Goal: Transaction & Acquisition: Purchase product/service

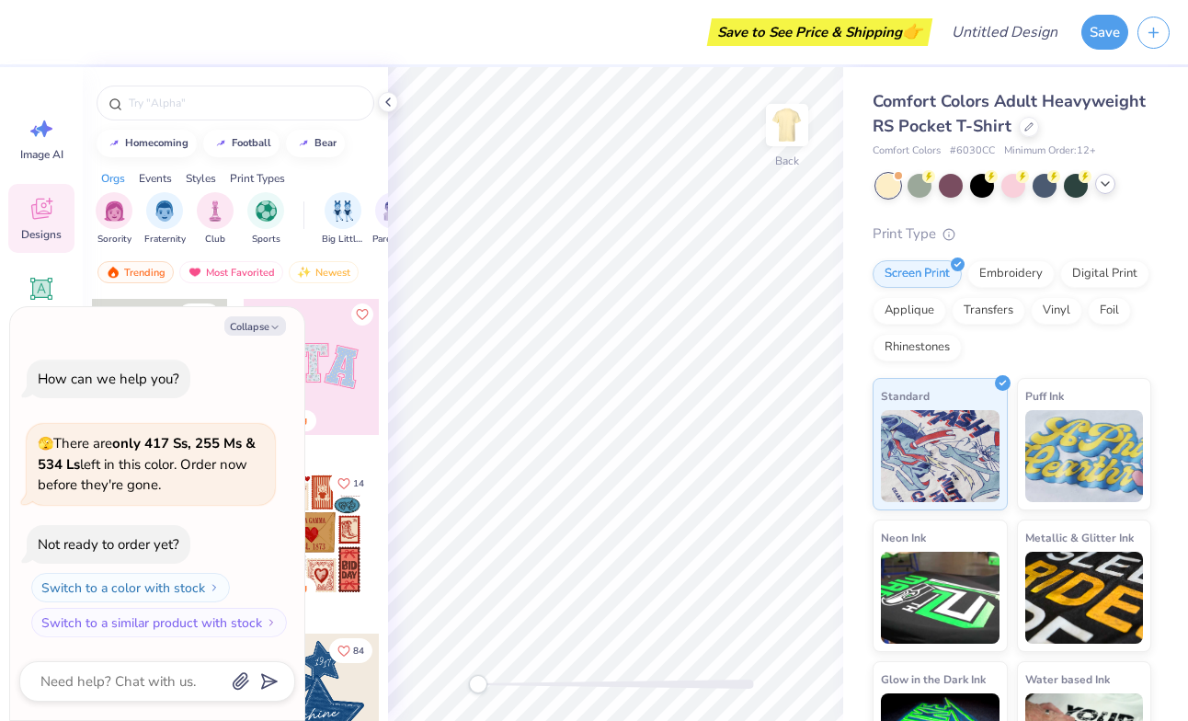
click at [1114, 186] on div at bounding box center [1105, 184] width 20 height 20
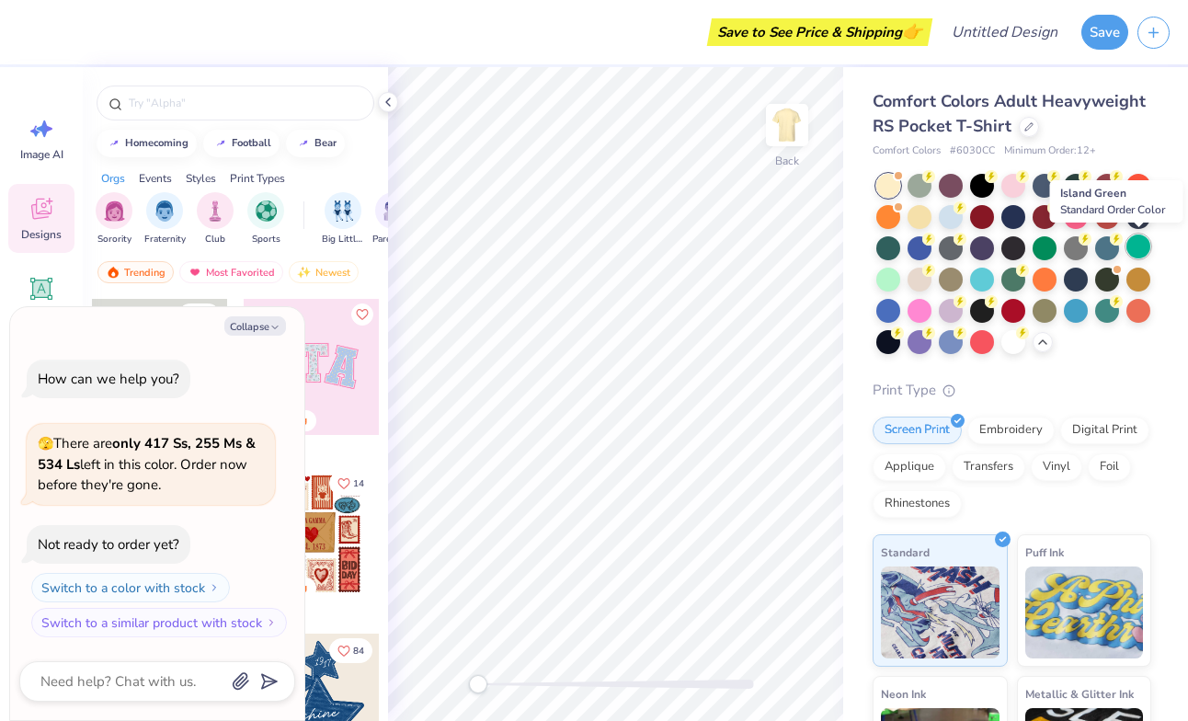
click at [1134, 247] on div at bounding box center [1138, 246] width 24 height 24
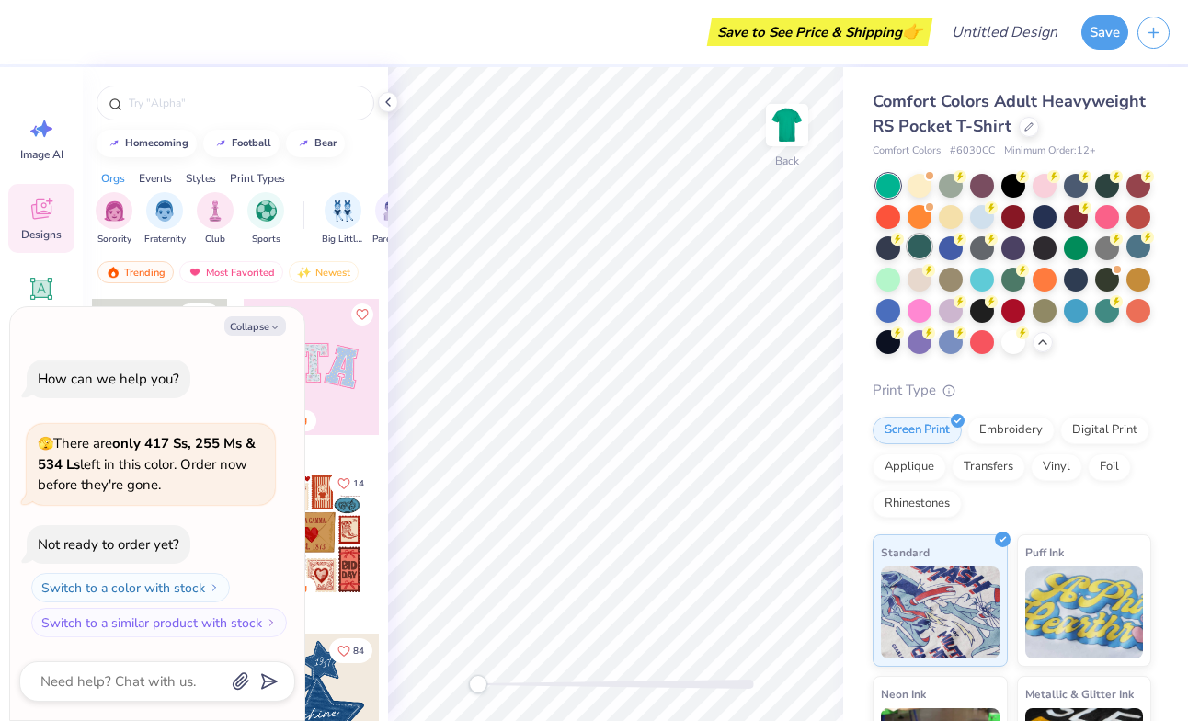
click at [919, 249] on div at bounding box center [919, 246] width 24 height 24
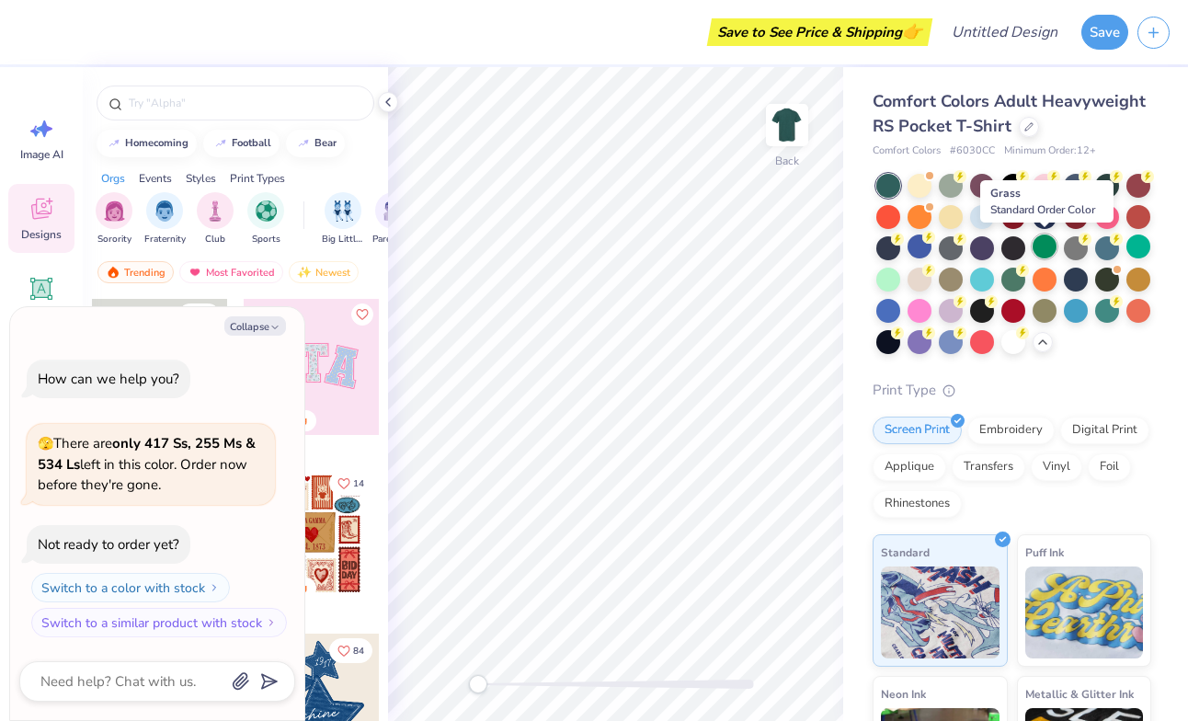
click at [1042, 245] on div at bounding box center [1044, 246] width 24 height 24
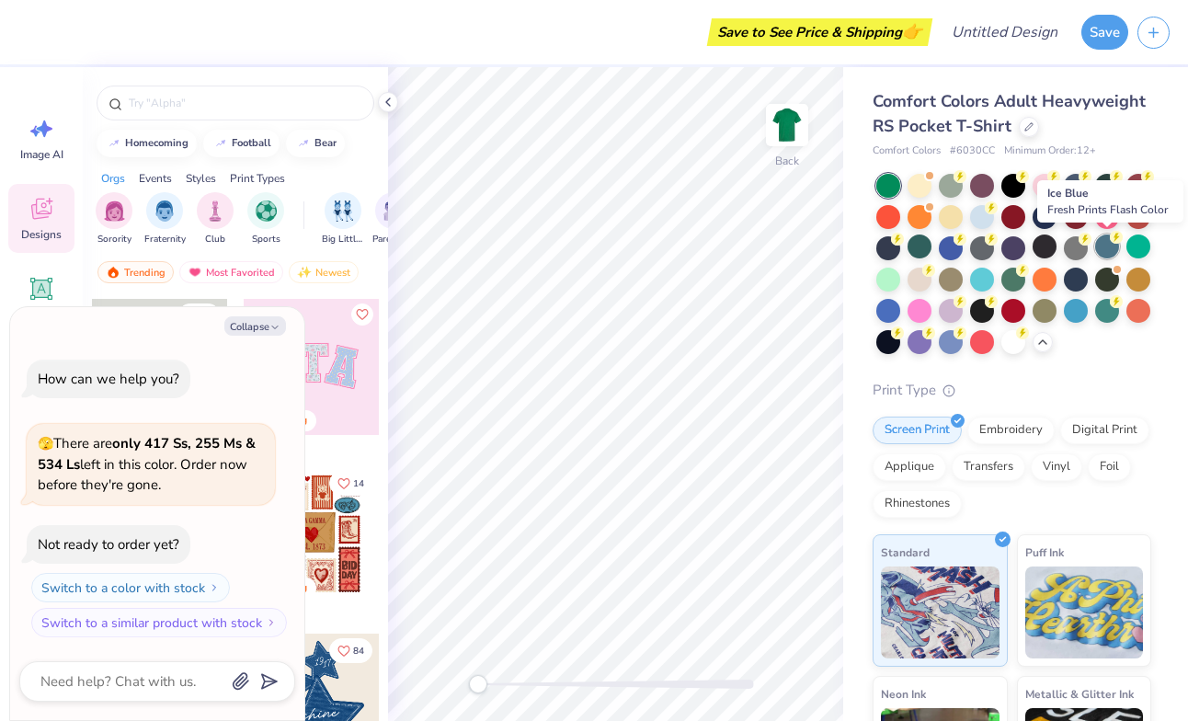
click at [1110, 250] on div at bounding box center [1107, 246] width 24 height 24
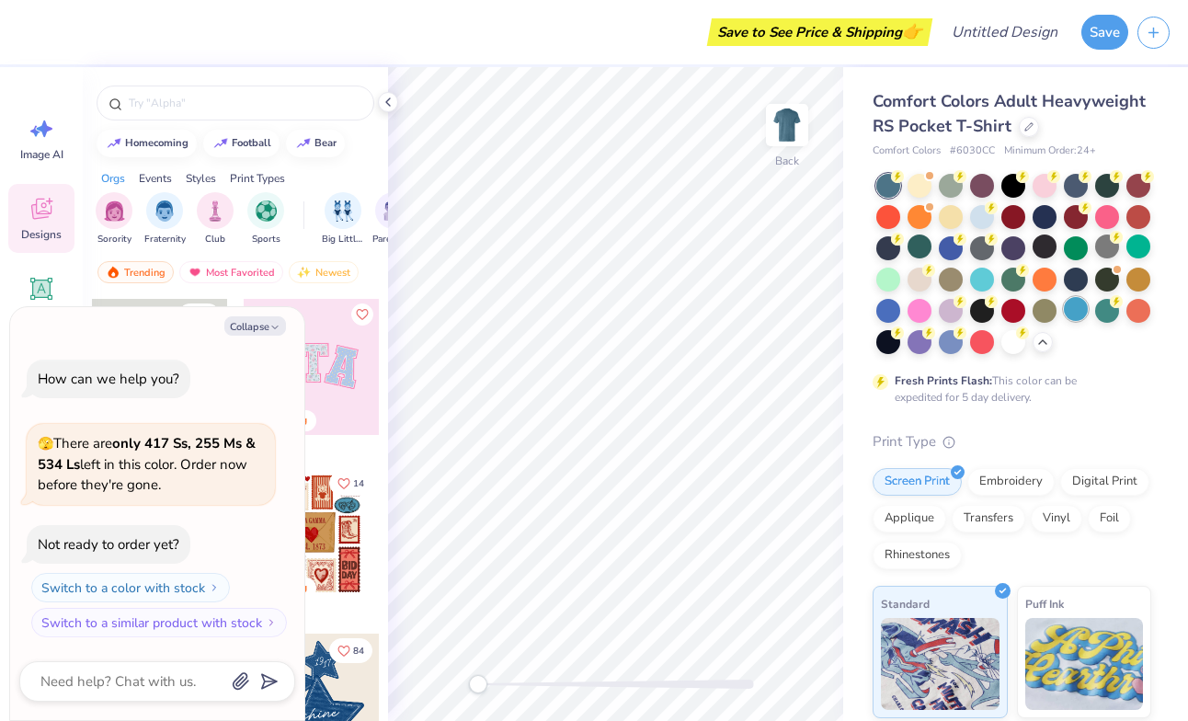
click at [1086, 311] on div at bounding box center [1076, 309] width 24 height 24
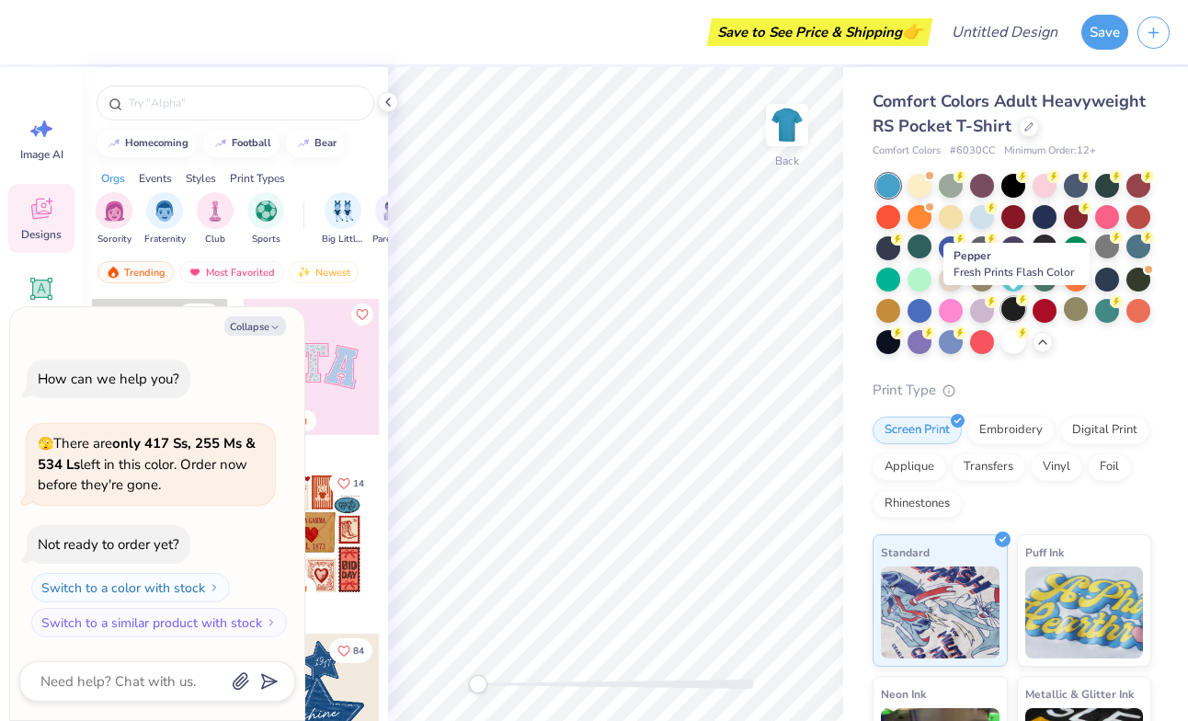
click at [1010, 308] on div at bounding box center [1013, 309] width 24 height 24
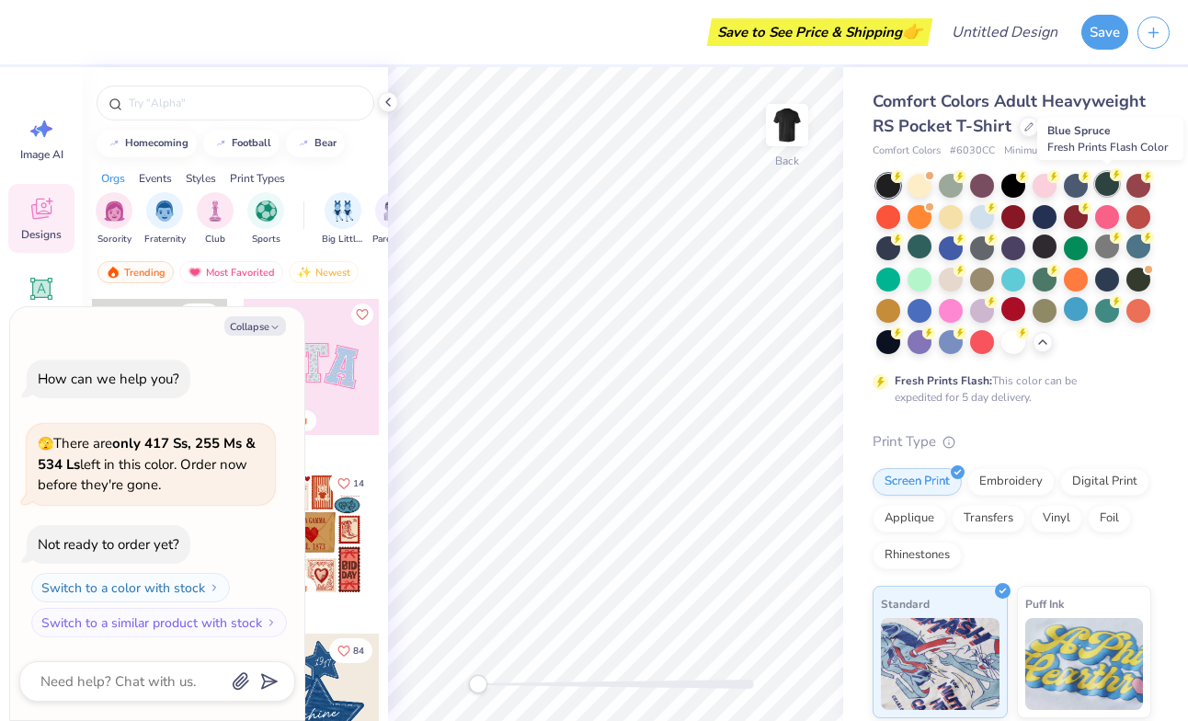
click at [1099, 188] on div at bounding box center [1107, 184] width 24 height 24
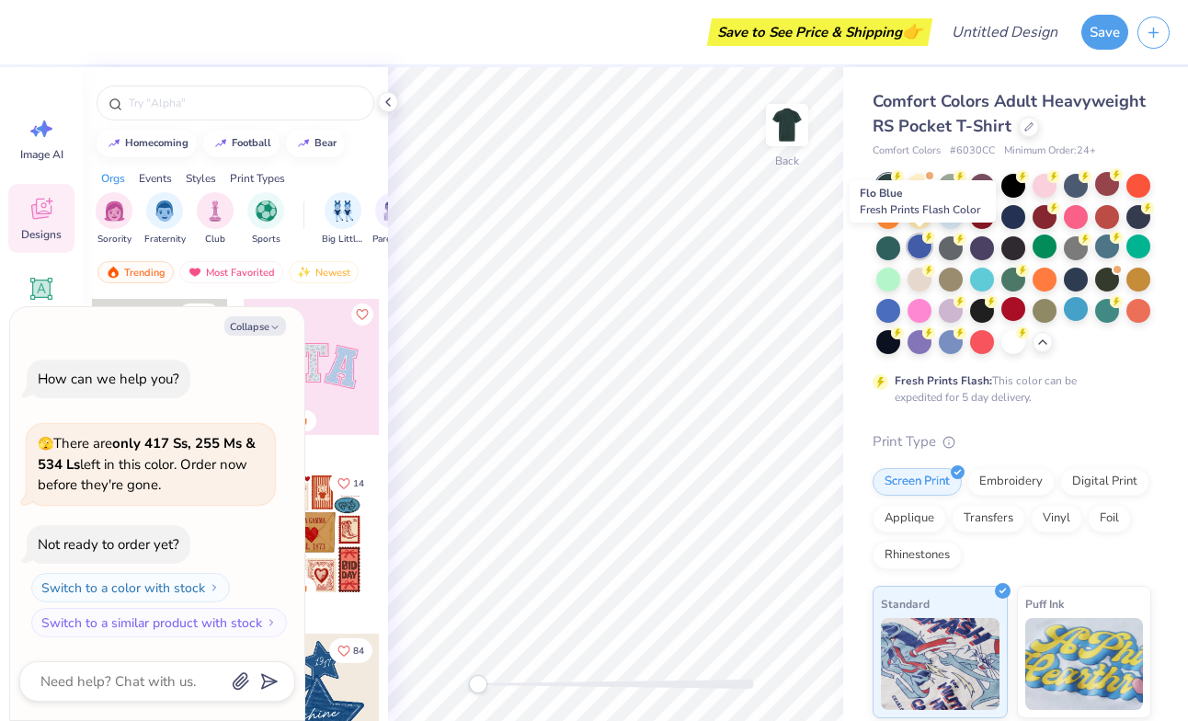
click at [920, 246] on div at bounding box center [919, 246] width 24 height 24
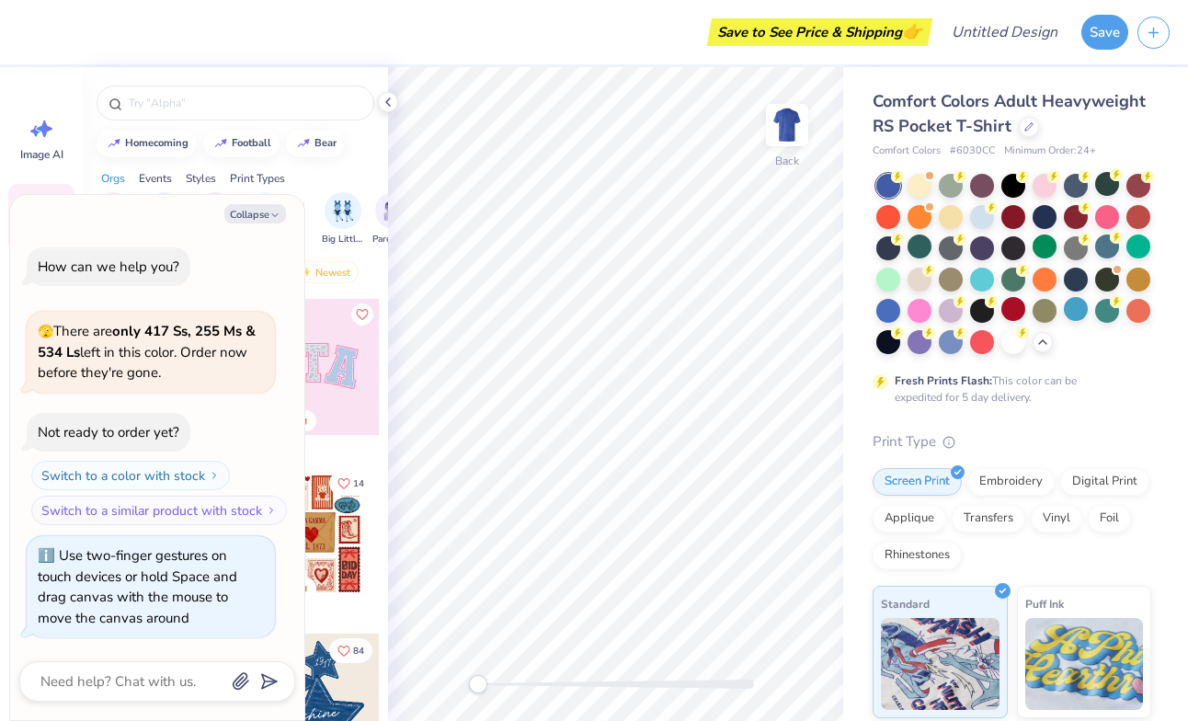
drag, startPoint x: 472, startPoint y: 680, endPoint x: 376, endPoint y: 650, distance: 100.3
click at [377, 650] on div "Save to See Price & Shipping 👉 Design Title Save Image AI Designs Add Text Uplo…" at bounding box center [594, 360] width 1188 height 721
click at [1078, 278] on div at bounding box center [1076, 278] width 24 height 24
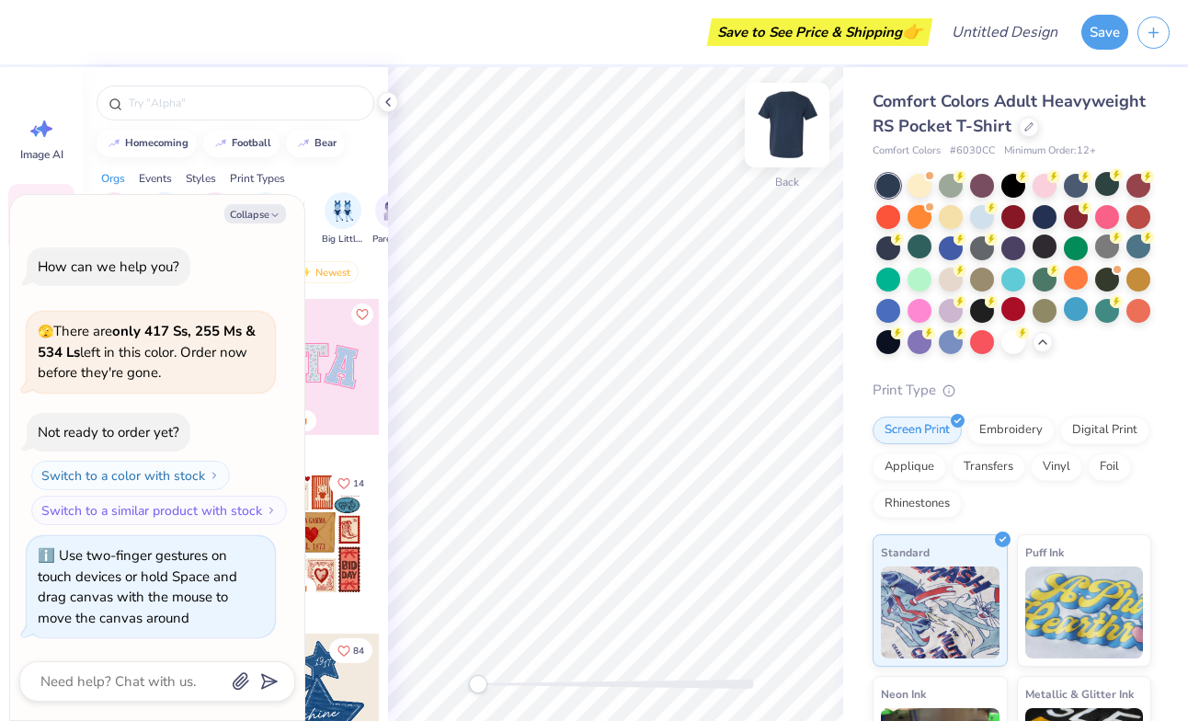
click at [793, 121] on img at bounding box center [787, 125] width 74 height 74
click at [276, 221] on icon "button" at bounding box center [274, 215] width 11 height 11
type textarea "x"
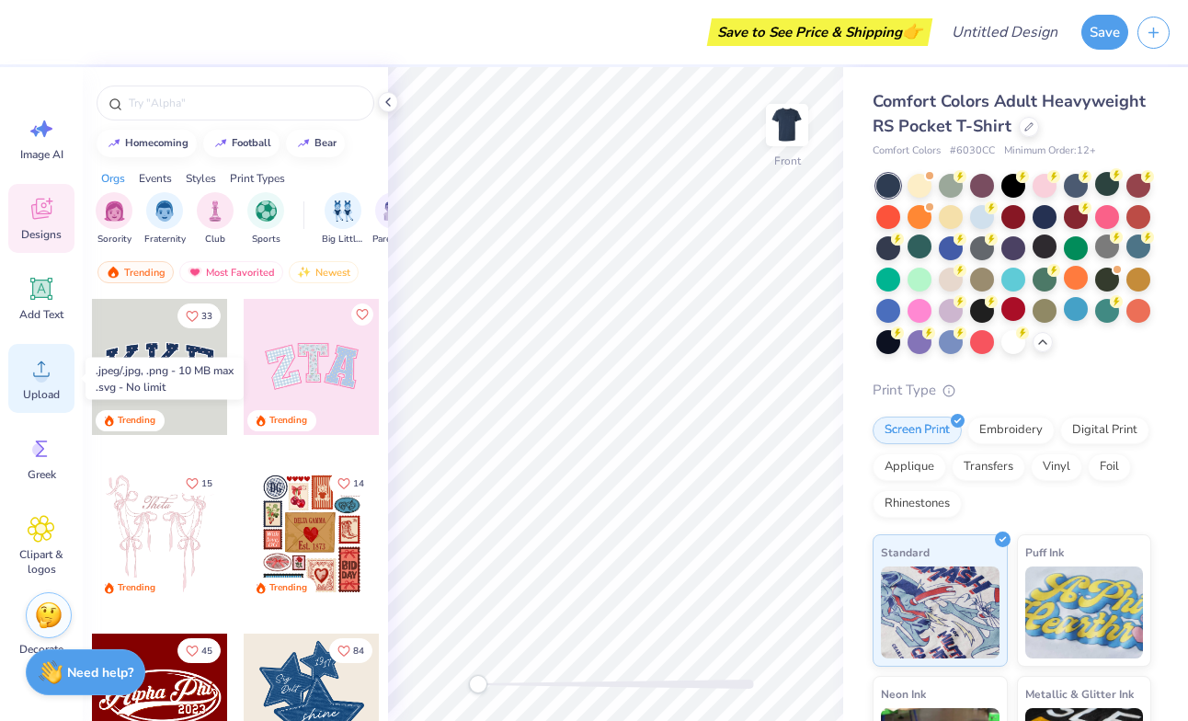
click at [29, 398] on span "Upload" at bounding box center [41, 394] width 37 height 15
click at [34, 400] on span "Upload" at bounding box center [41, 394] width 37 height 15
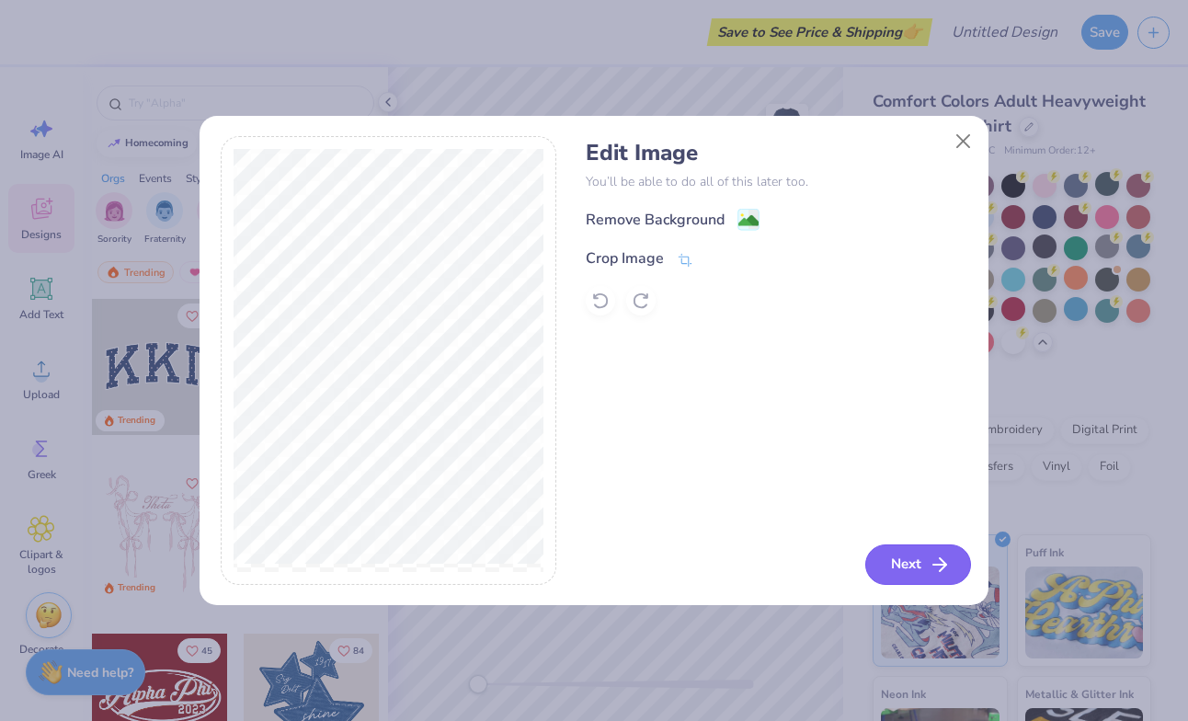
click at [898, 560] on button "Next" at bounding box center [918, 564] width 106 height 40
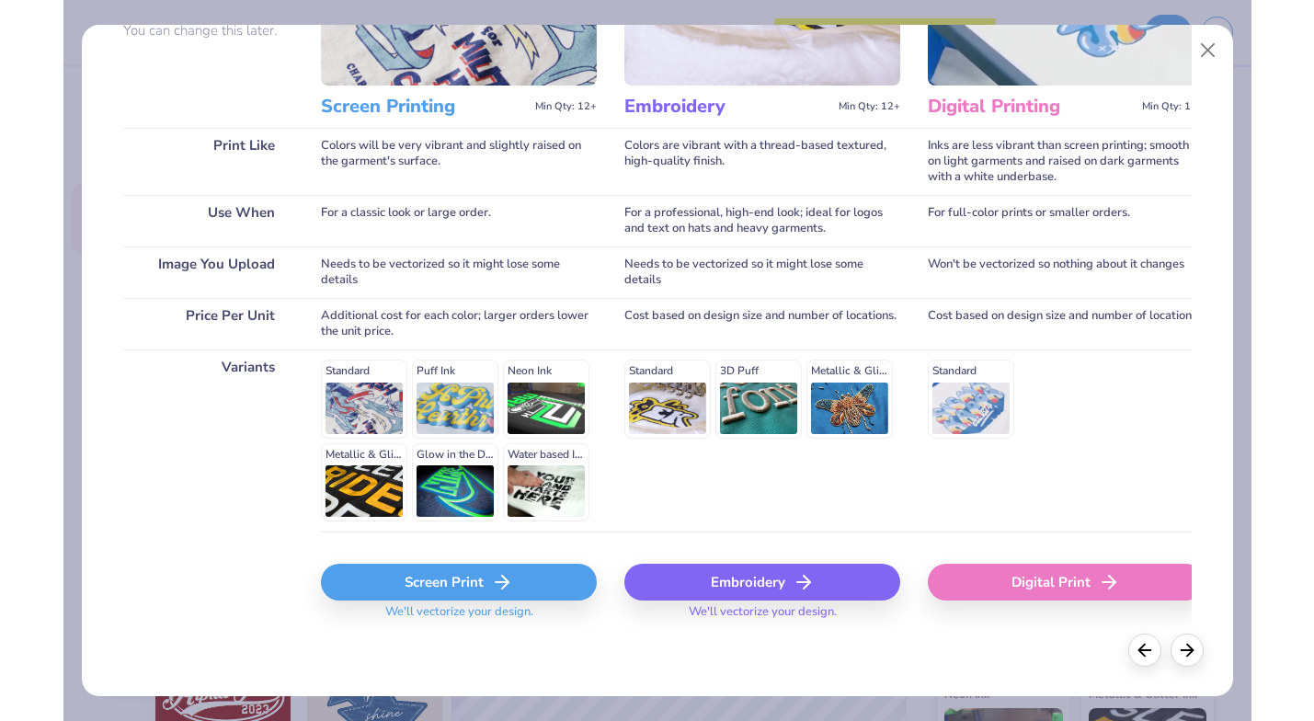
scroll to position [195, 0]
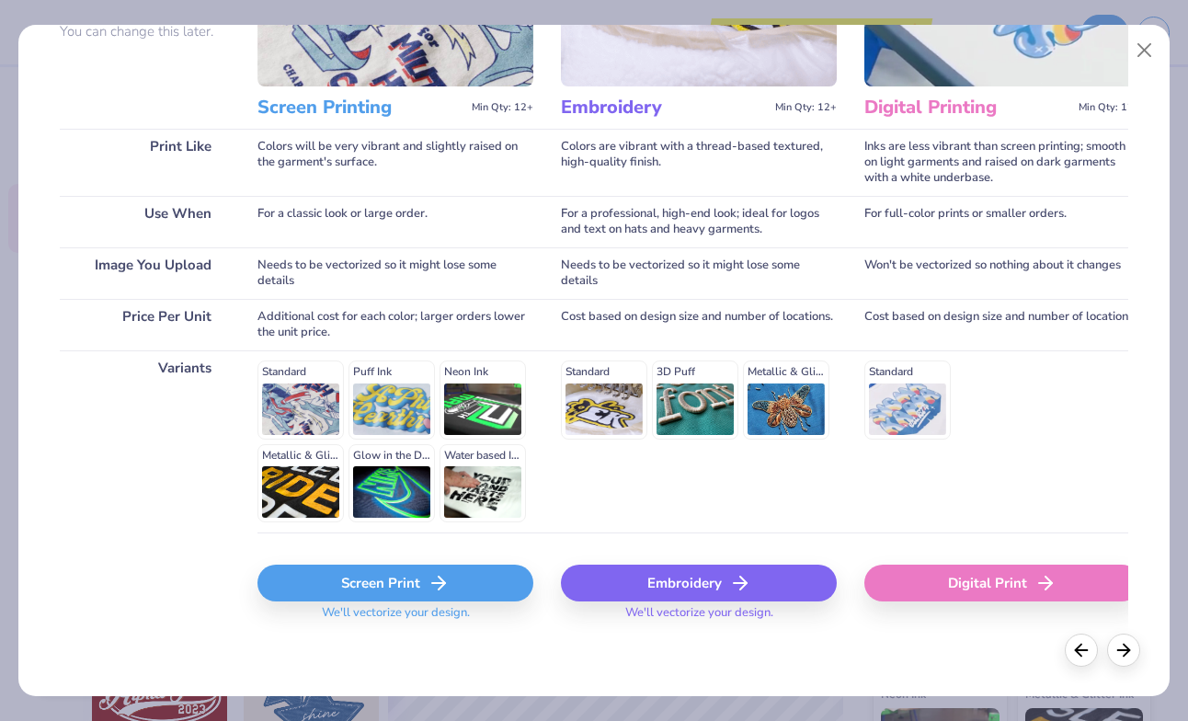
click at [440, 572] on icon at bounding box center [439, 583] width 22 height 22
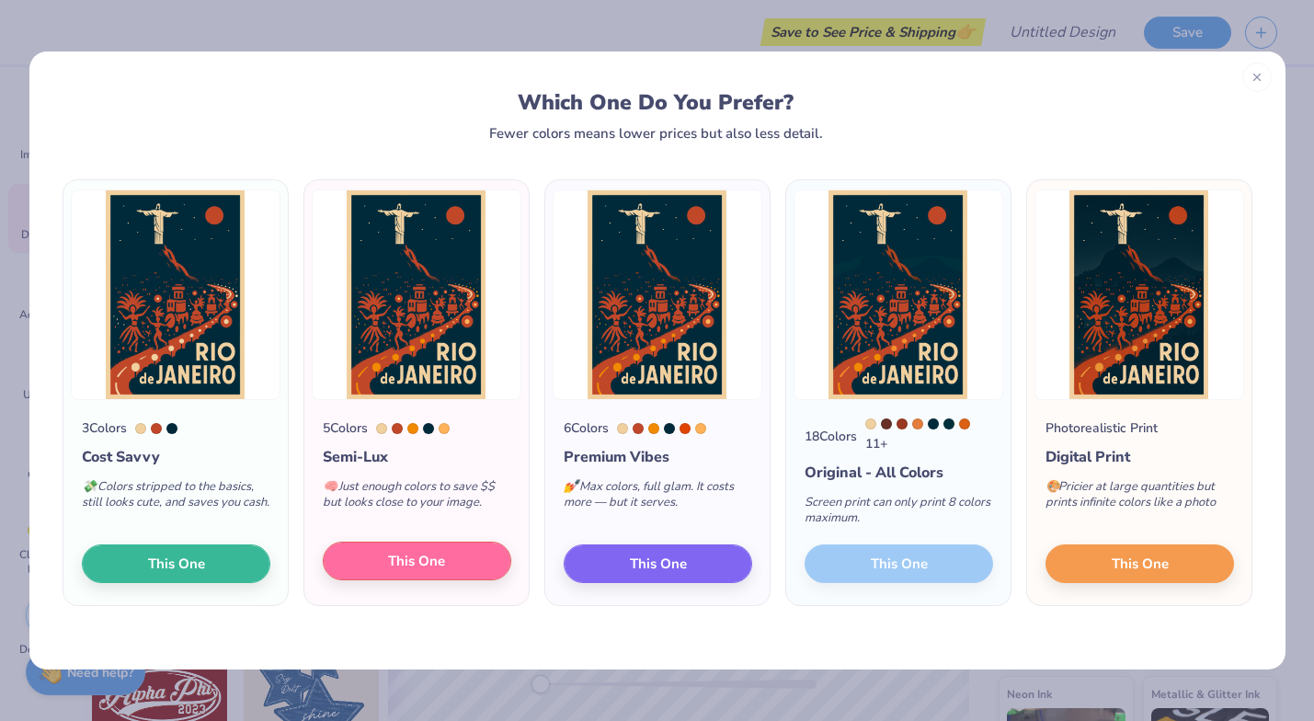
click at [444, 564] on span "This One" at bounding box center [416, 561] width 57 height 21
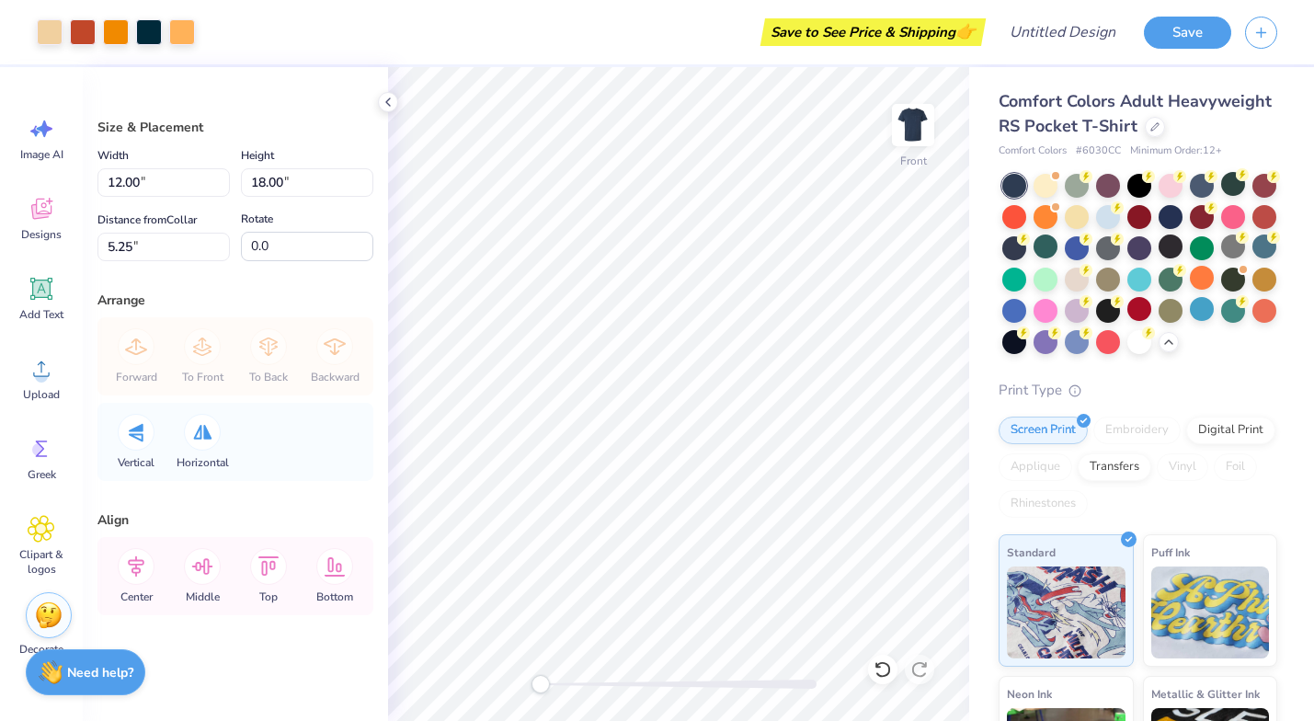
type input "10.27"
type input "15.40"
type input "7.85"
type input "10.91"
type input "16.37"
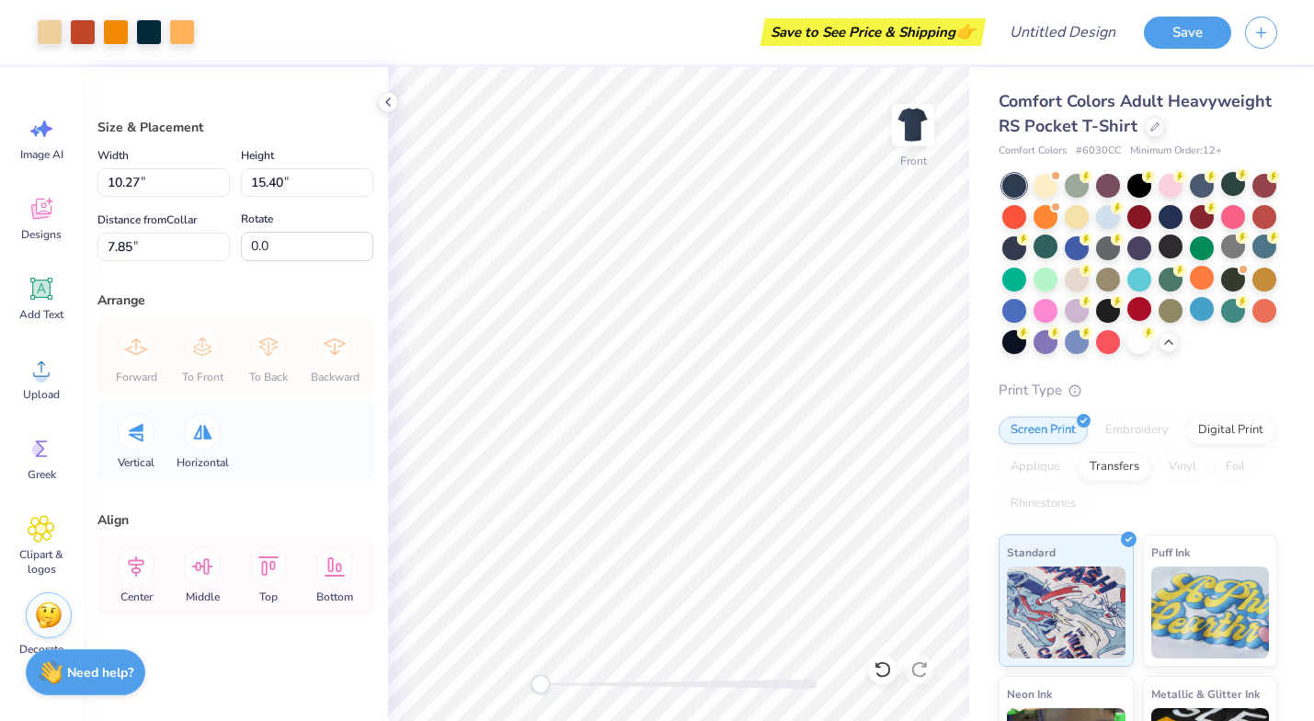
type input "3.00"
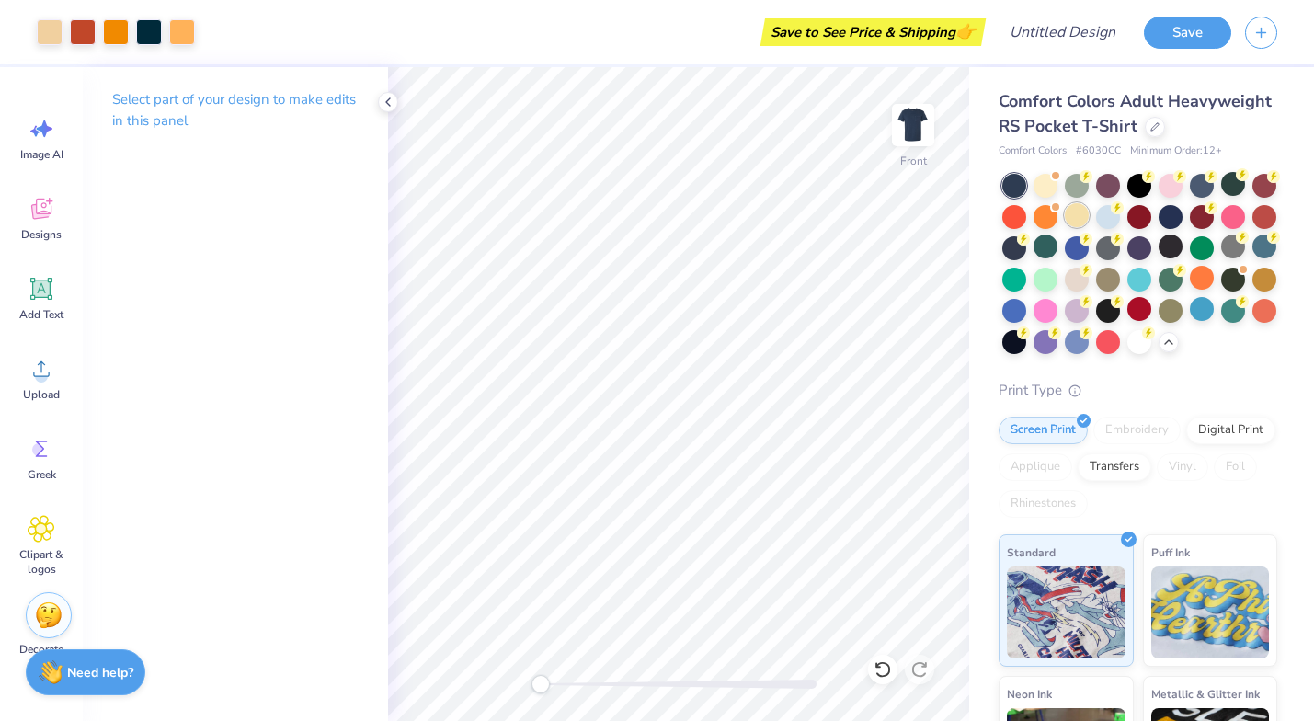
click at [1067, 220] on div at bounding box center [1077, 215] width 24 height 24
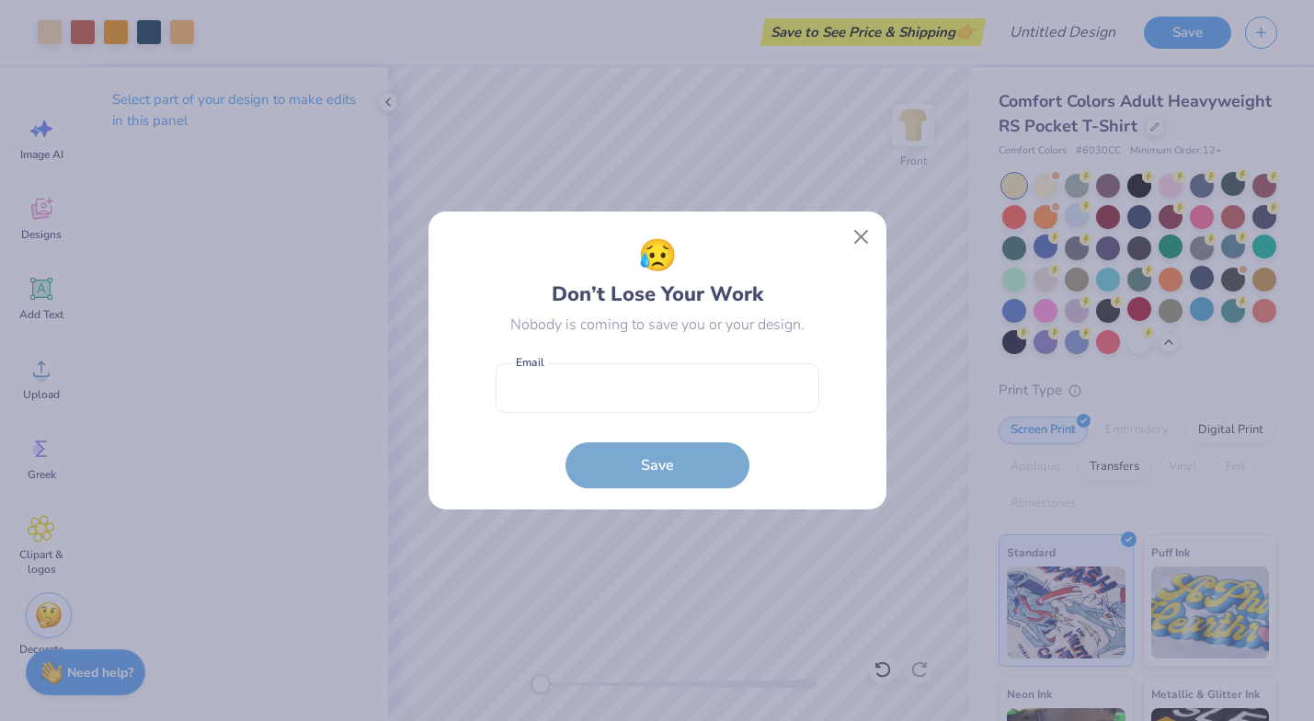
click at [862, 233] on button "Close" at bounding box center [860, 237] width 35 height 35
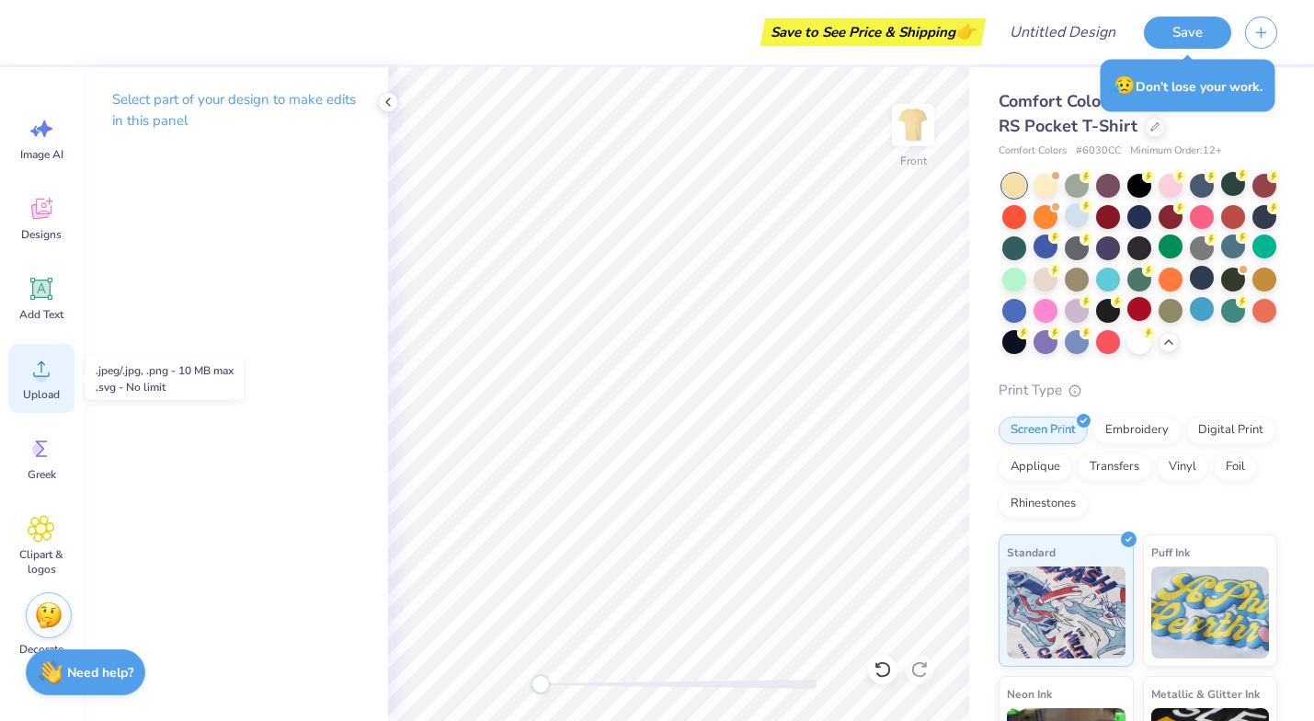
click at [50, 372] on icon at bounding box center [42, 369] width 28 height 28
click at [37, 383] on div "Upload" at bounding box center [41, 378] width 66 height 69
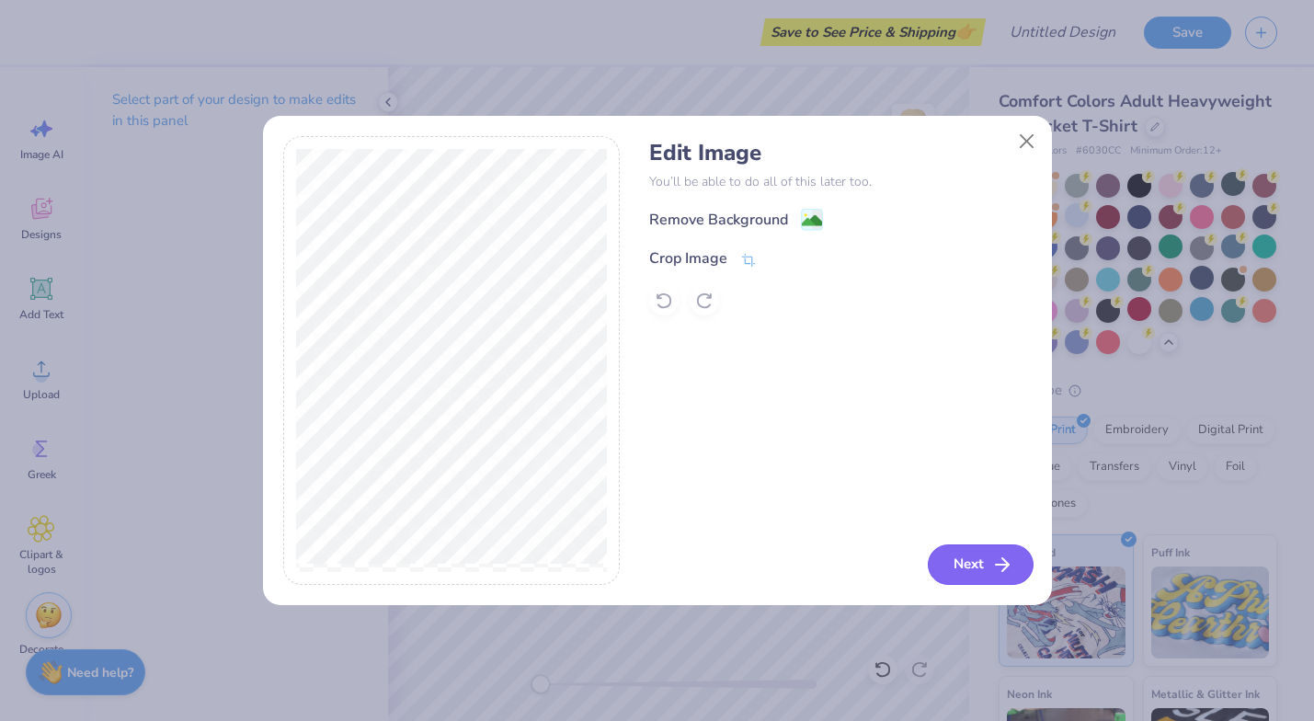
click at [962, 565] on button "Next" at bounding box center [981, 564] width 106 height 40
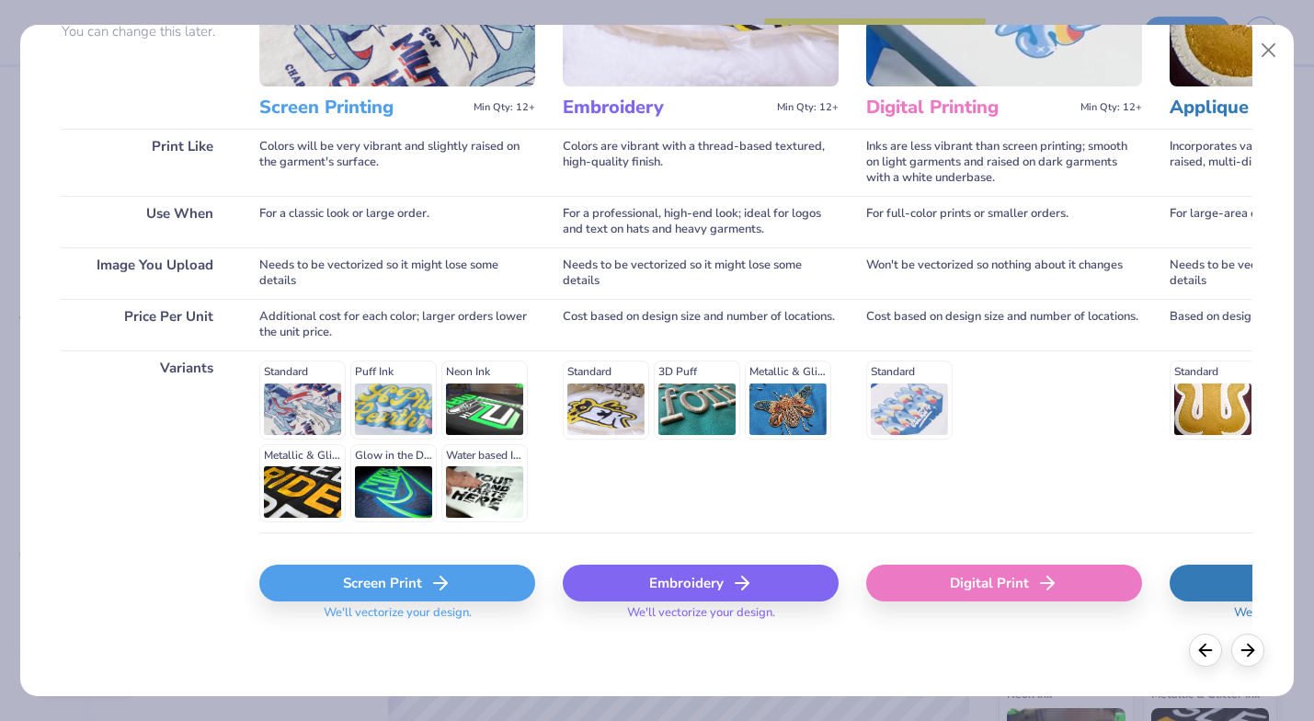
scroll to position [0, 0]
click at [361, 578] on div "Screen Print" at bounding box center [397, 583] width 276 height 37
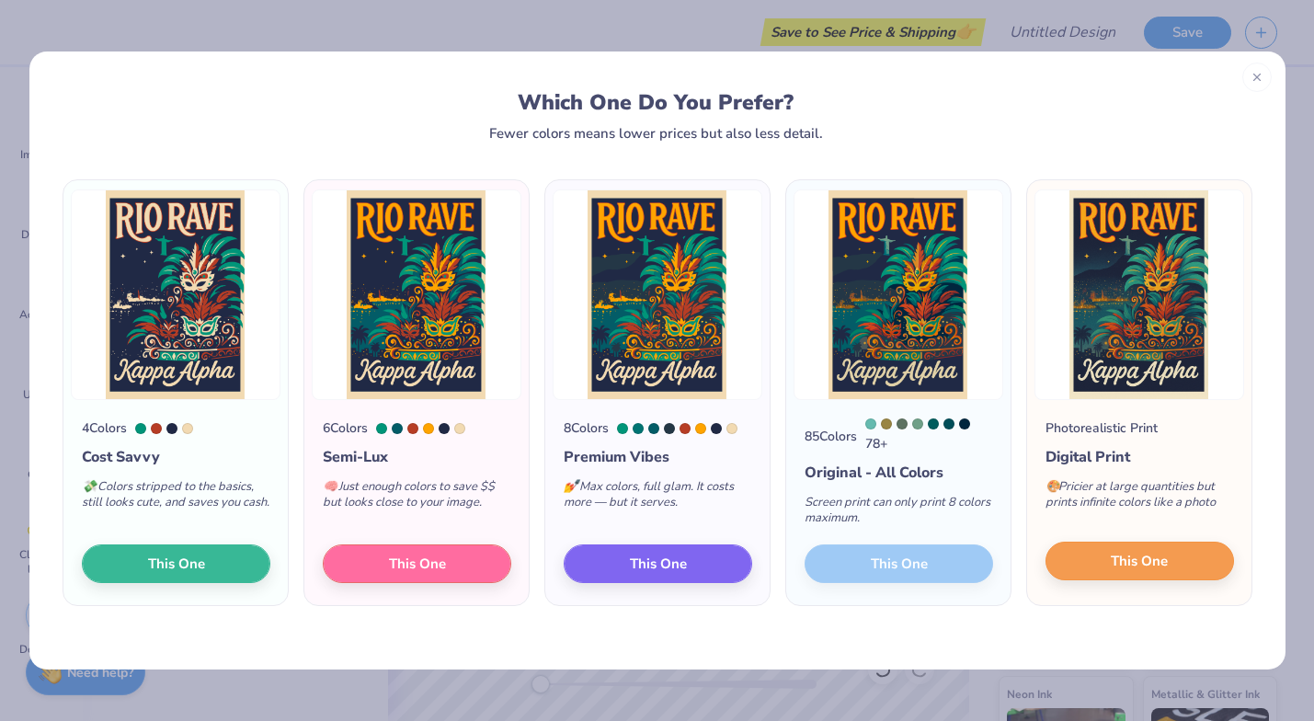
click at [1111, 563] on span "This One" at bounding box center [1139, 561] width 57 height 21
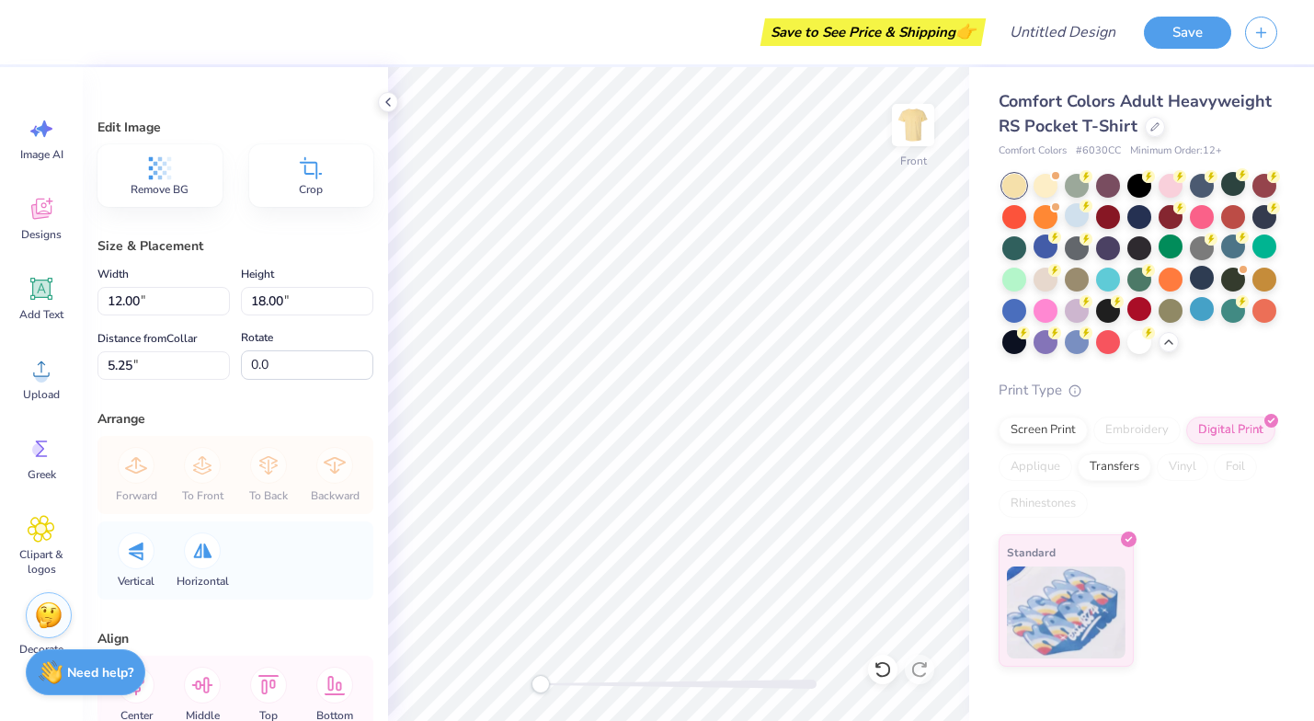
type input "11.58"
type input "17.36"
type input "3.30"
click at [324, 188] on div "Crop" at bounding box center [311, 175] width 125 height 63
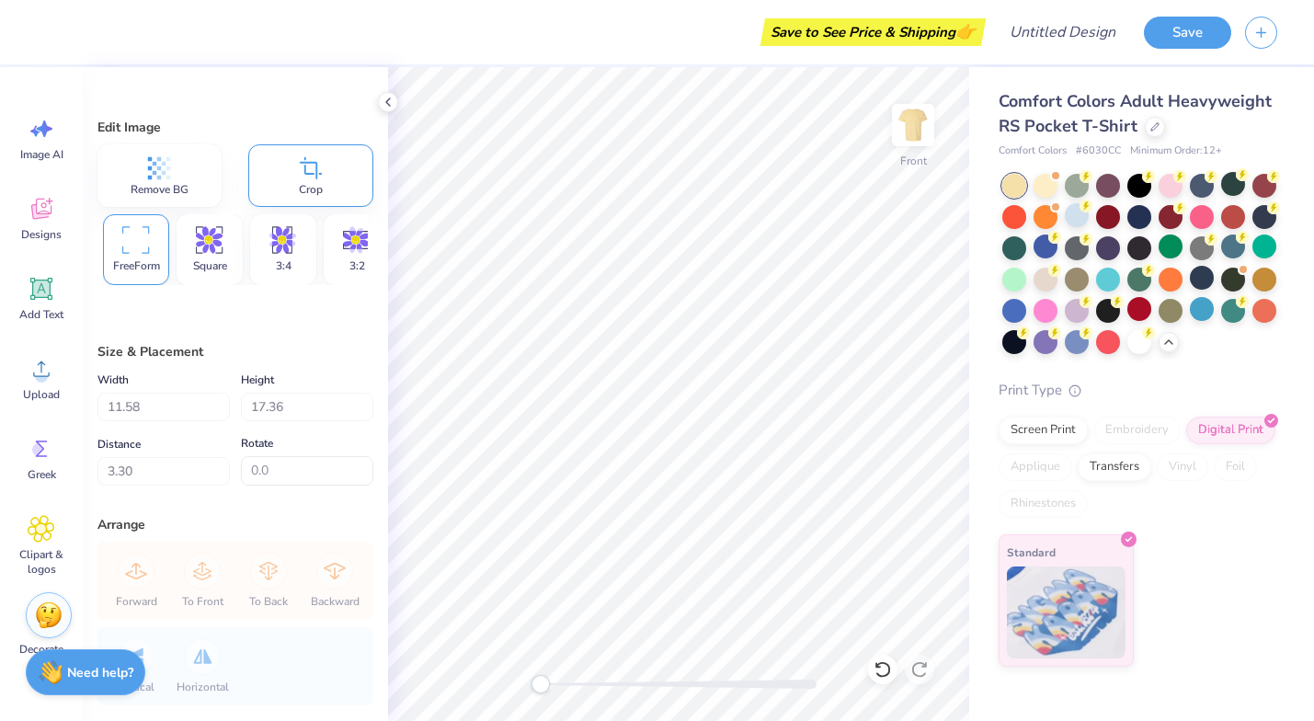
type input "11.59"
type input "16.74"
type input "3.62"
click at [1045, 249] on div at bounding box center [1045, 246] width 24 height 24
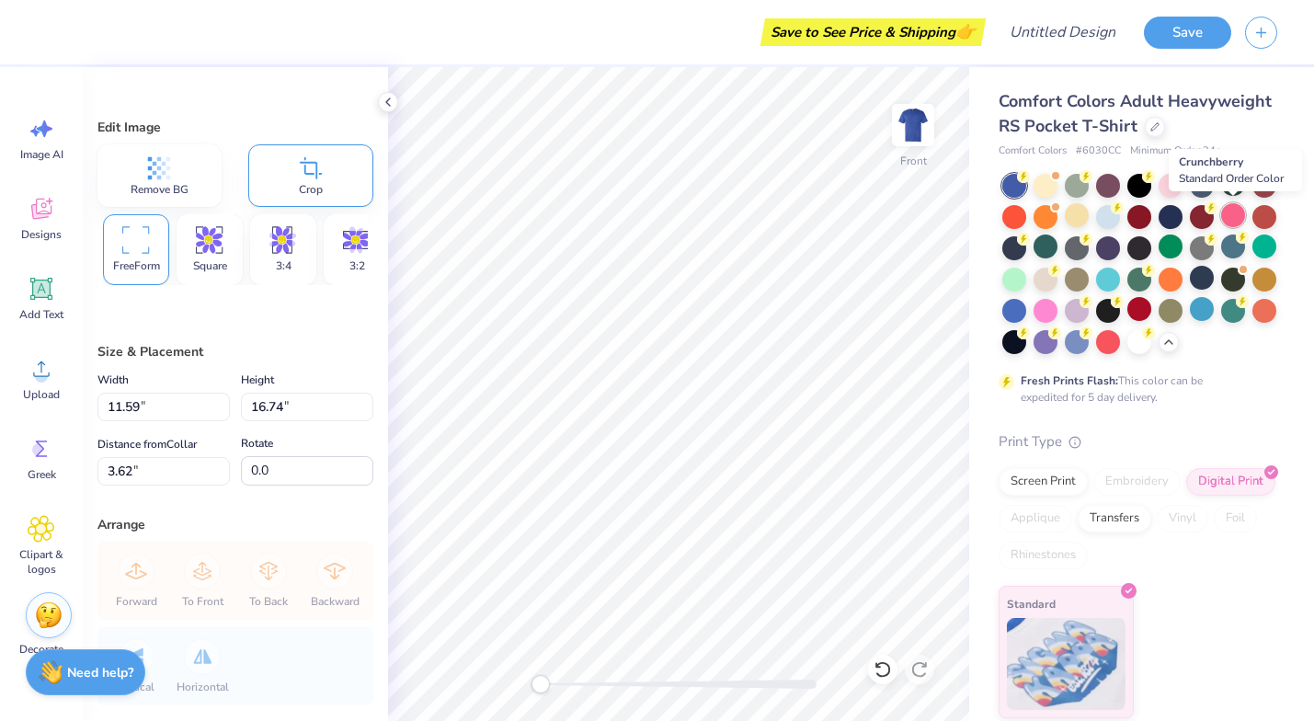
click at [1187, 212] on div at bounding box center [1233, 215] width 24 height 24
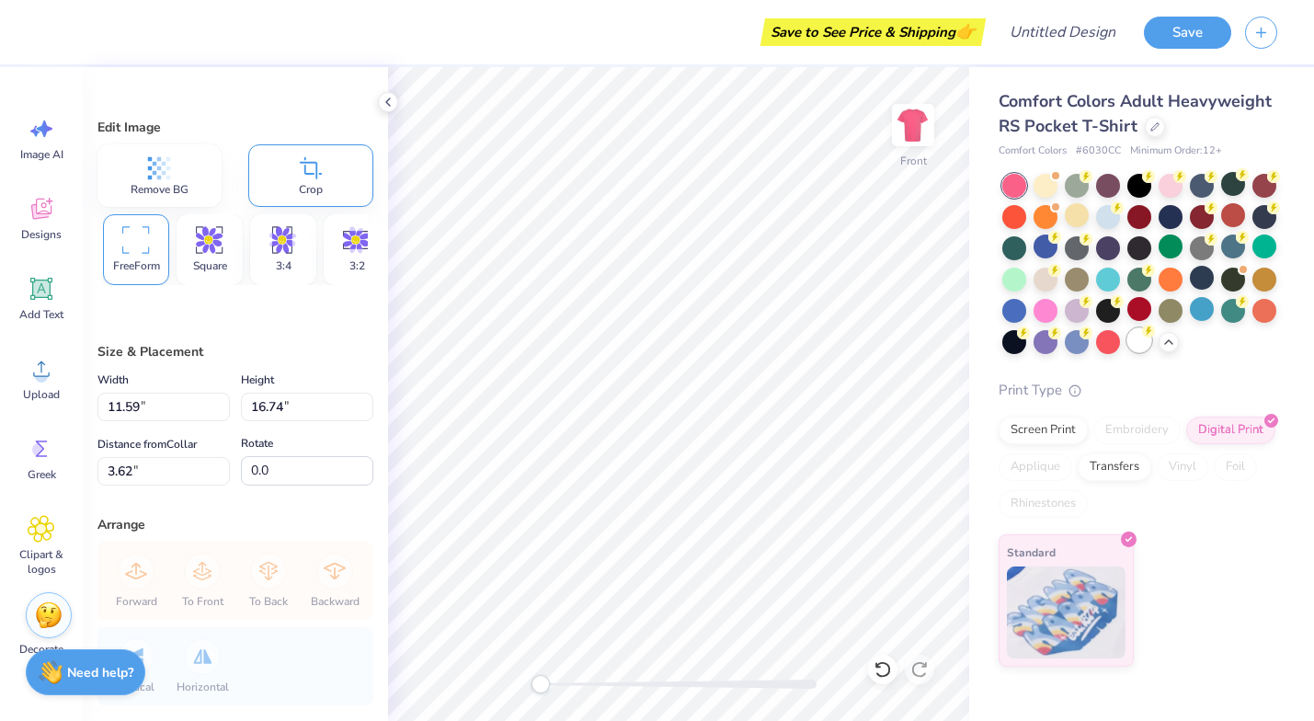
click at [1135, 340] on div at bounding box center [1139, 340] width 24 height 24
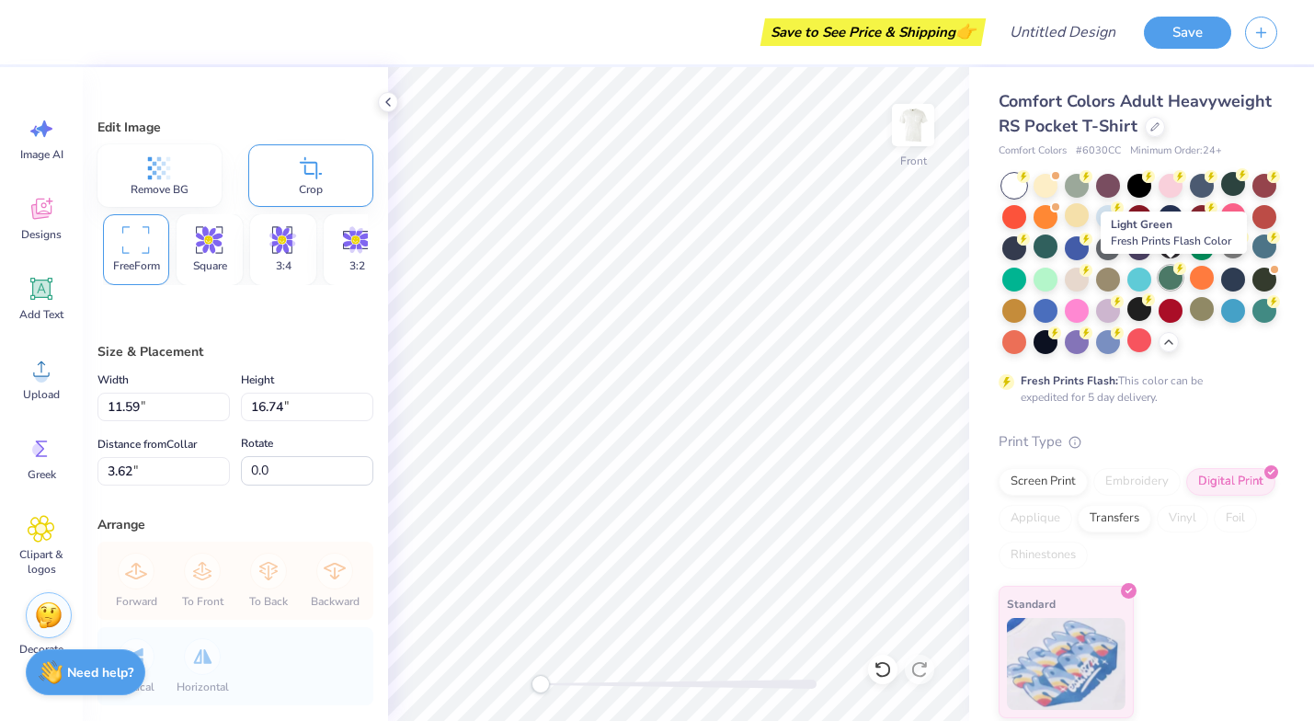
click at [1171, 285] on div at bounding box center [1170, 278] width 24 height 24
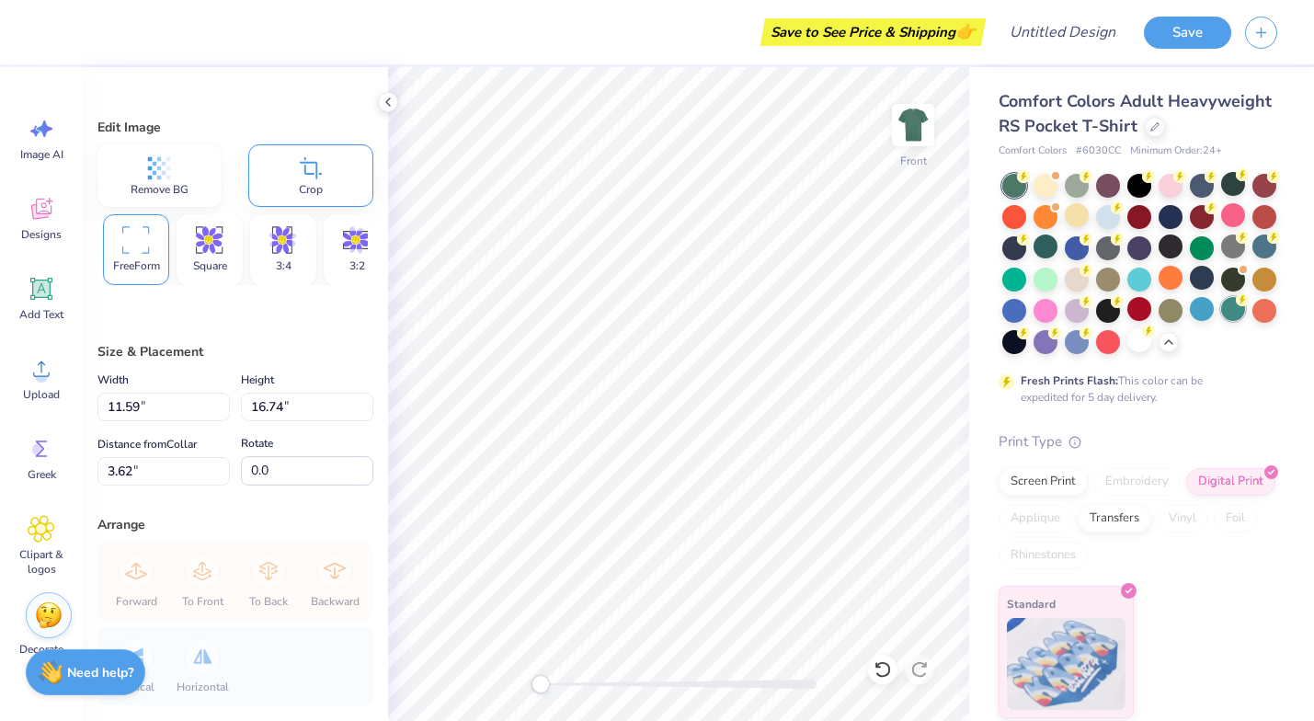
click at [1187, 315] on div at bounding box center [1233, 309] width 24 height 24
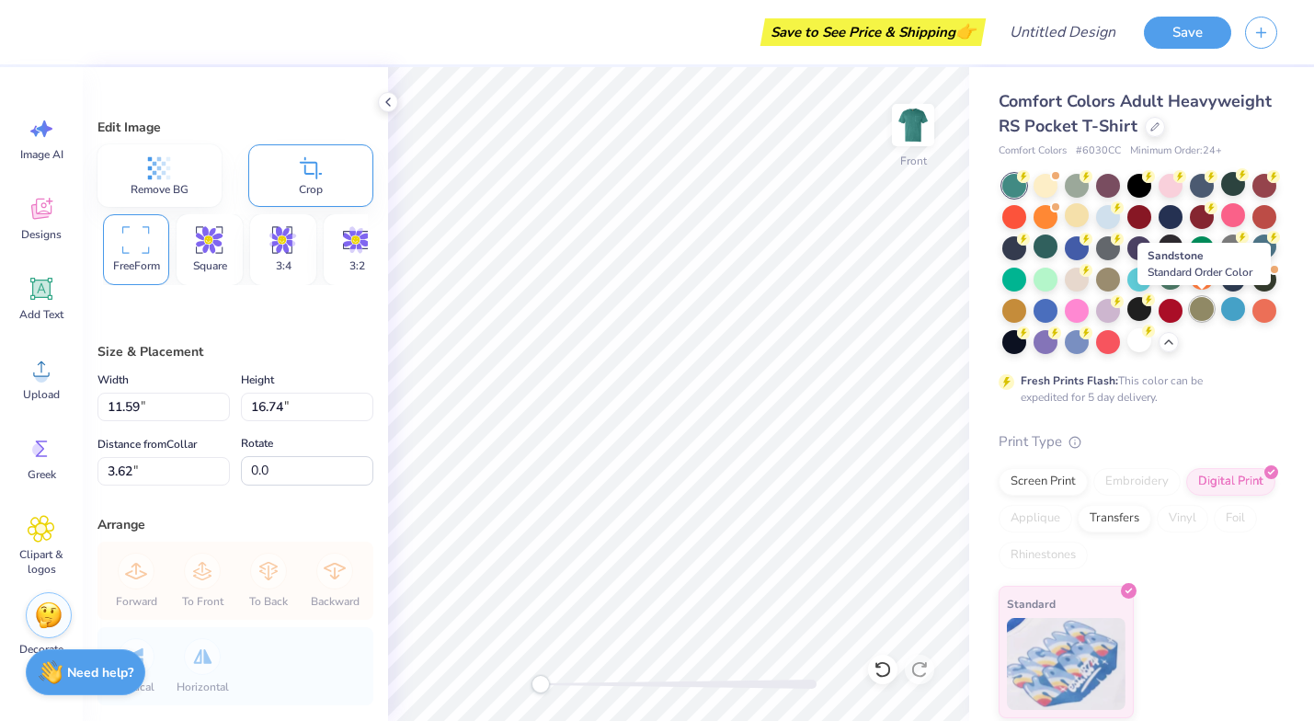
click at [1187, 312] on div at bounding box center [1202, 309] width 24 height 24
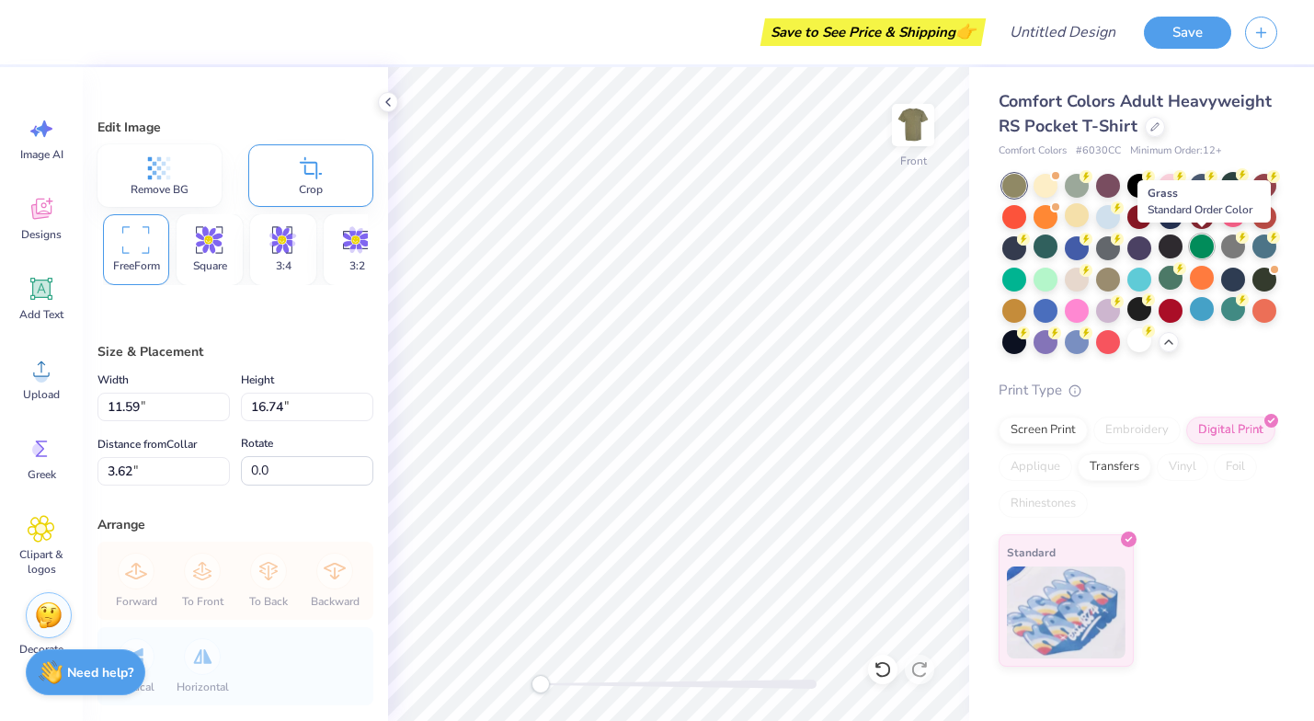
click at [1187, 251] on div at bounding box center [1202, 246] width 24 height 24
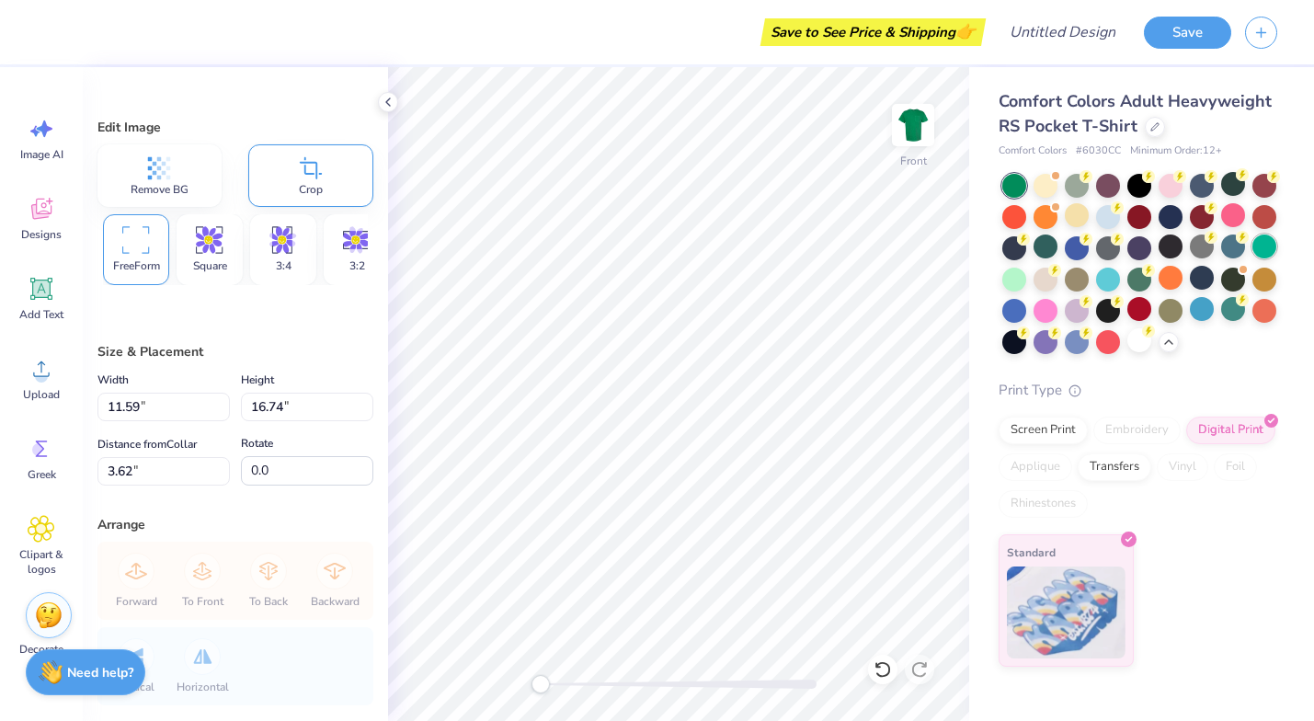
click at [1187, 249] on div at bounding box center [1264, 246] width 24 height 24
click at [1046, 254] on div at bounding box center [1045, 246] width 24 height 24
click at [897, 131] on img at bounding box center [913, 125] width 74 height 74
click at [911, 128] on img at bounding box center [913, 125] width 74 height 74
click at [310, 181] on icon at bounding box center [311, 168] width 28 height 28
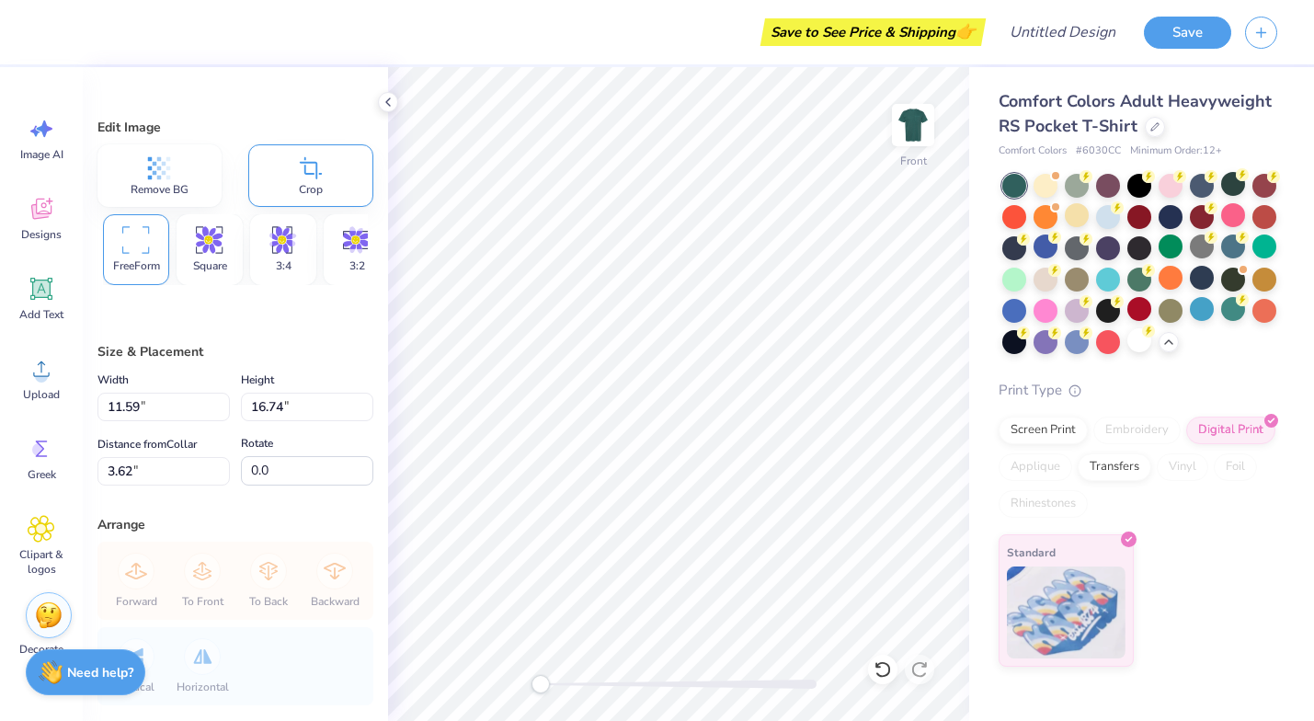
click at [126, 245] on icon at bounding box center [135, 240] width 27 height 28
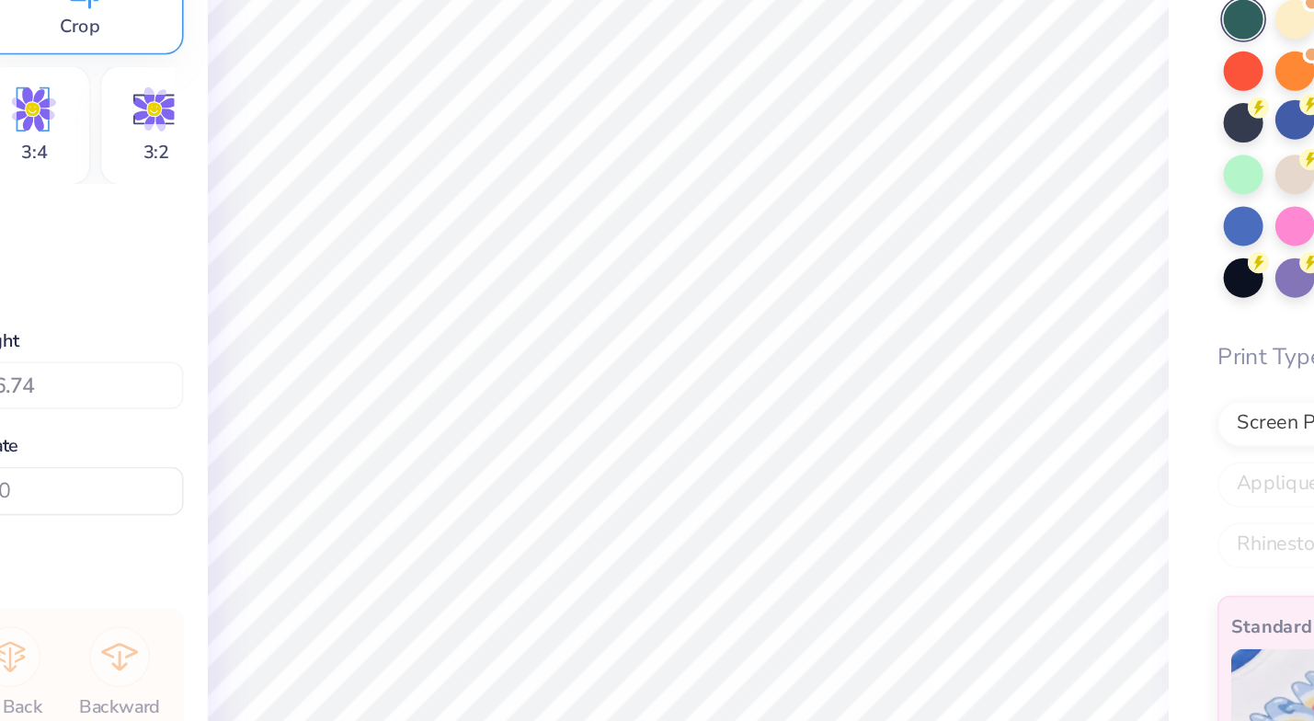
type input "11.00"
type input "16.14"
type input "4.01"
click at [299, 182] on span "Crop" at bounding box center [311, 189] width 24 height 15
click at [248, 144] on div "Crop" at bounding box center [311, 175] width 126 height 63
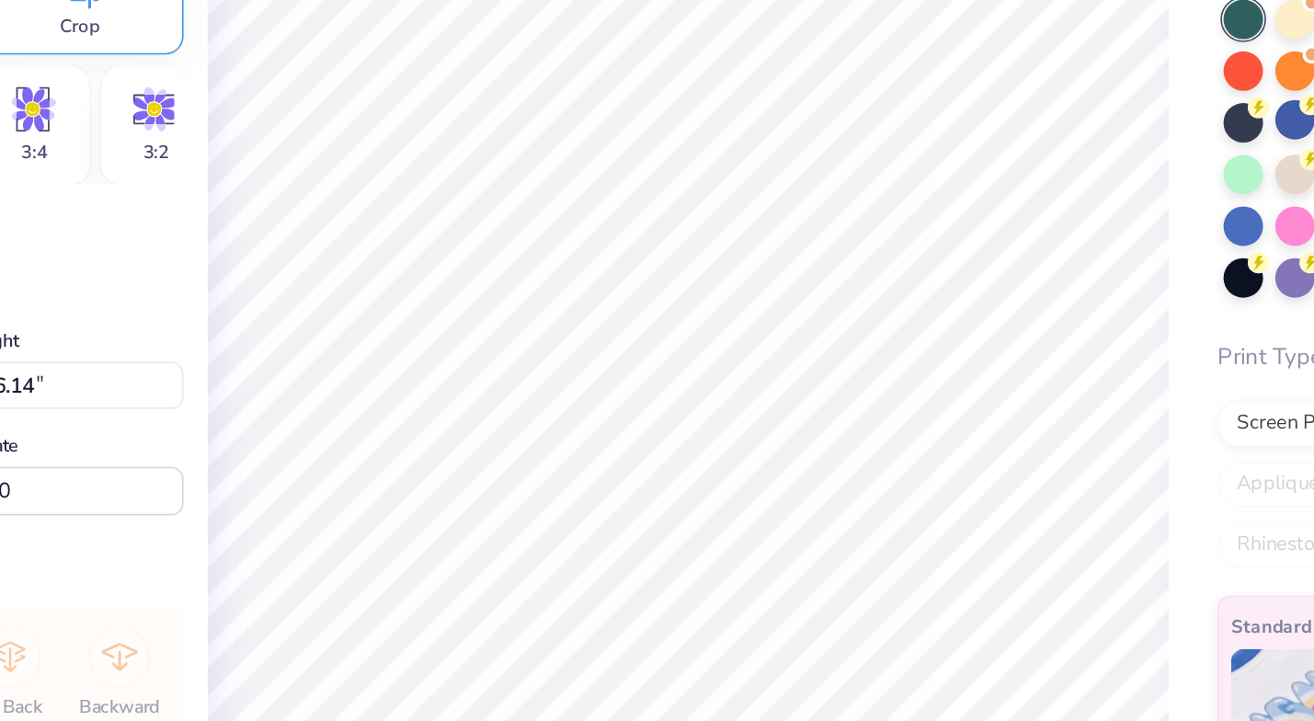
click at [248, 144] on div "Crop" at bounding box center [311, 175] width 126 height 63
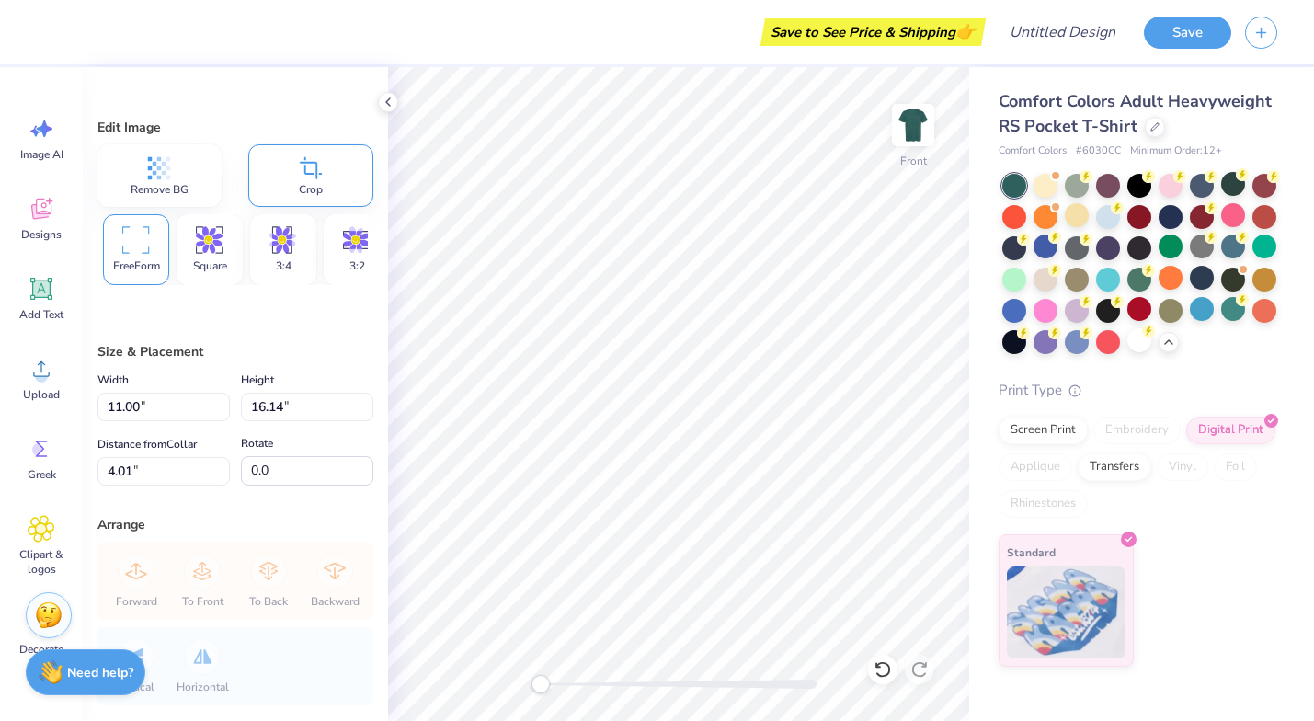
click at [301, 177] on icon at bounding box center [311, 168] width 28 height 28
click at [140, 255] on div "FreeForm" at bounding box center [136, 249] width 66 height 71
type input "10.91"
type input "15.86"
type input "4.13"
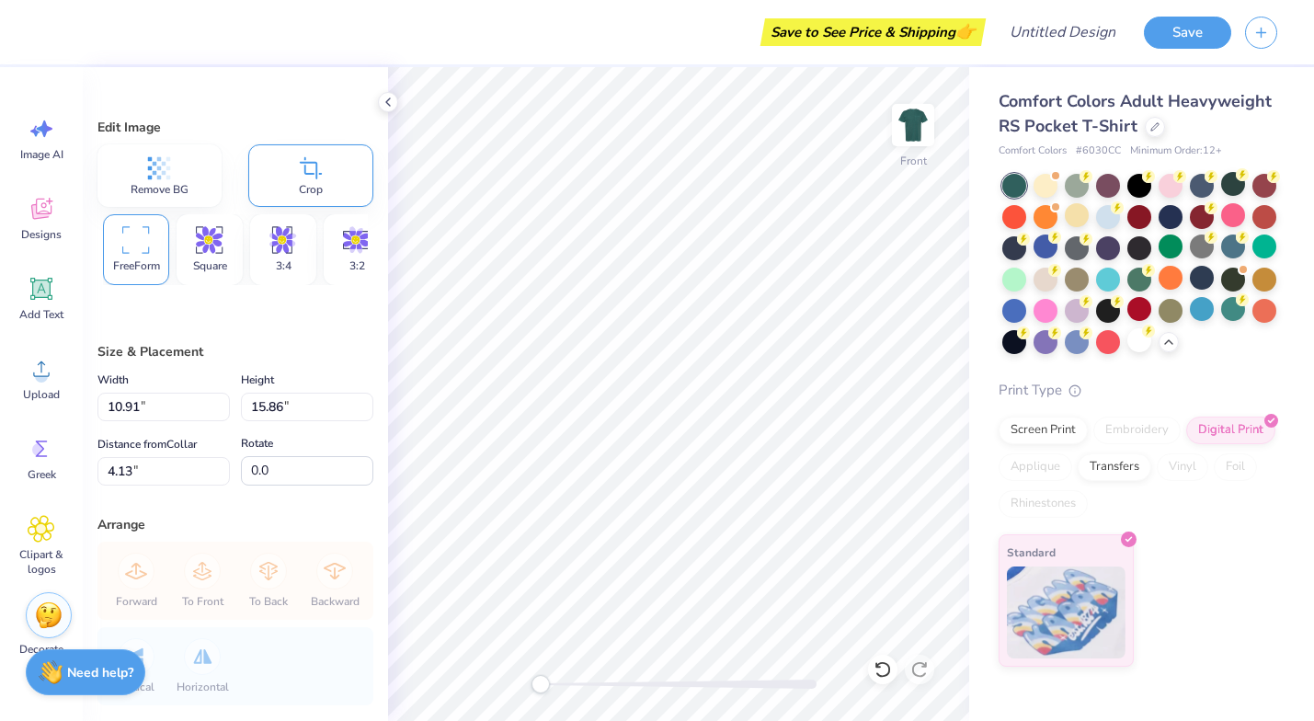
type input "10.65"
type input "15.48"
type input "3.00"
click at [138, 256] on div "FreeForm" at bounding box center [136, 249] width 66 height 71
type input "10.62"
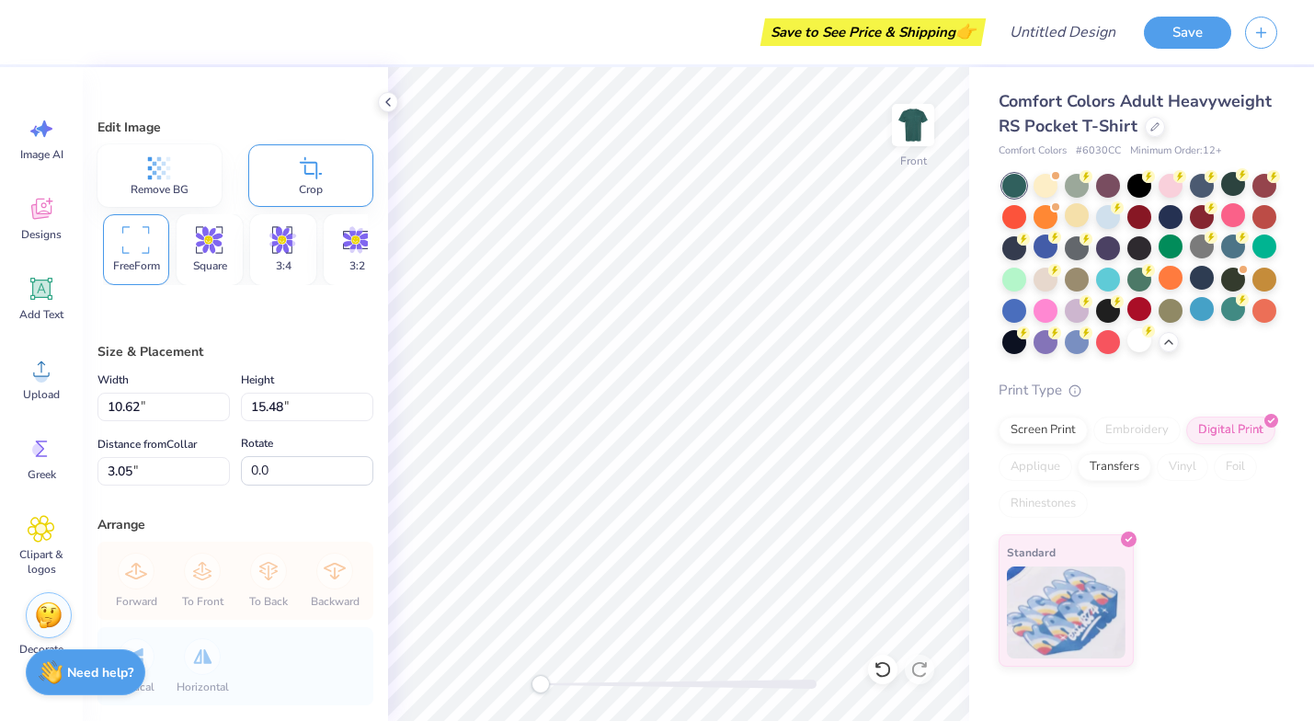
click at [137, 257] on div "FreeForm" at bounding box center [136, 249] width 66 height 71
type input "3.00"
click at [132, 255] on div "FreeForm" at bounding box center [136, 249] width 66 height 71
type input "10.52"
type input "3.00"
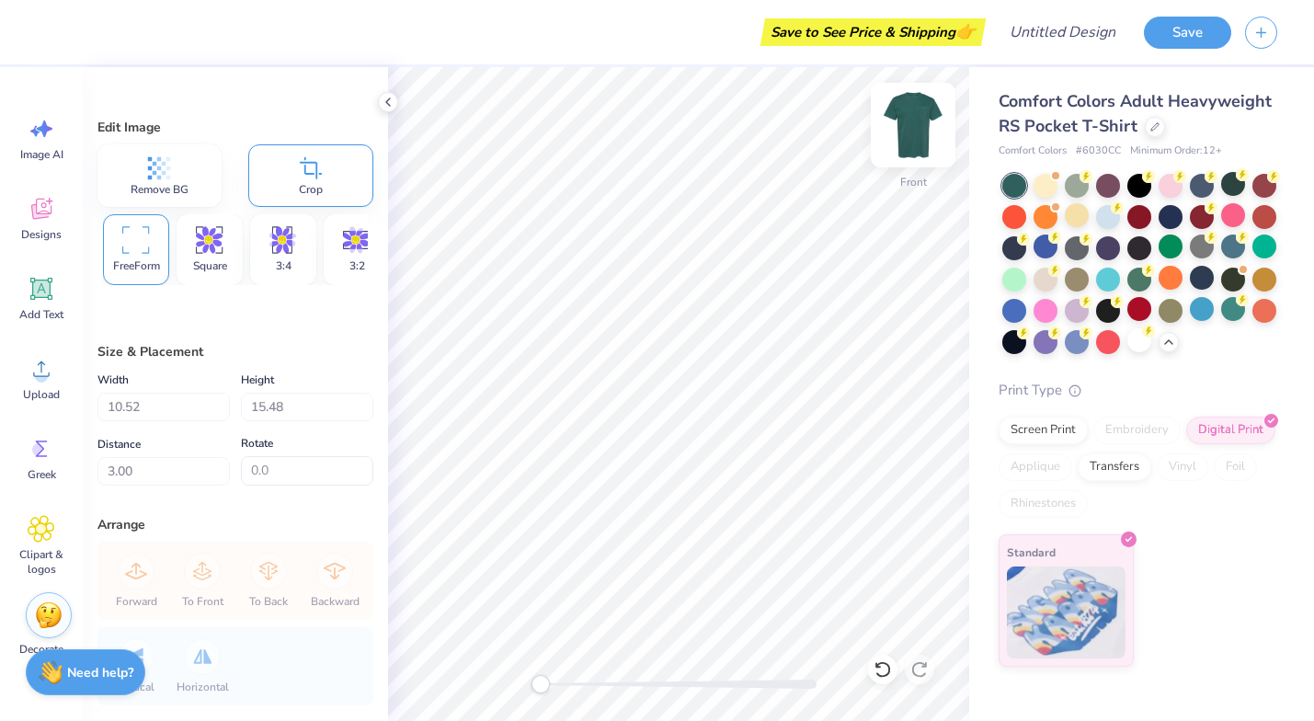
click at [913, 128] on img at bounding box center [913, 125] width 74 height 74
click at [905, 109] on img at bounding box center [913, 125] width 74 height 74
click at [1014, 216] on div at bounding box center [1014, 215] width 24 height 24
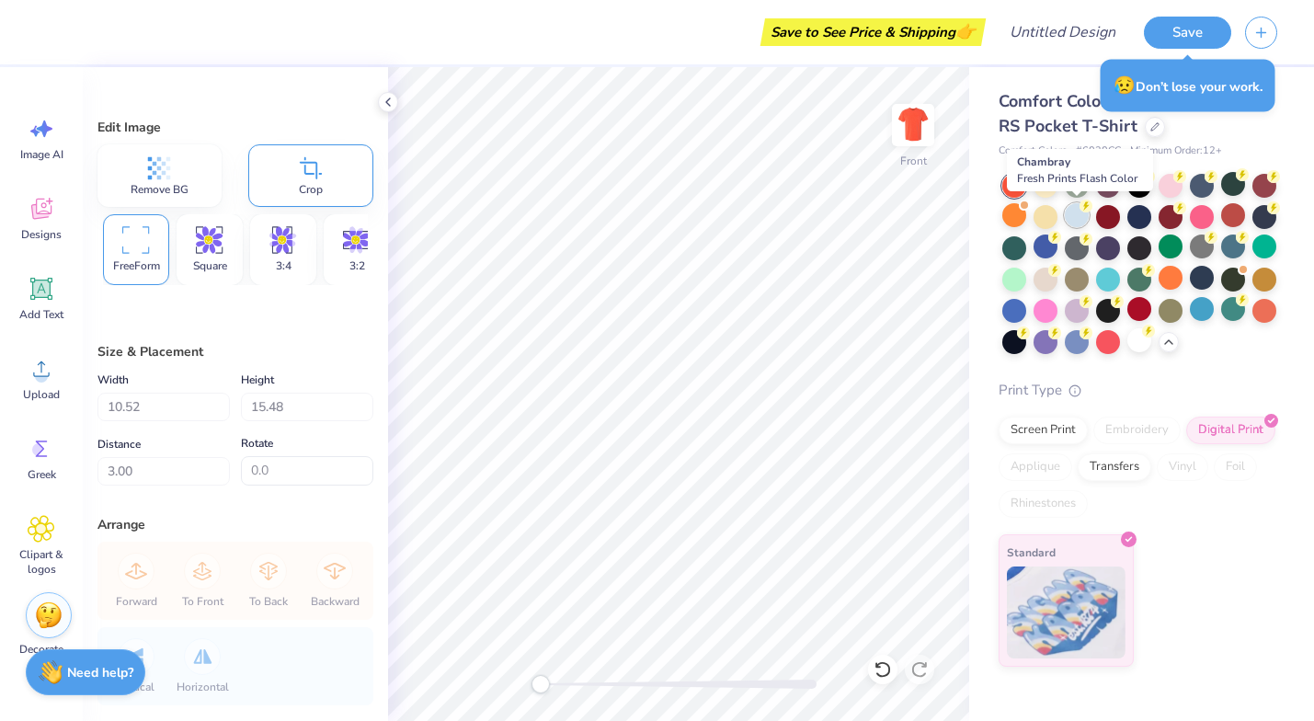
click at [1078, 217] on div at bounding box center [1077, 215] width 24 height 24
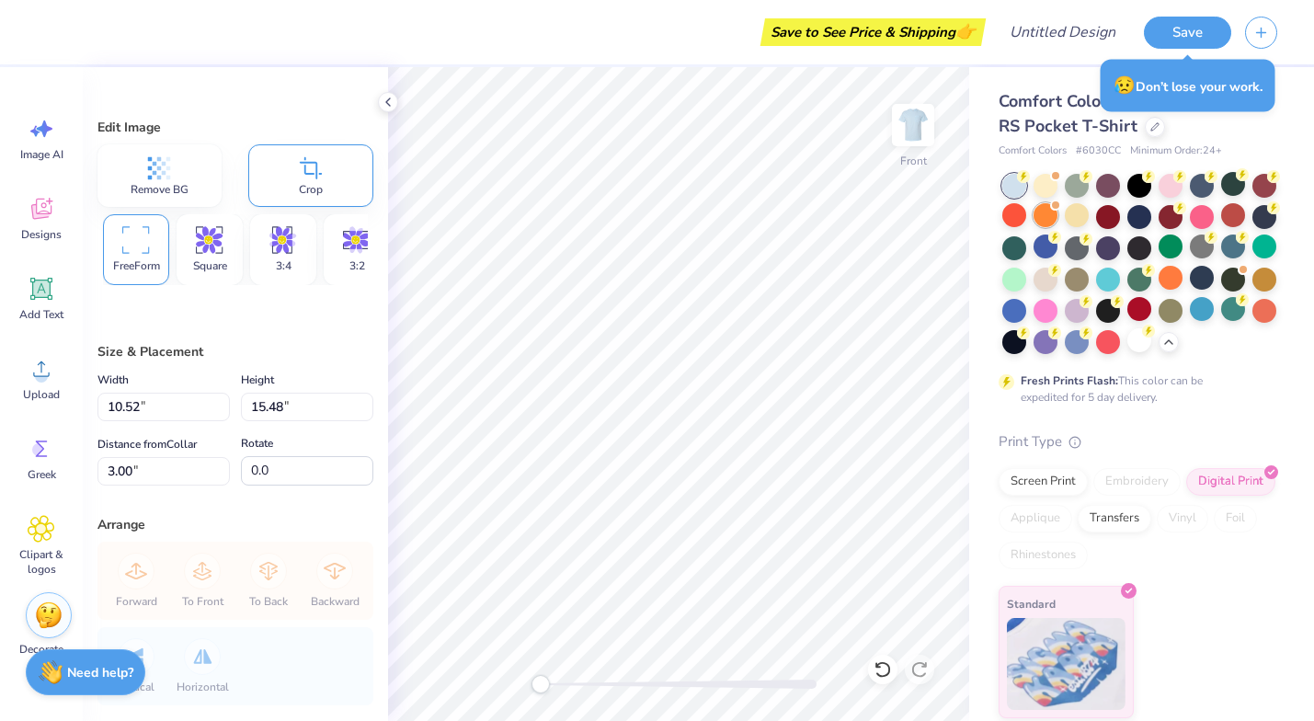
type input "9.32"
type input "13.72"
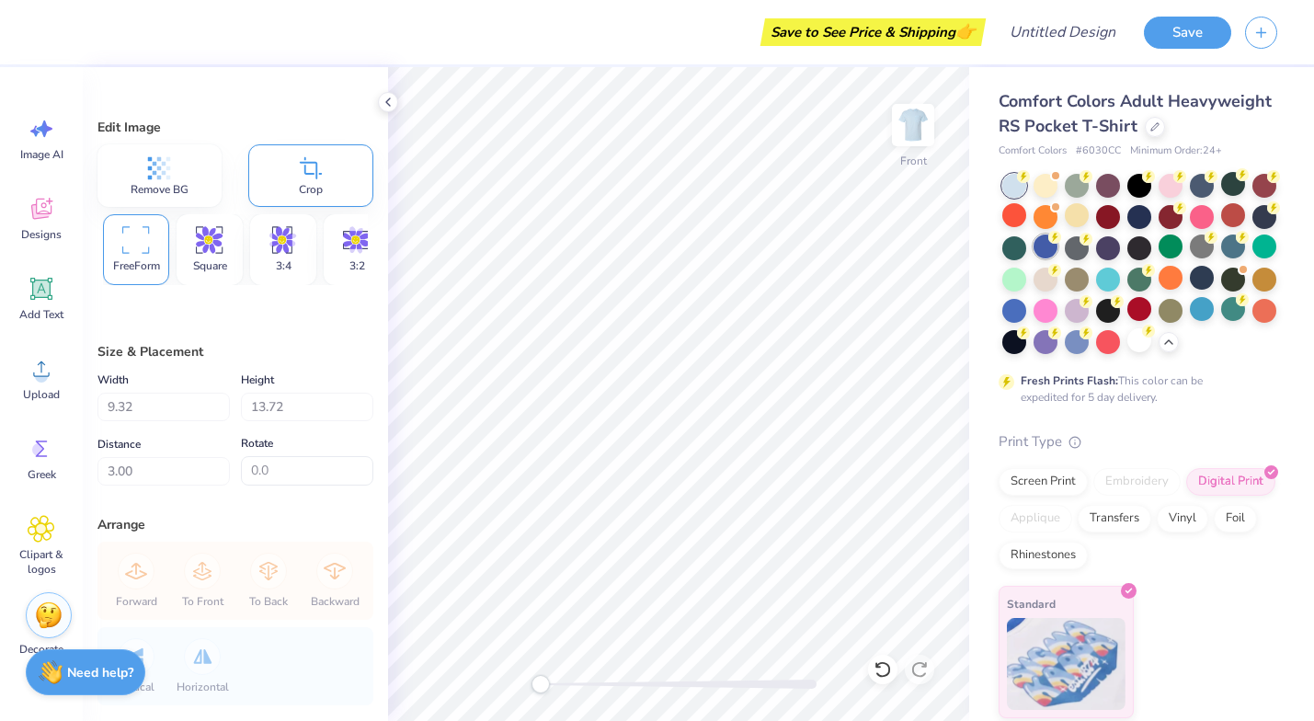
click at [1045, 251] on div at bounding box center [1045, 246] width 24 height 24
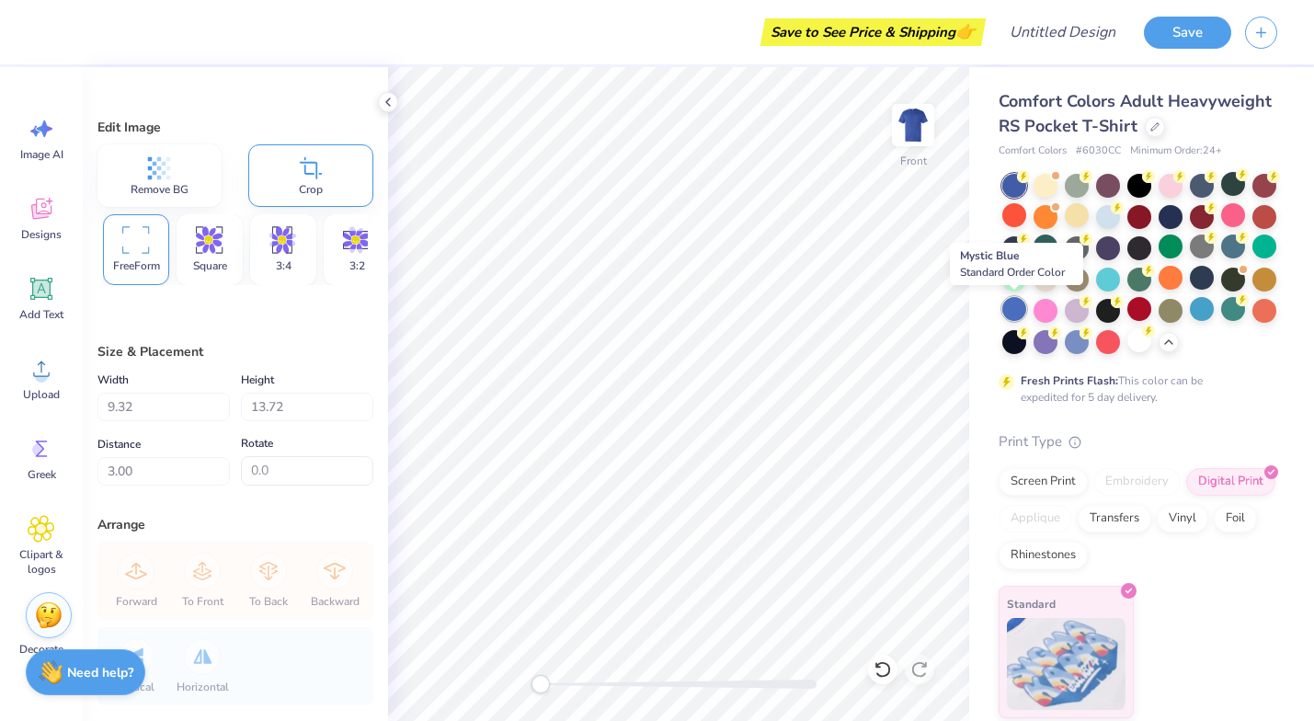
click at [1019, 310] on div at bounding box center [1014, 309] width 24 height 24
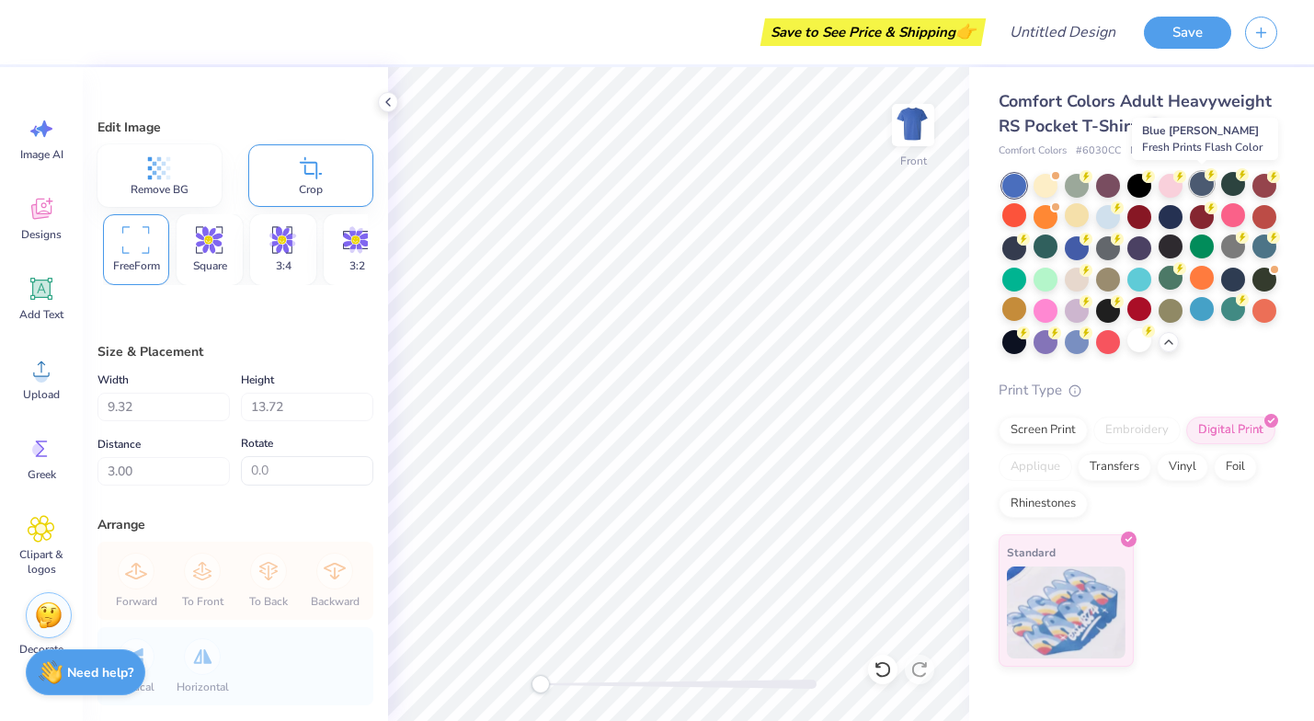
click at [1187, 179] on icon at bounding box center [1210, 174] width 13 height 13
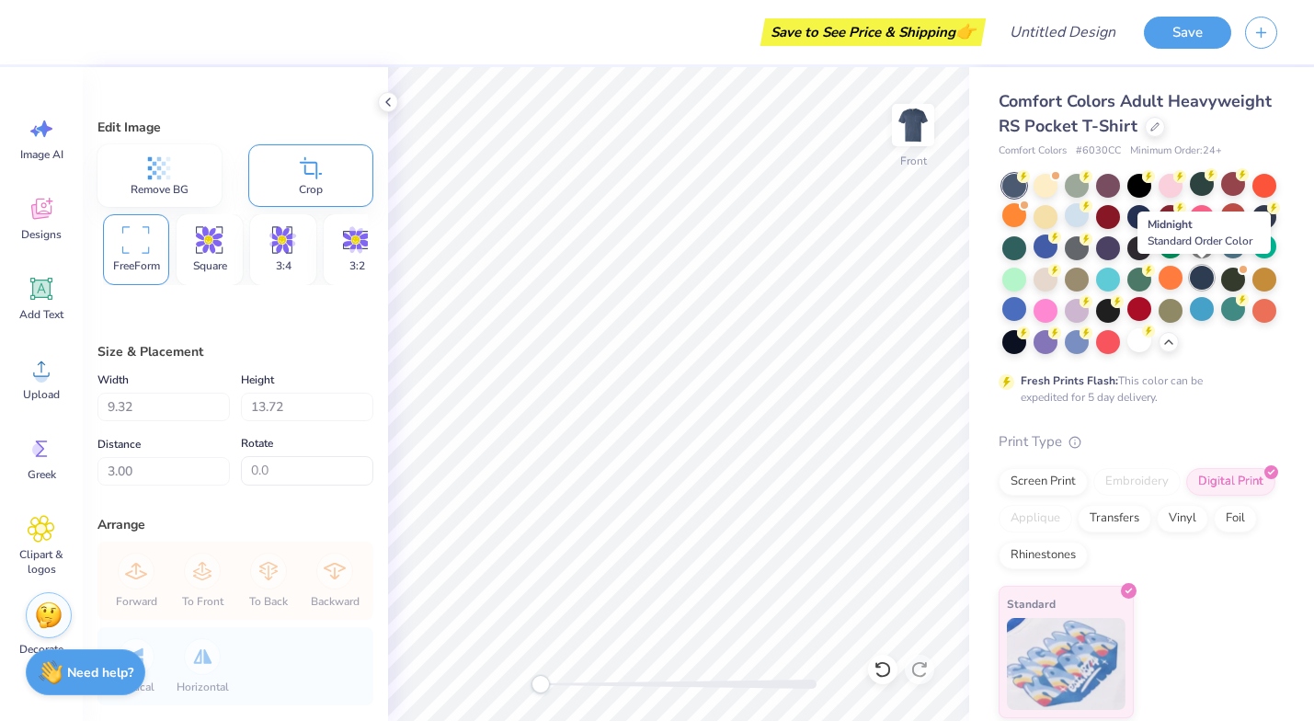
click at [1187, 279] on div at bounding box center [1202, 278] width 24 height 24
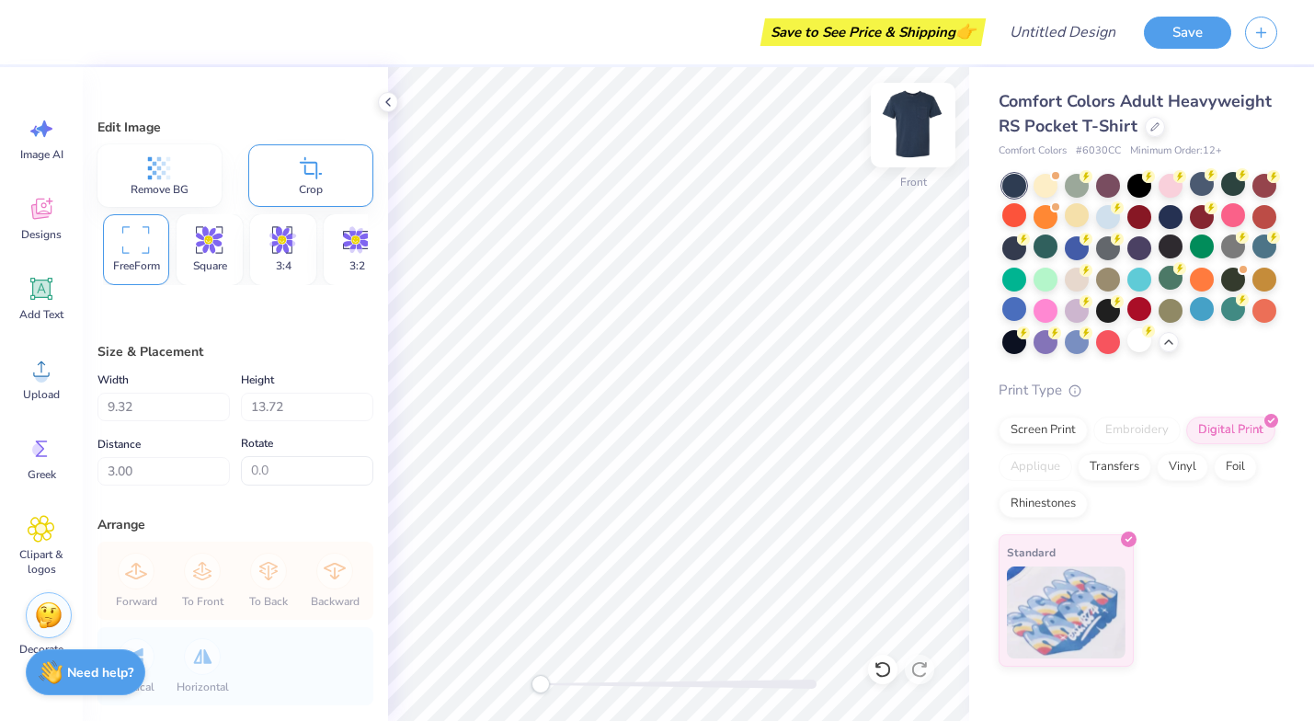
click at [909, 137] on img at bounding box center [913, 125] width 74 height 74
click at [921, 145] on img at bounding box center [913, 125] width 74 height 74
type input "10.18"
type input "14.99"
click at [918, 129] on img at bounding box center [913, 125] width 74 height 74
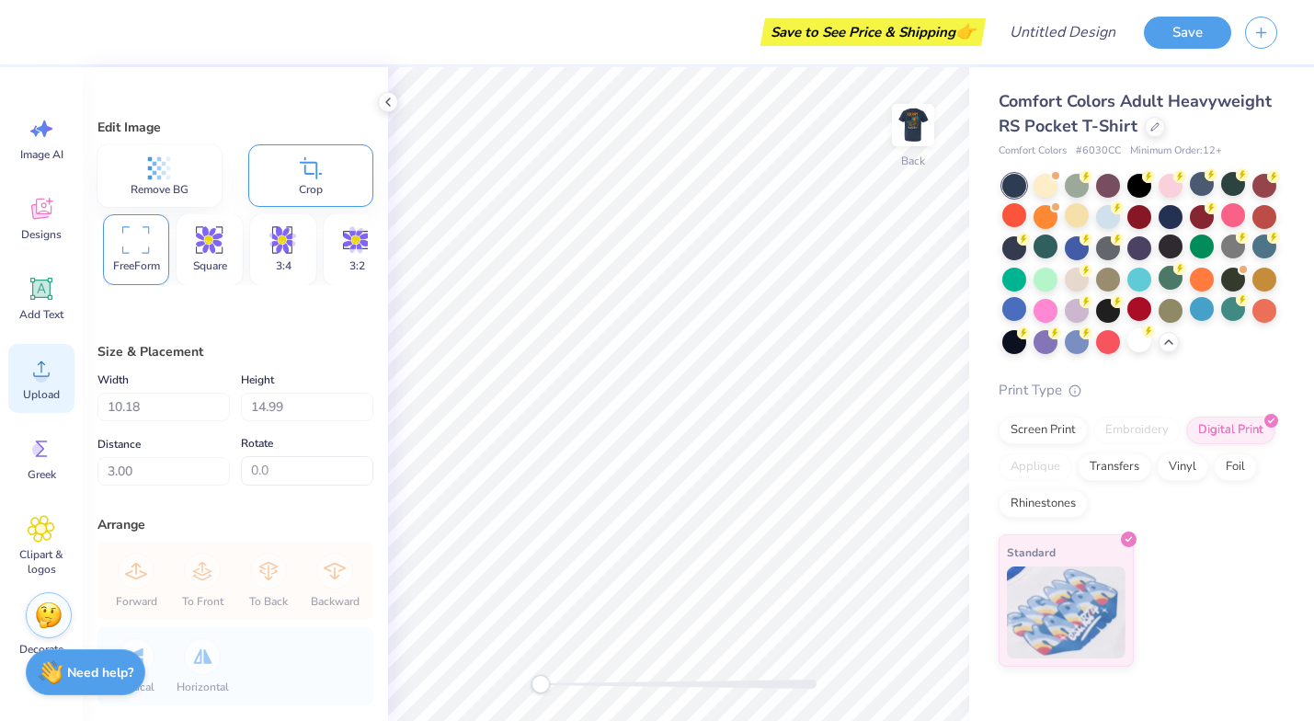
click at [32, 387] on span "Upload" at bounding box center [41, 394] width 37 height 15
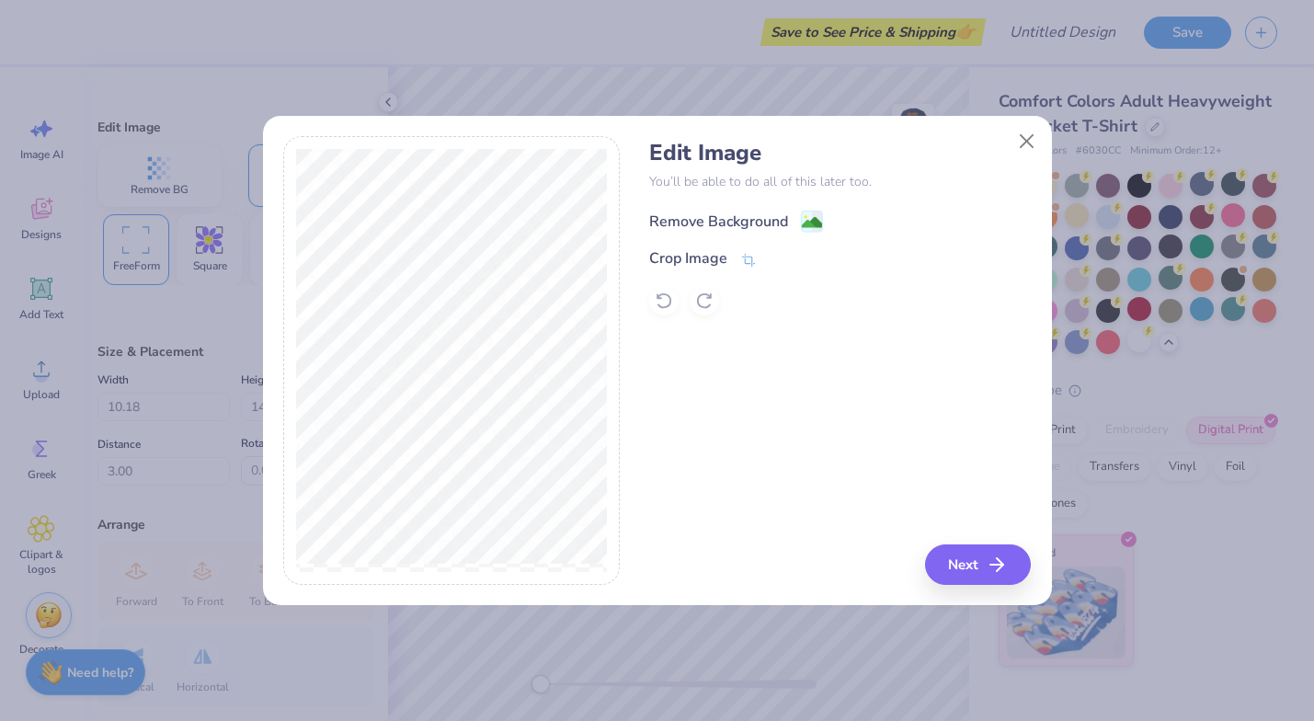
click at [808, 222] on image at bounding box center [812, 222] width 20 height 20
click at [970, 557] on button "Next" at bounding box center [981, 564] width 106 height 40
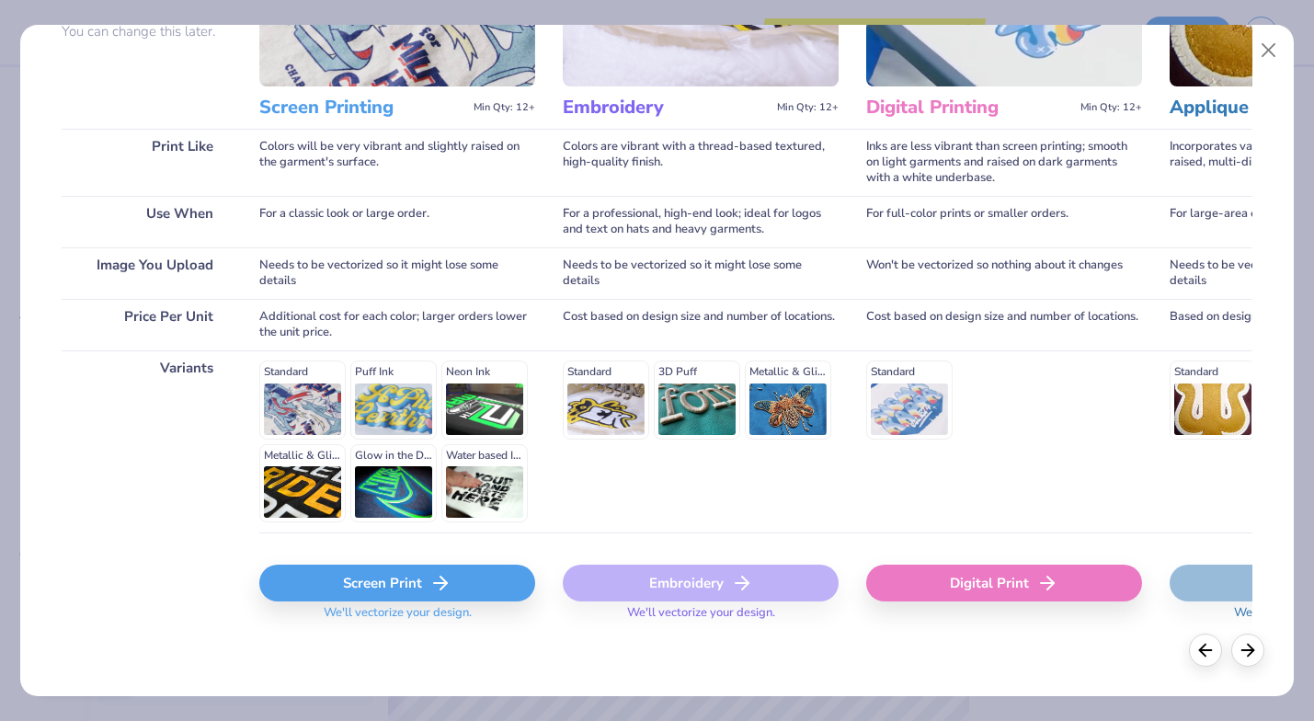
click at [479, 591] on div "Screen Print" at bounding box center [397, 583] width 276 height 37
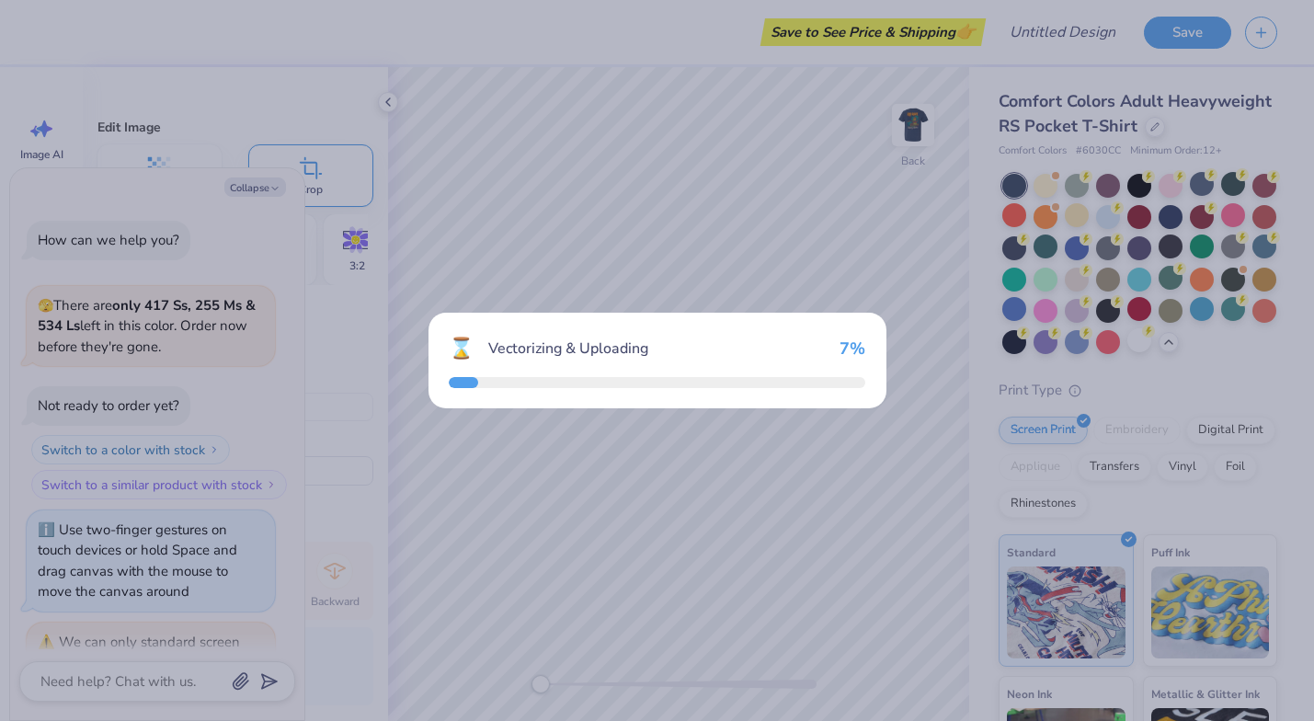
scroll to position [121, 0]
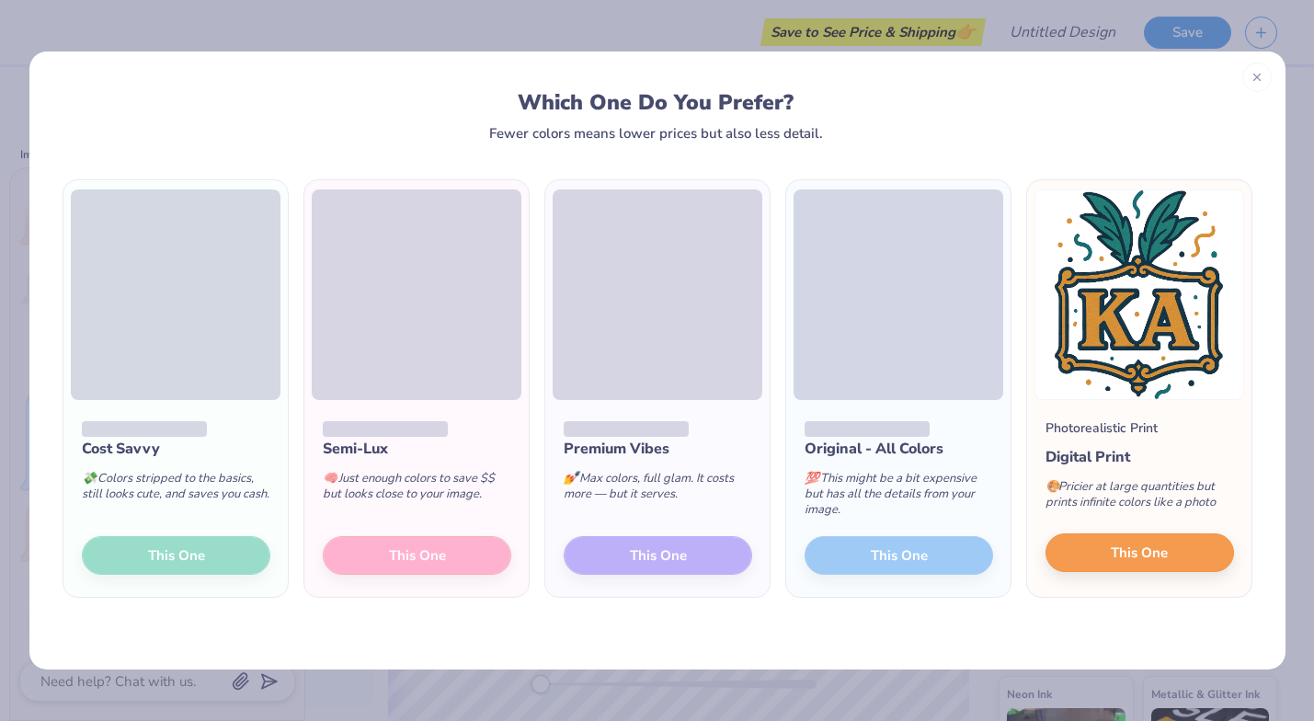
click at [1102, 557] on button "This One" at bounding box center [1139, 552] width 188 height 39
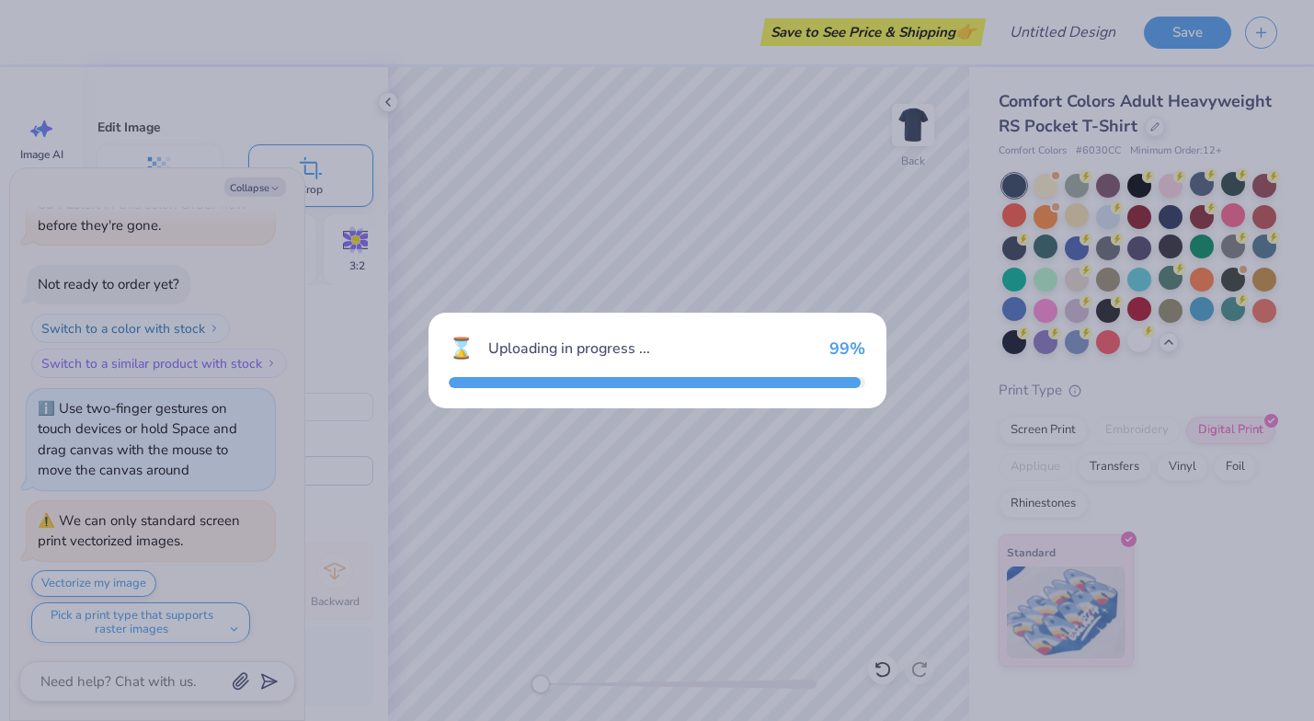
type textarea "x"
type input "2.76"
type input "3.43"
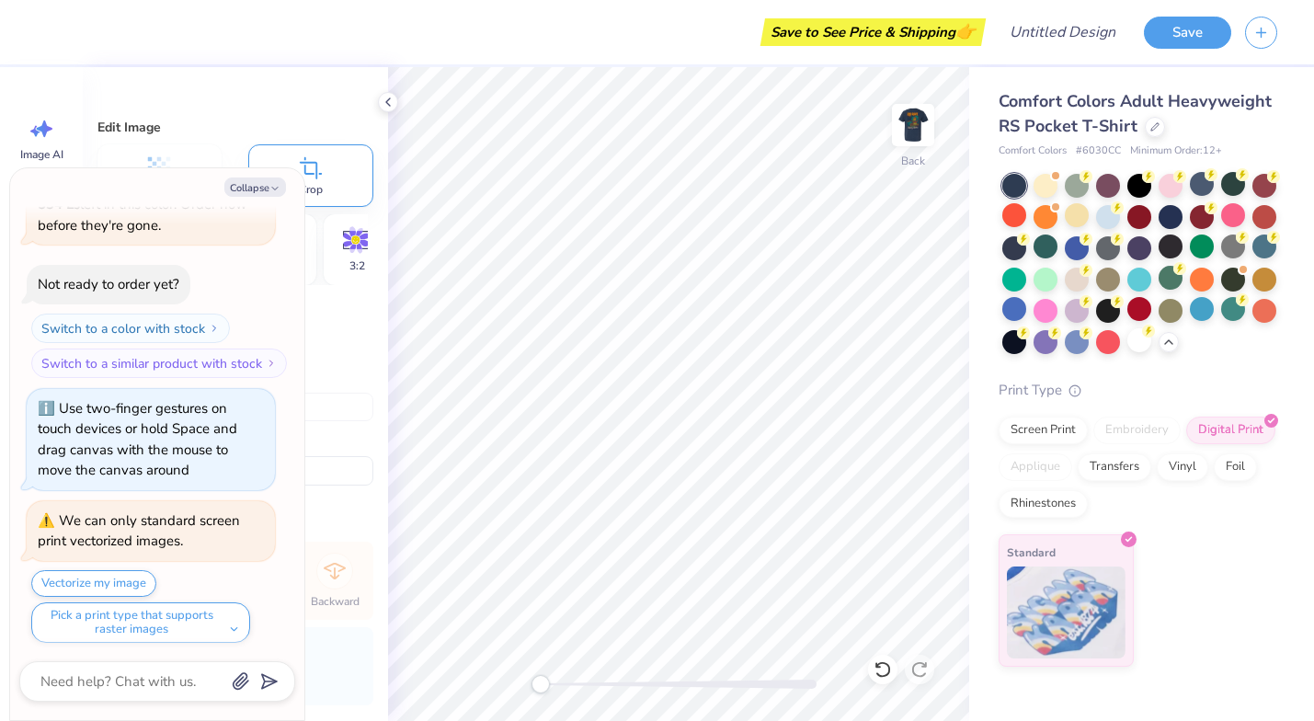
type textarea "x"
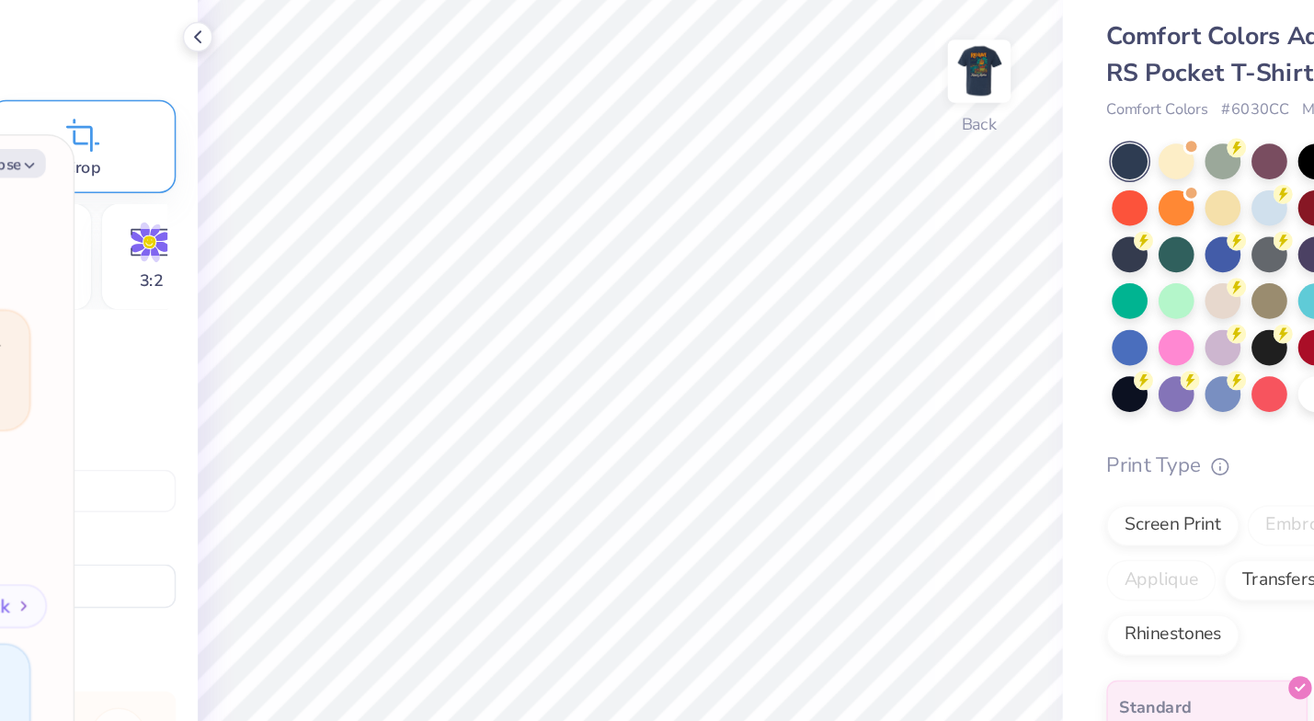
scroll to position [121, 0]
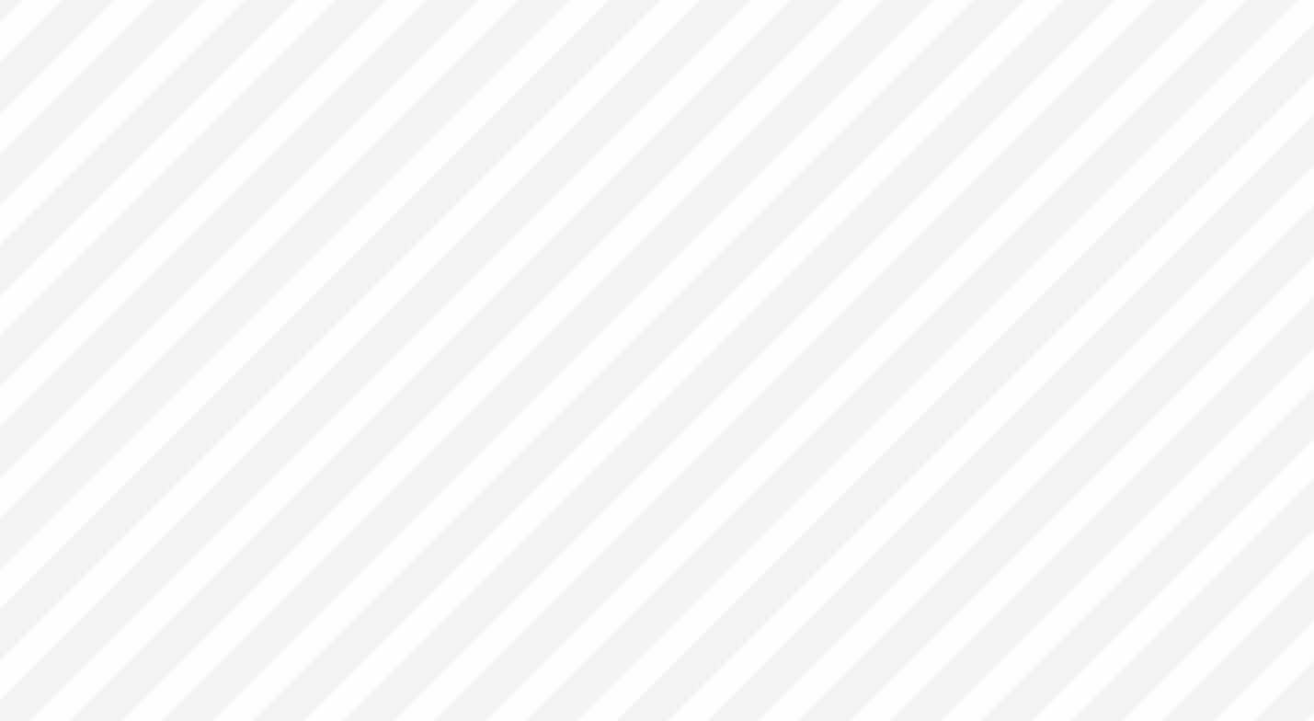
type textarea "x"
type input "2.73"
type input "3.40"
type textarea "x"
type input "2.76"
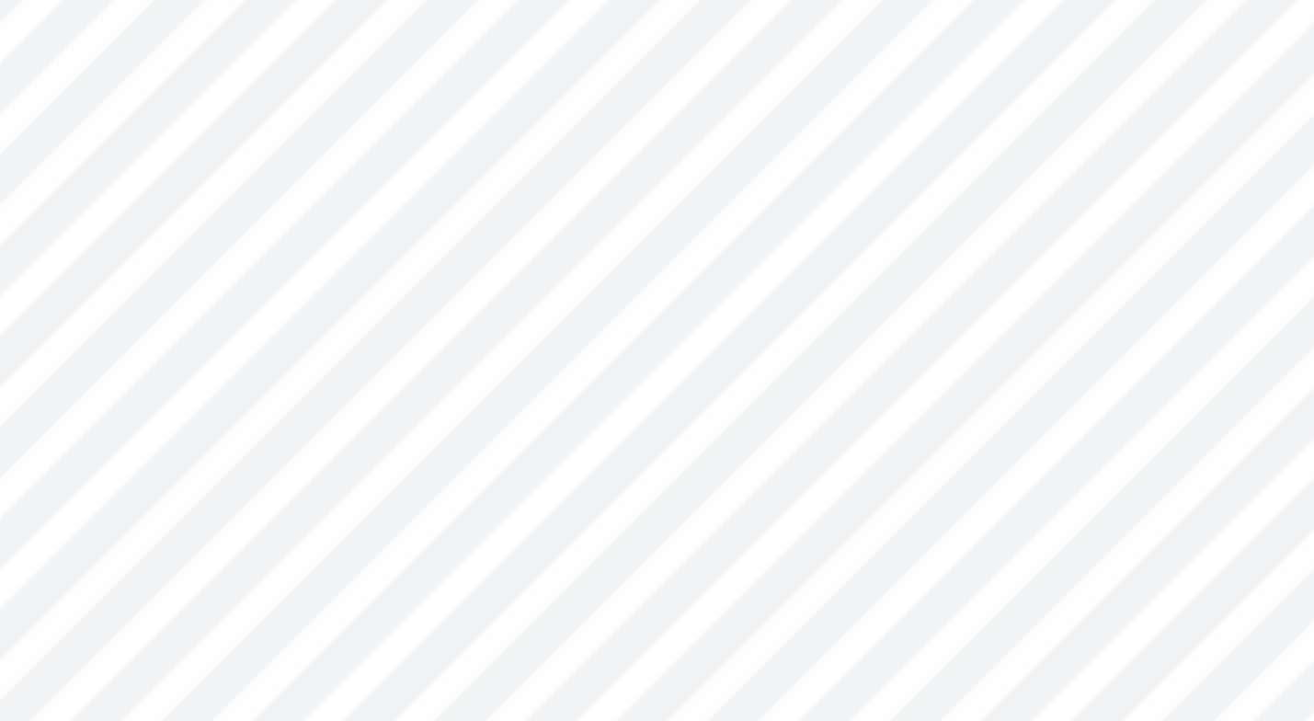
type input "3.43"
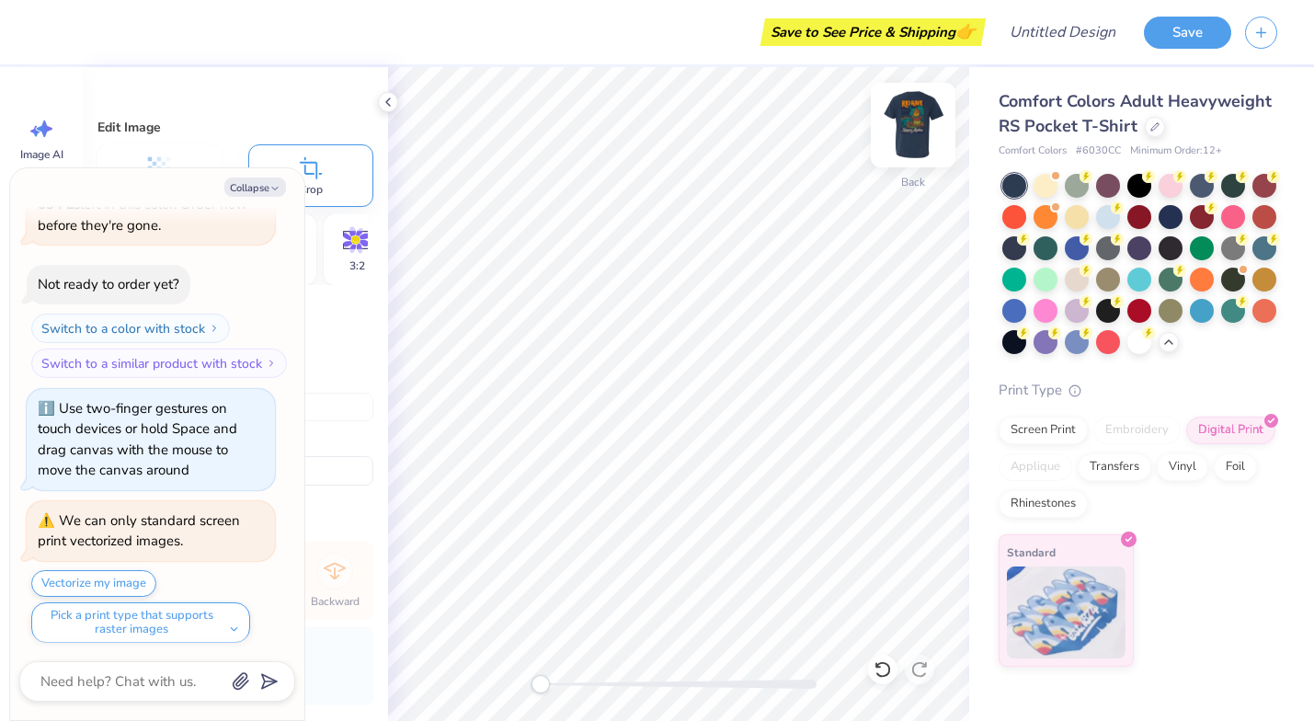
click at [906, 134] on img at bounding box center [913, 125] width 74 height 74
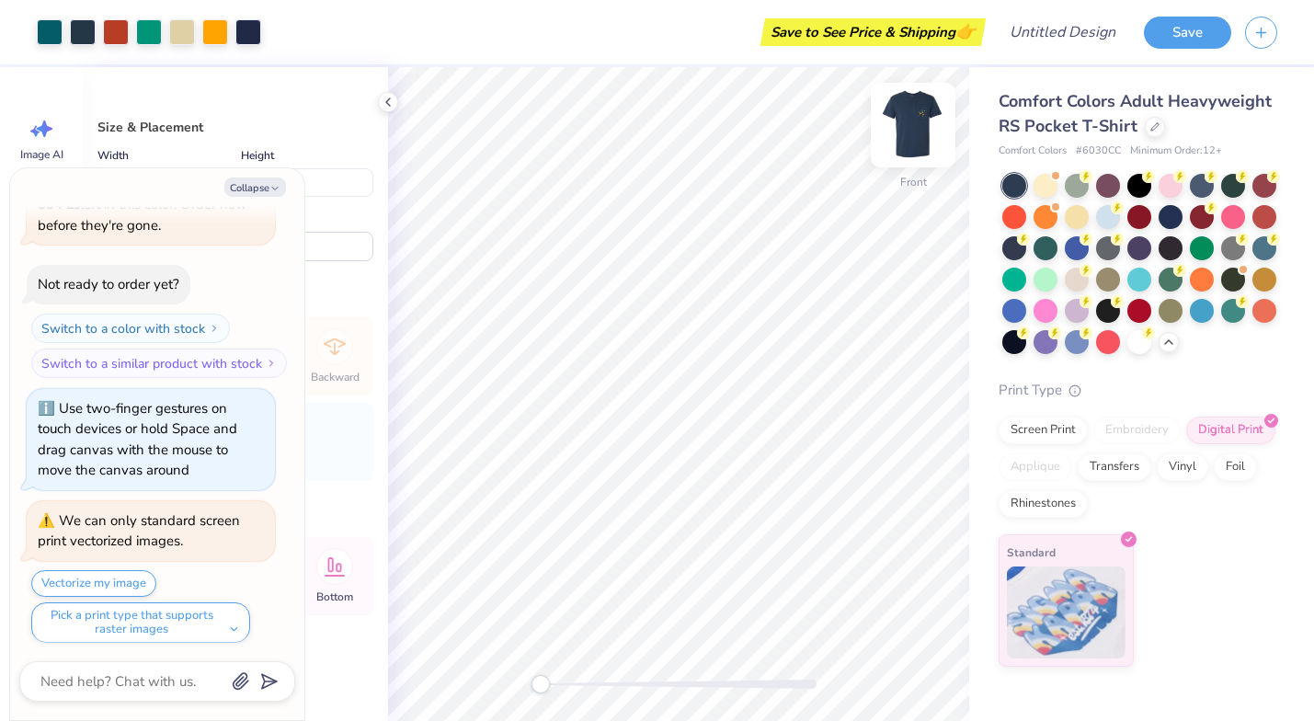
click at [906, 127] on img at bounding box center [913, 125] width 74 height 74
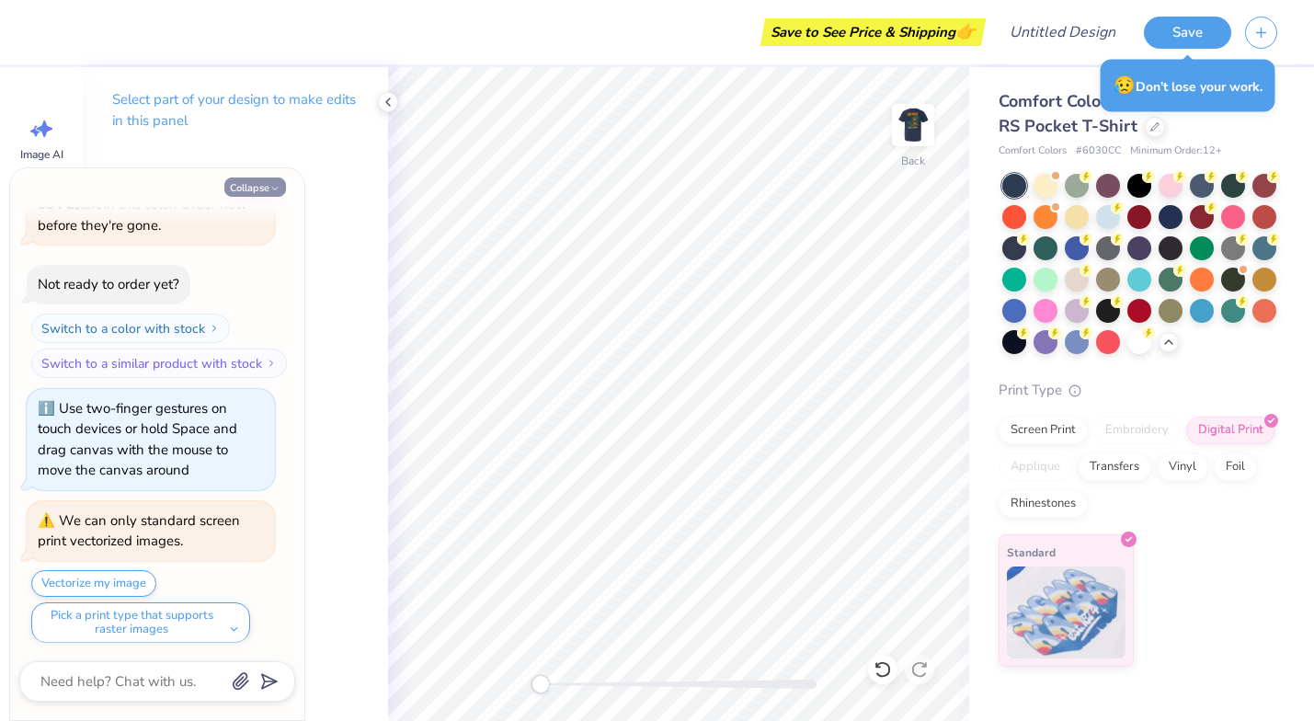
click at [246, 190] on button "Collapse" at bounding box center [255, 186] width 62 height 19
type textarea "x"
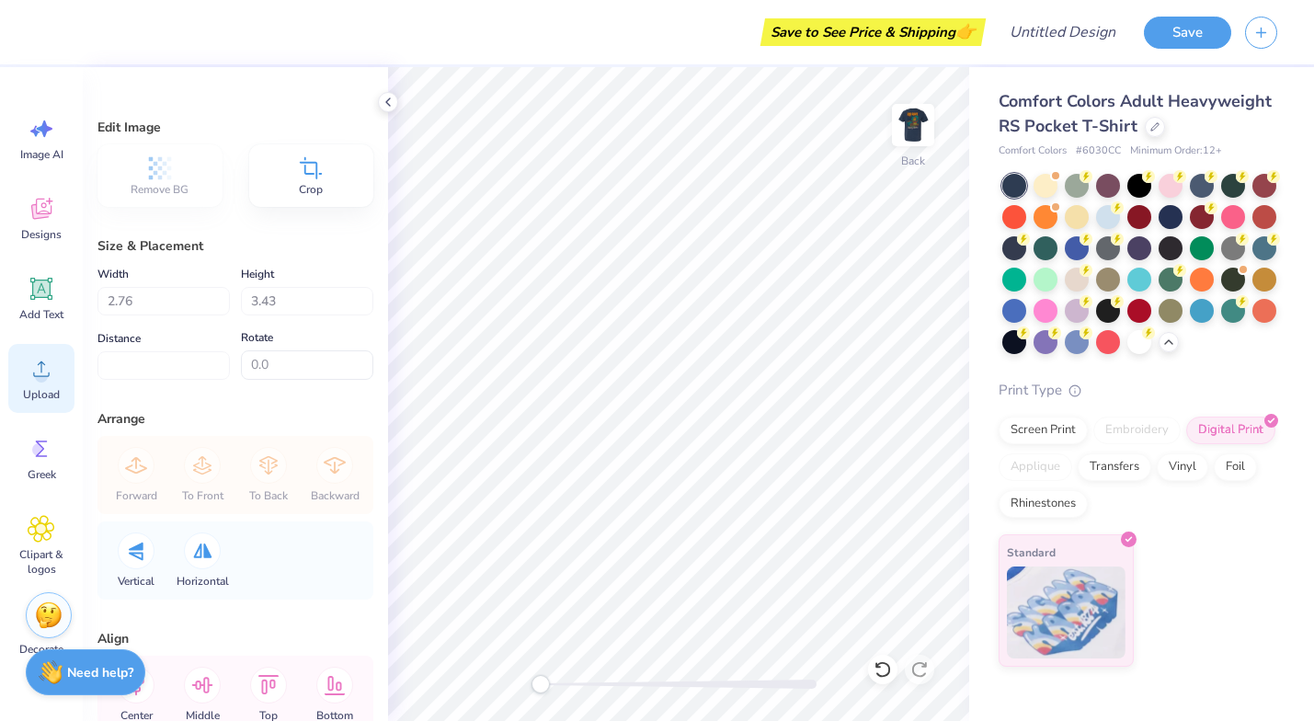
click at [40, 373] on circle at bounding box center [41, 376] width 13 height 13
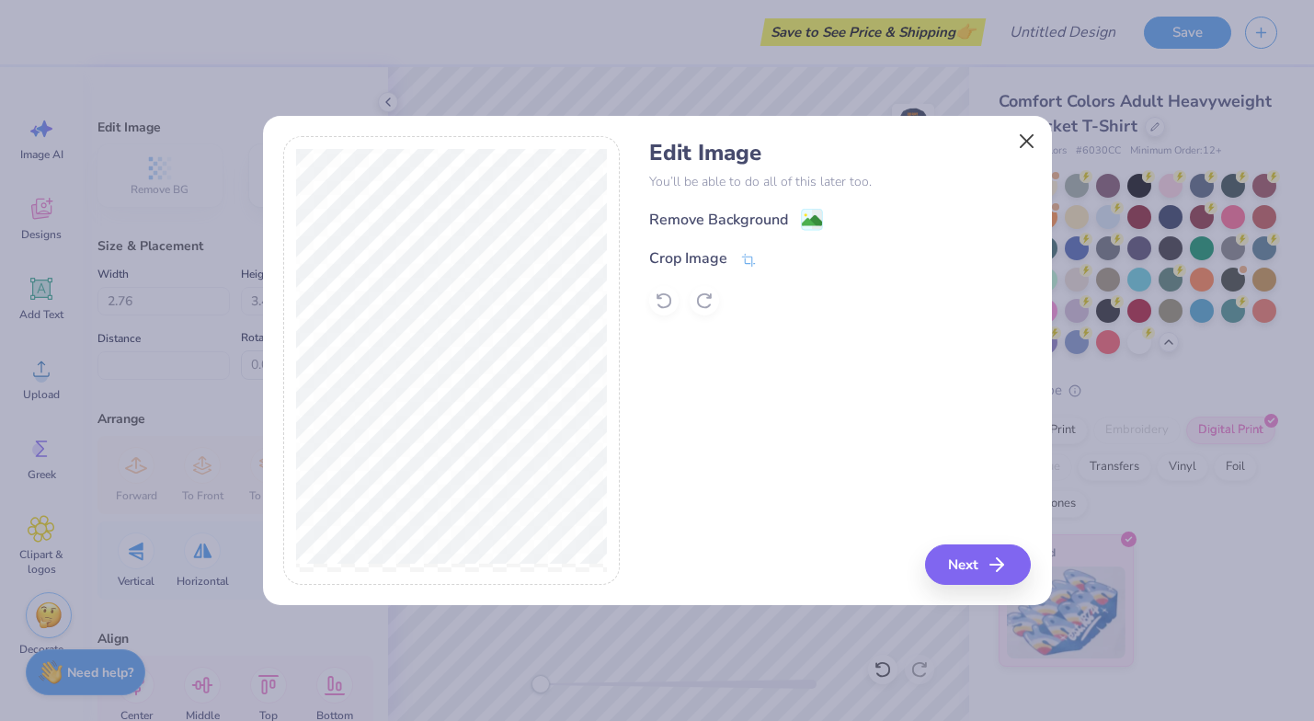
click at [1024, 147] on button "Close" at bounding box center [1026, 140] width 35 height 35
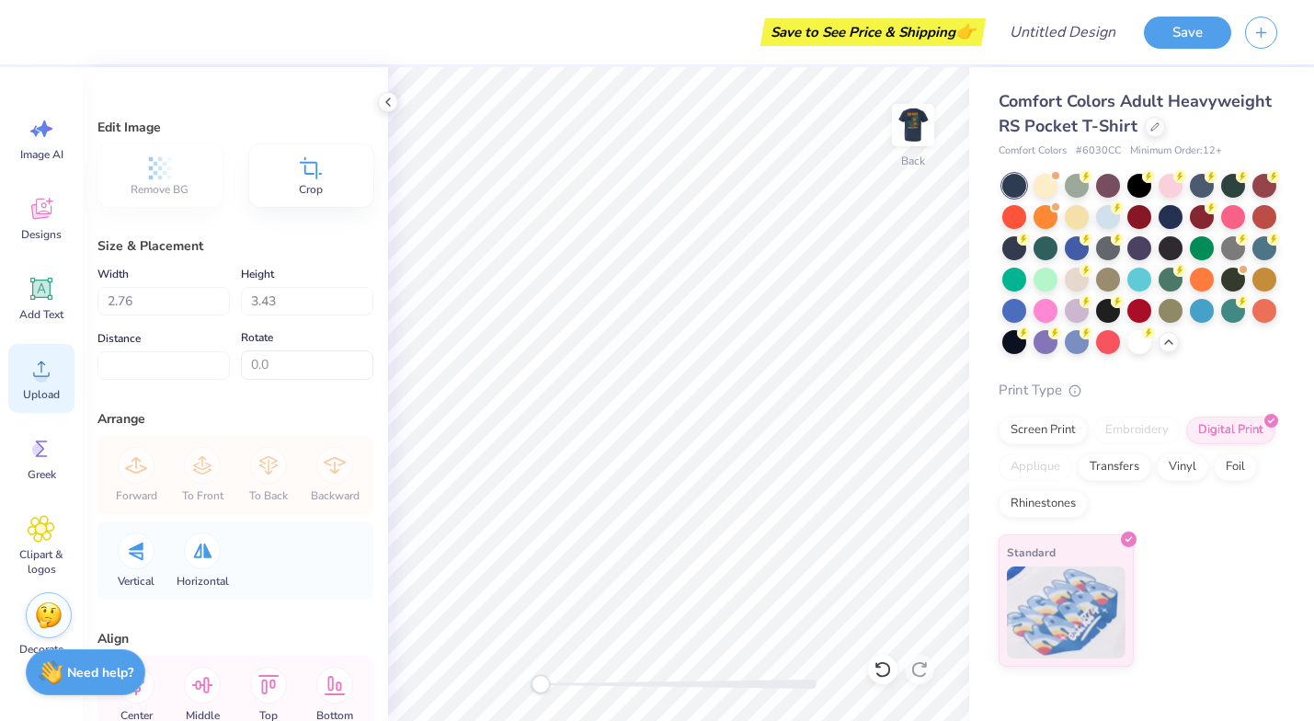
click at [30, 371] on icon at bounding box center [42, 369] width 28 height 28
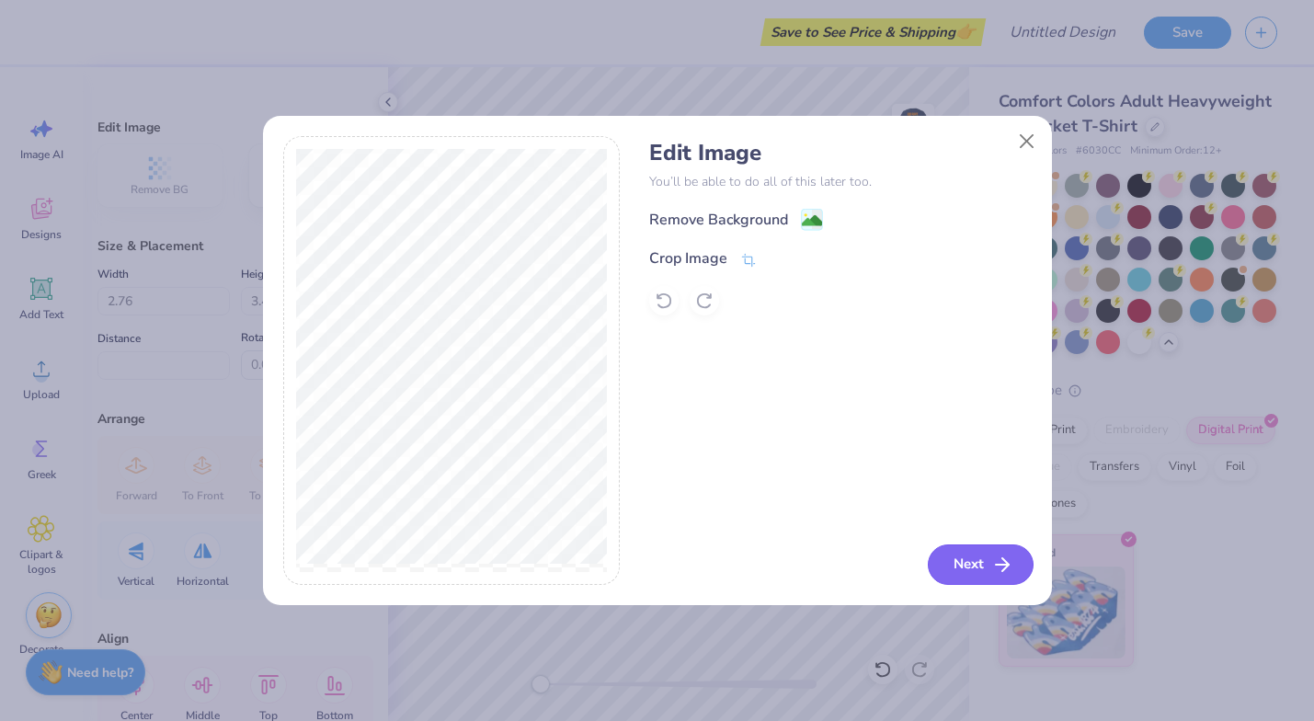
click at [957, 554] on button "Next" at bounding box center [981, 564] width 106 height 40
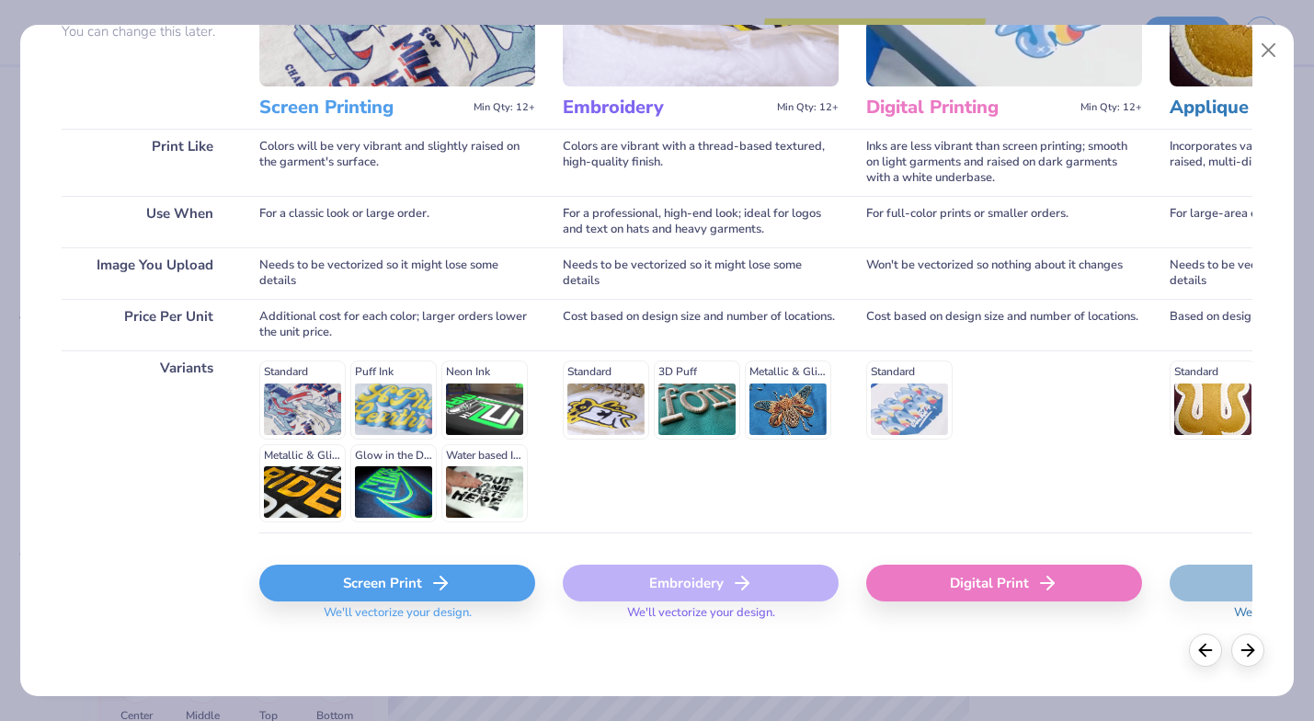
scroll to position [0, 0]
click at [393, 592] on div "Screen Print" at bounding box center [397, 583] width 276 height 37
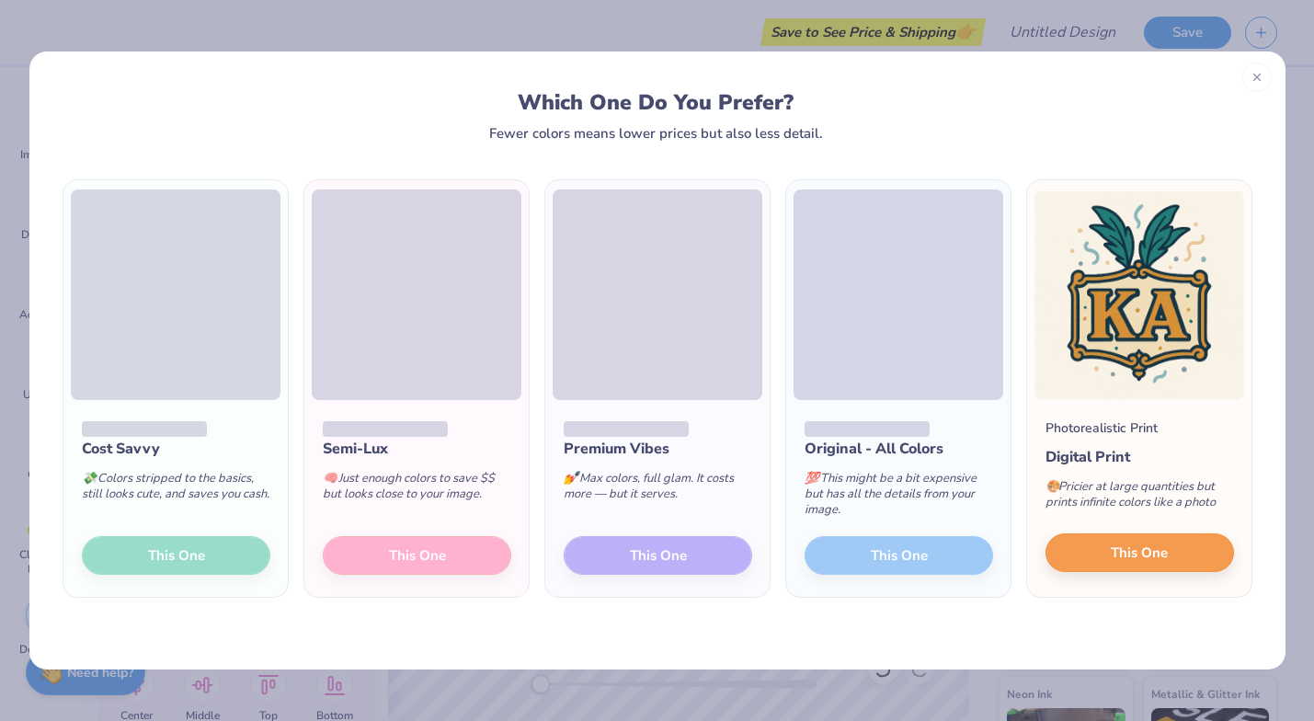
click at [1108, 547] on button "This One" at bounding box center [1139, 552] width 188 height 39
type input "3.44"
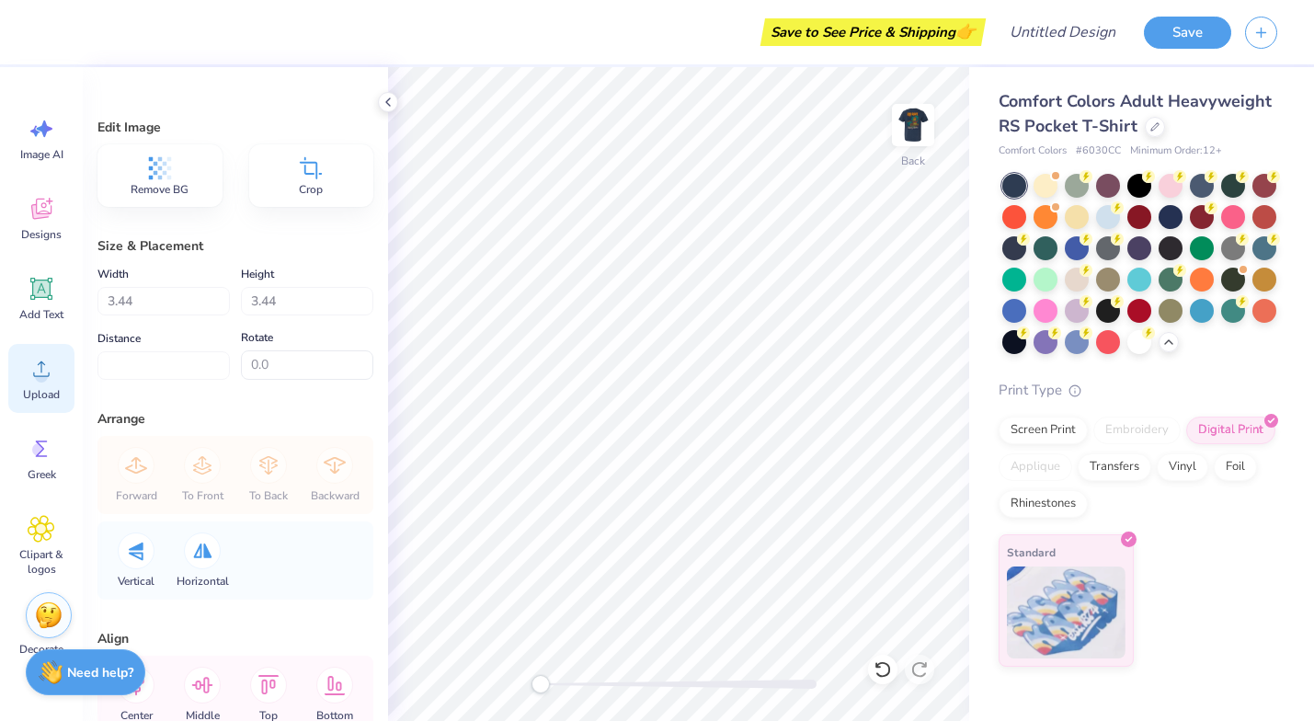
click at [39, 378] on circle at bounding box center [41, 376] width 13 height 13
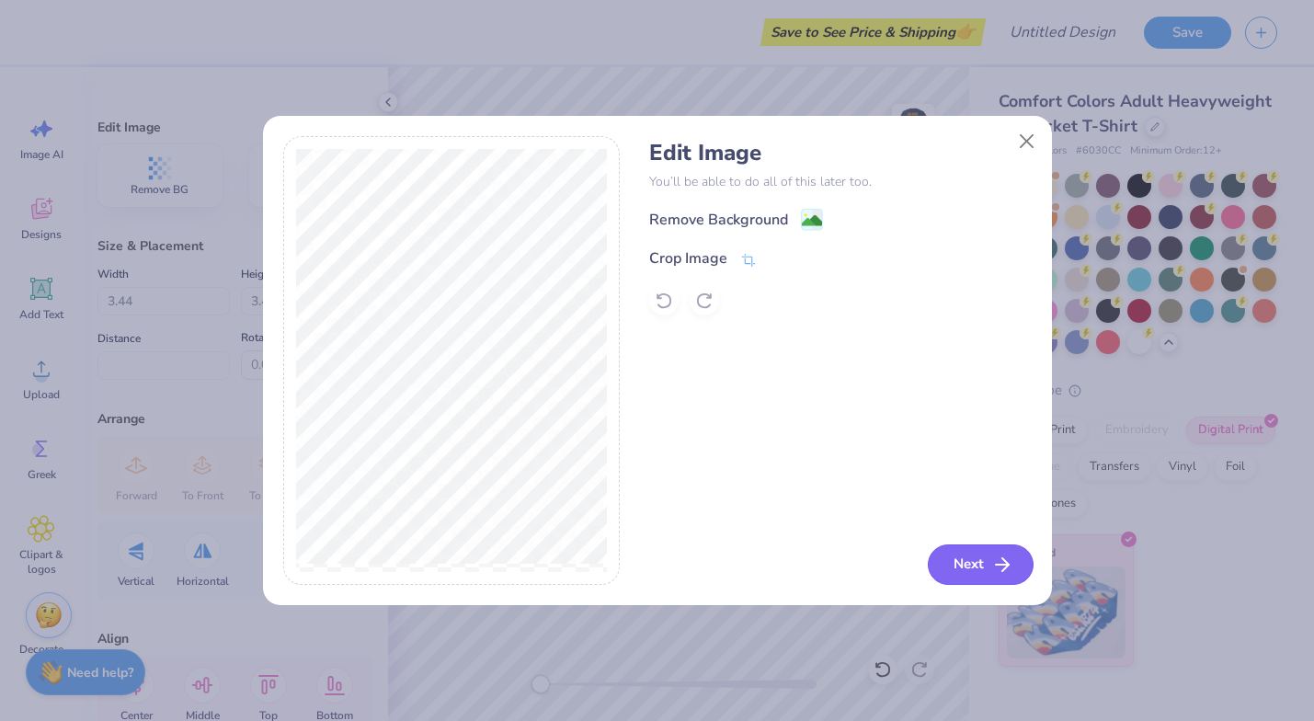
click at [954, 563] on button "Next" at bounding box center [981, 564] width 106 height 40
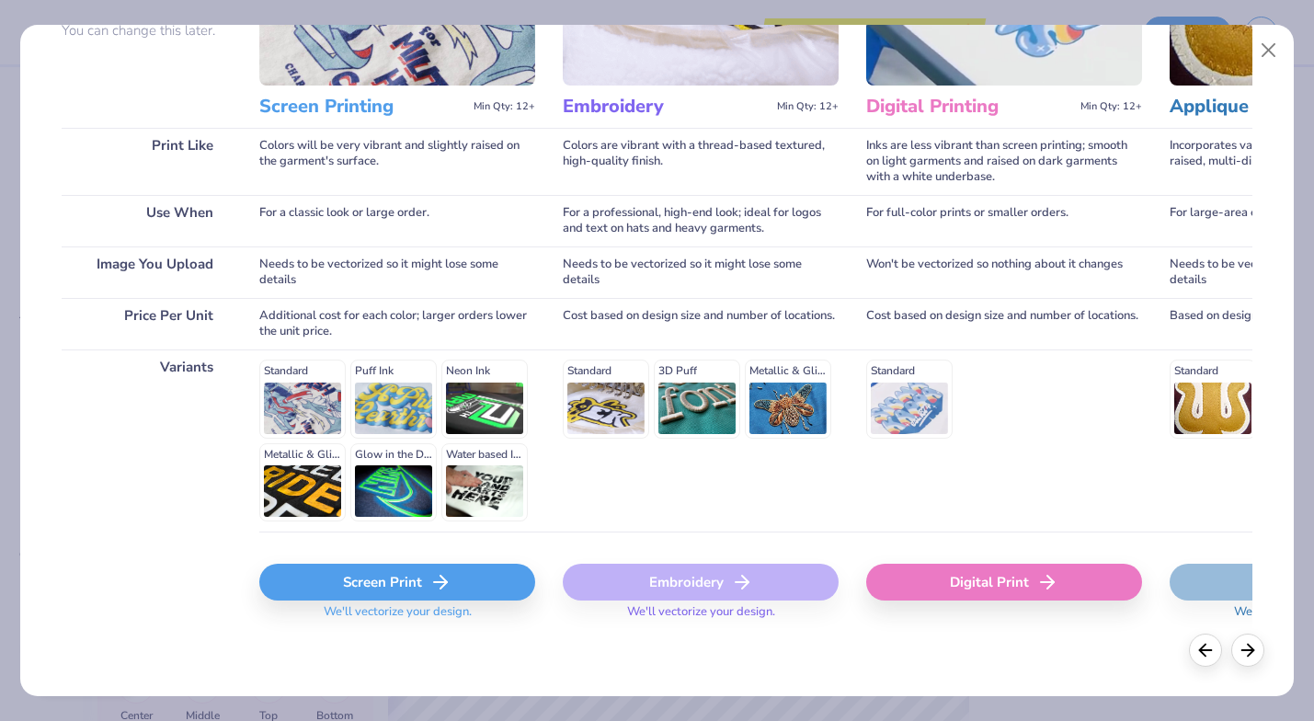
scroll to position [195, 0]
click at [335, 585] on div "Screen Print" at bounding box center [397, 583] width 276 height 37
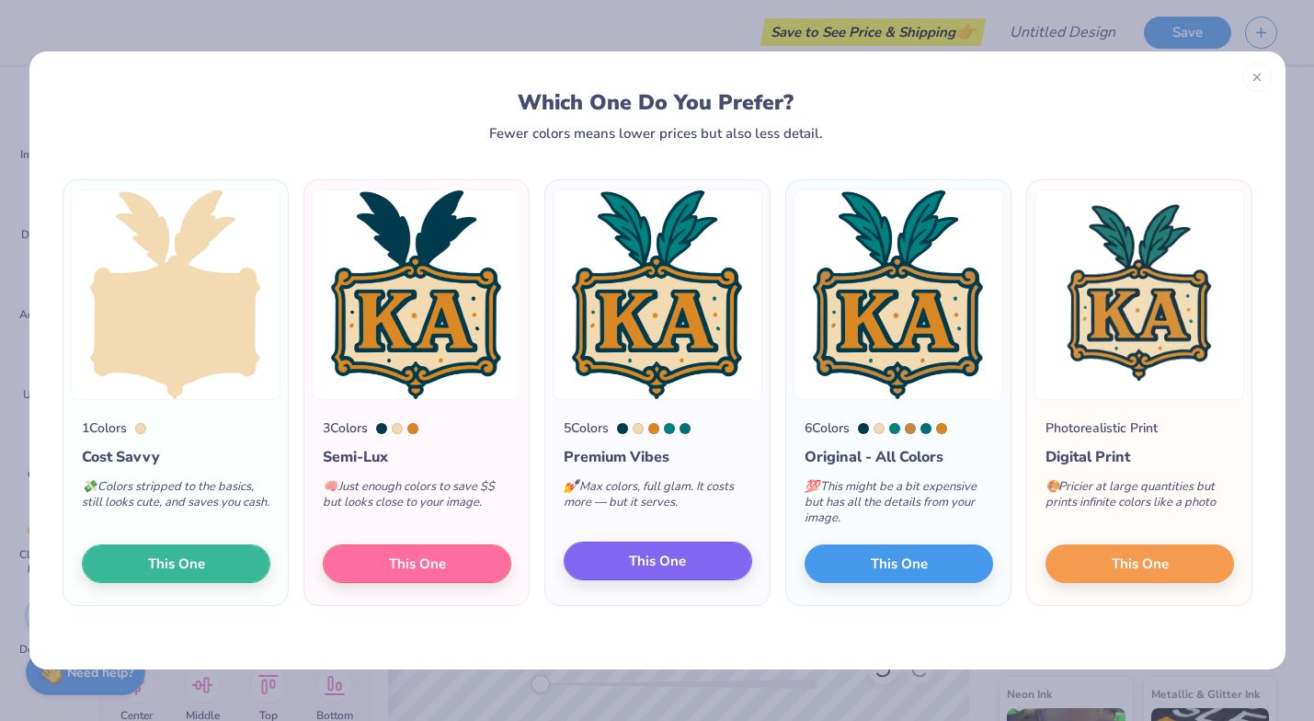
click at [712, 565] on button "This One" at bounding box center [658, 561] width 188 height 39
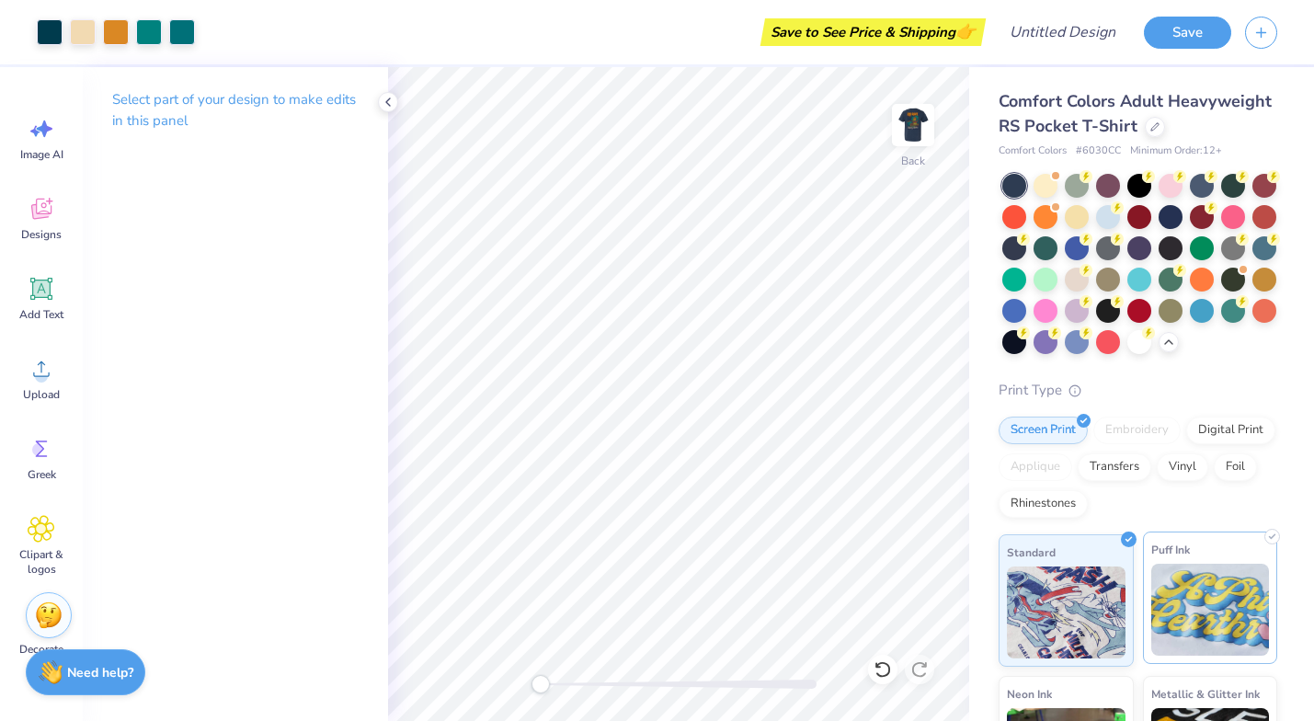
click at [1222, 587] on img at bounding box center [1210, 610] width 119 height 92
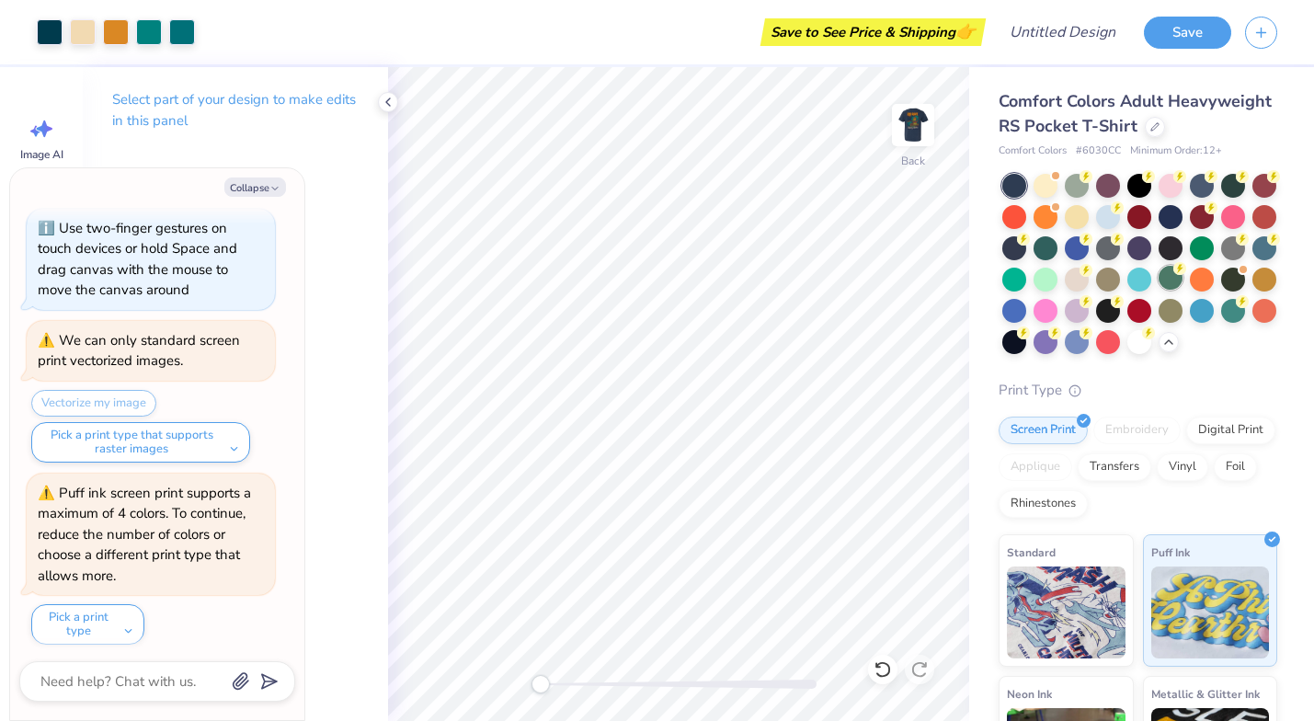
scroll to position [0, 0]
click at [920, 128] on img at bounding box center [913, 125] width 74 height 74
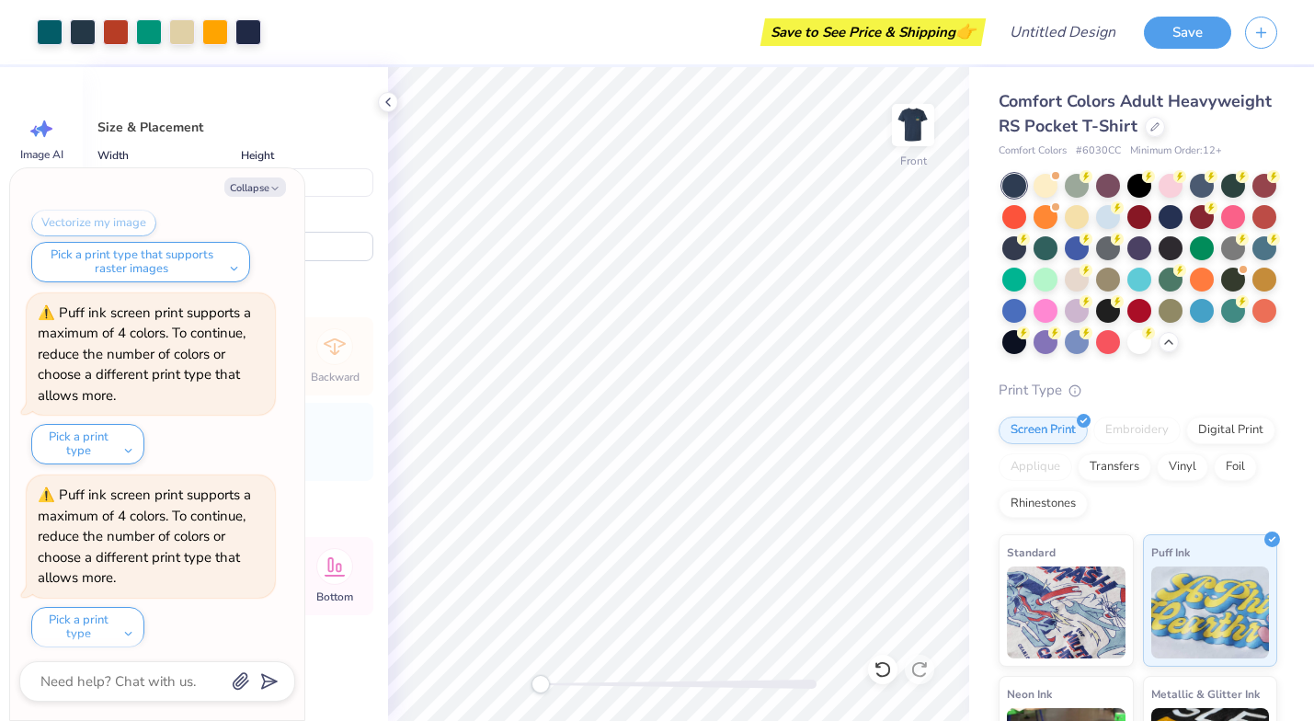
scroll to position [662, 0]
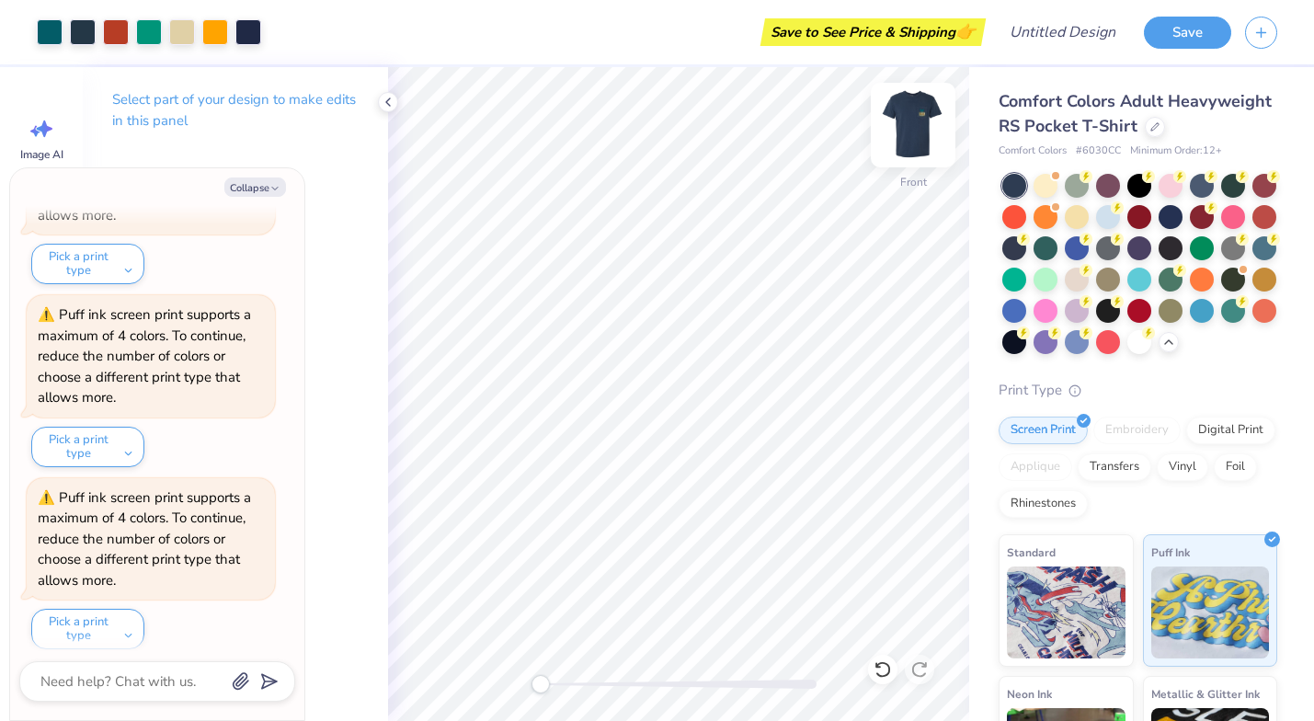
click at [913, 119] on img at bounding box center [913, 125] width 74 height 74
click at [925, 141] on img at bounding box center [913, 125] width 74 height 74
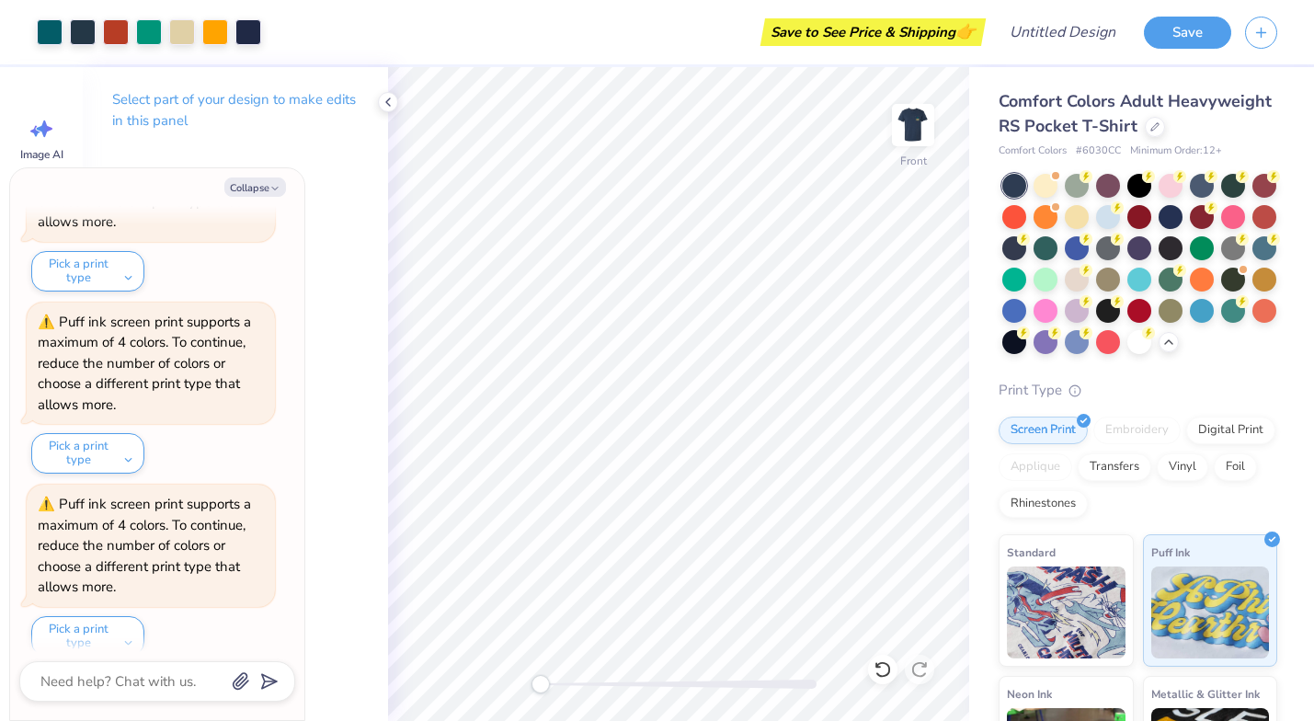
scroll to position [1203, 0]
click at [925, 141] on img at bounding box center [913, 125] width 37 height 37
type textarea "x"
